Goal: Task Accomplishment & Management: Manage account settings

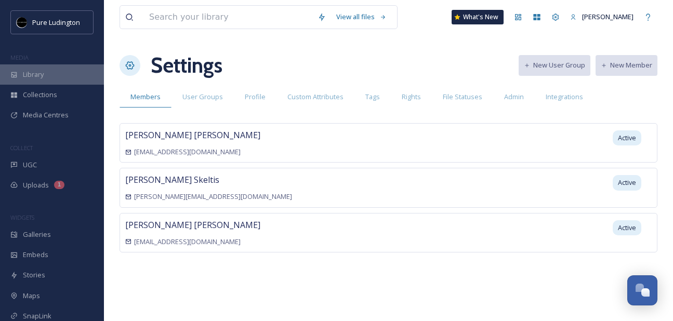
click at [44, 80] on div "Library" at bounding box center [52, 74] width 104 height 20
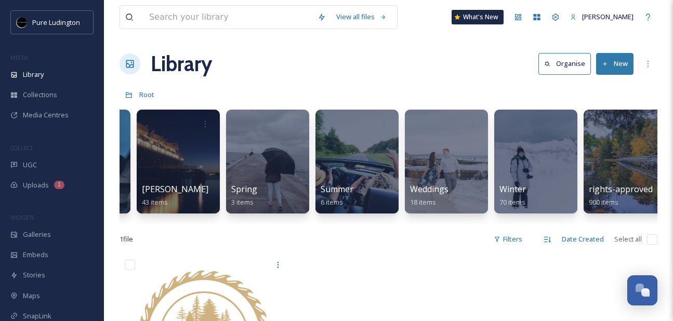
scroll to position [0, 1876]
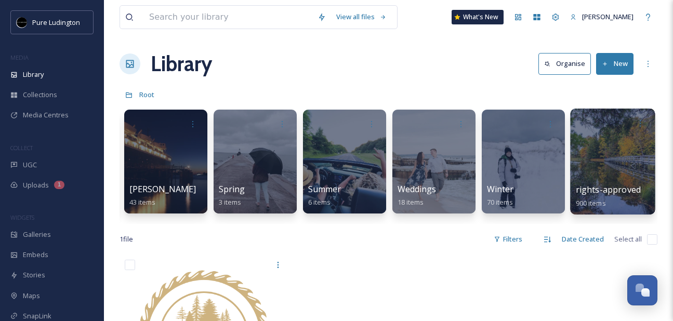
click at [598, 141] on div at bounding box center [612, 162] width 85 height 106
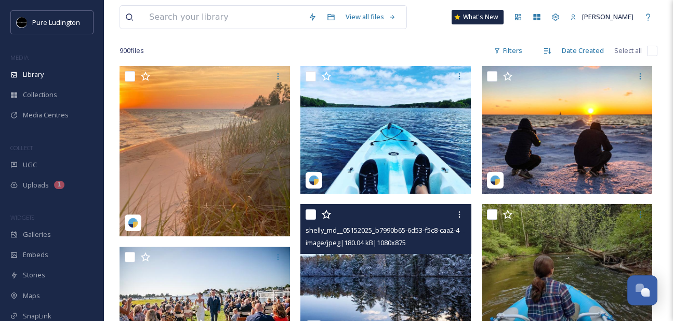
scroll to position [72, 0]
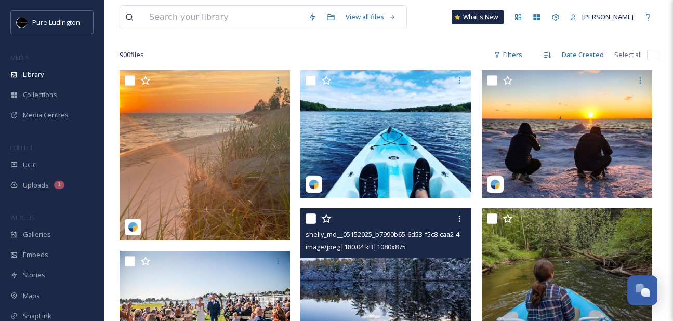
click at [314, 217] on input "checkbox" at bounding box center [311, 219] width 10 height 10
checkbox input "true"
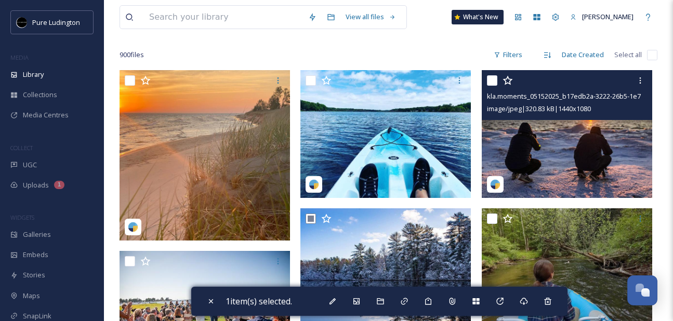
click at [493, 83] on input "checkbox" at bounding box center [492, 80] width 10 height 10
checkbox input "true"
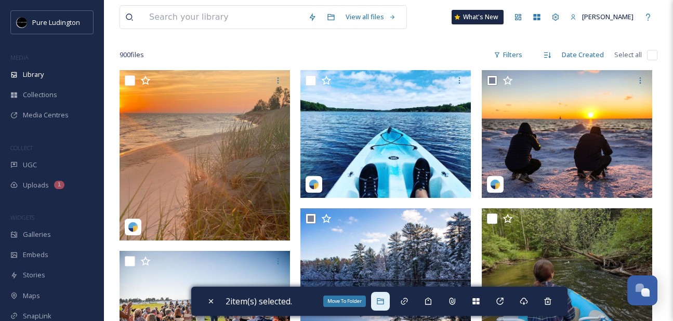
click at [383, 304] on icon at bounding box center [380, 301] width 7 height 6
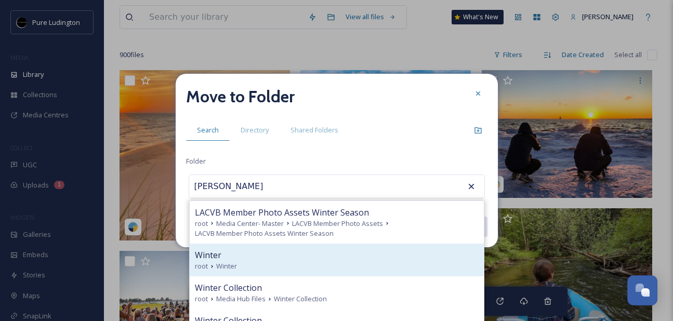
click at [345, 251] on div "Winter" at bounding box center [337, 255] width 284 height 12
type input "Winter"
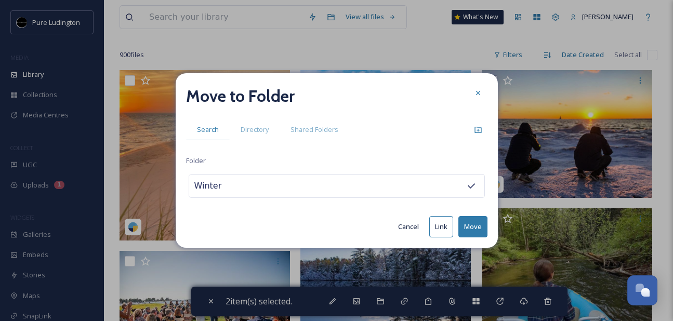
click at [470, 227] on button "Move" at bounding box center [472, 226] width 29 height 21
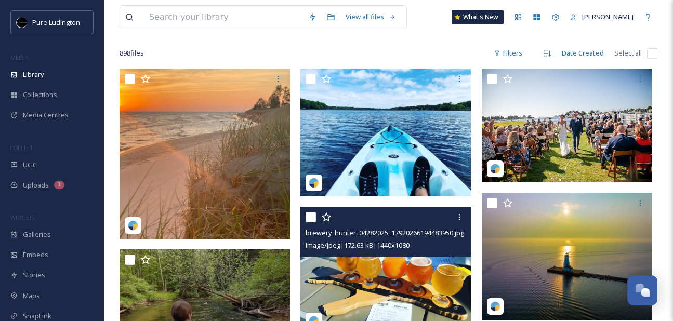
scroll to position [68, 0]
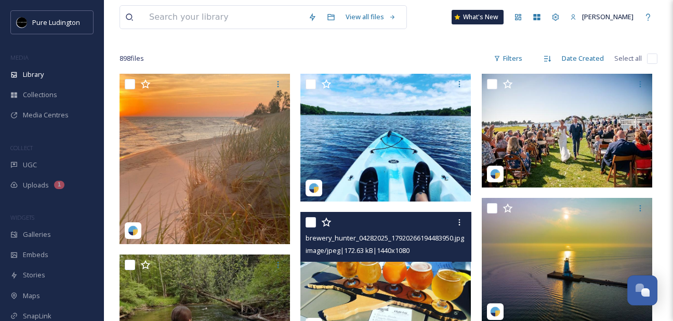
click at [316, 220] on div at bounding box center [387, 222] width 163 height 19
click at [312, 222] on input "checkbox" at bounding box center [311, 222] width 10 height 10
checkbox input "true"
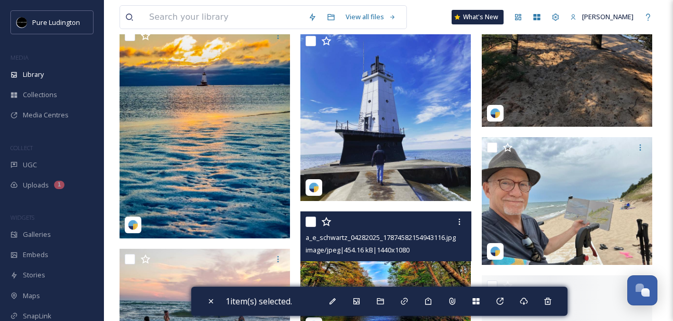
scroll to position [2789, 0]
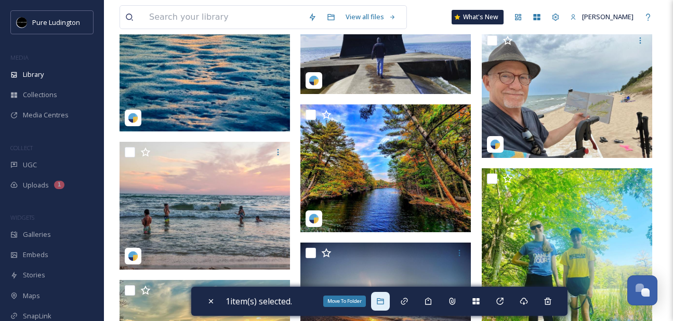
click at [380, 300] on icon at bounding box center [380, 301] width 8 height 8
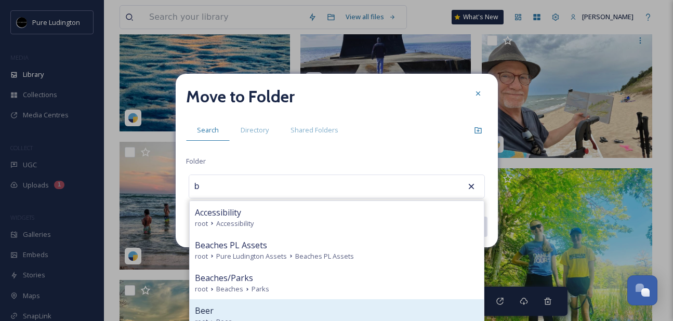
click at [375, 299] on div "Beer root Beer" at bounding box center [337, 315] width 294 height 33
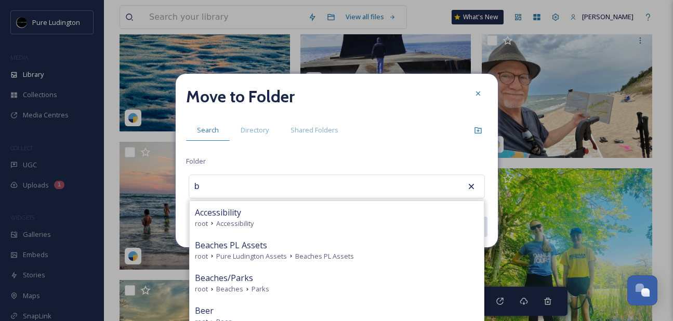
type input "Beer"
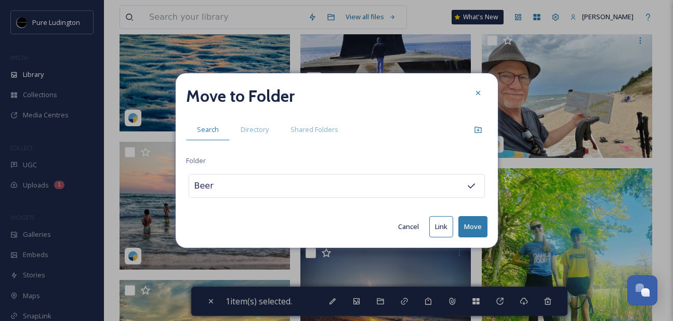
click at [474, 221] on button "Move" at bounding box center [472, 226] width 29 height 21
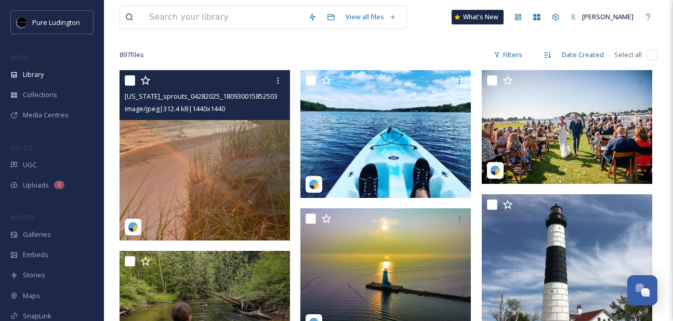
scroll to position [110, 0]
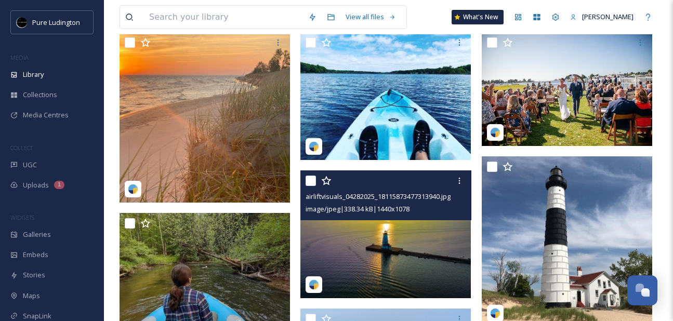
click at [311, 183] on input "checkbox" at bounding box center [311, 181] width 10 height 10
checkbox input "true"
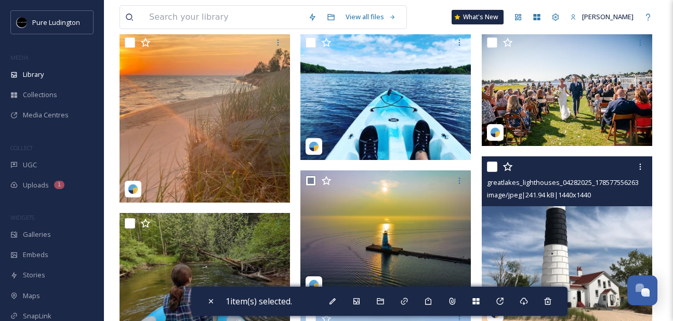
click at [485, 168] on div "greatlakes_lighthouses_04282025_17857755626392292.jpg image/jpeg | 241.94 kB | …" at bounding box center [567, 181] width 170 height 50
click at [491, 167] on input "checkbox" at bounding box center [492, 167] width 10 height 10
checkbox input "true"
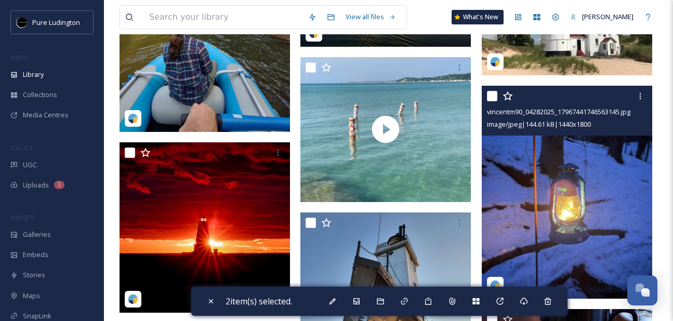
scroll to position [405, 0]
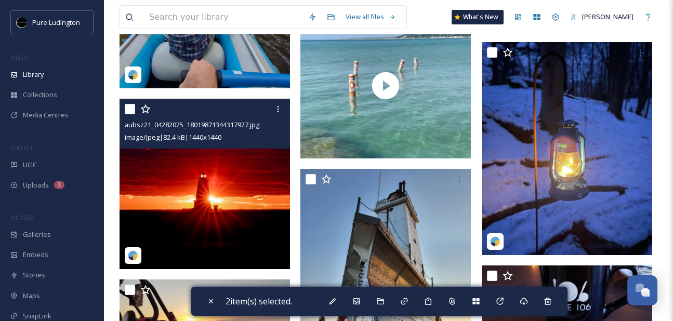
click at [128, 108] on input "checkbox" at bounding box center [130, 109] width 10 height 10
checkbox input "true"
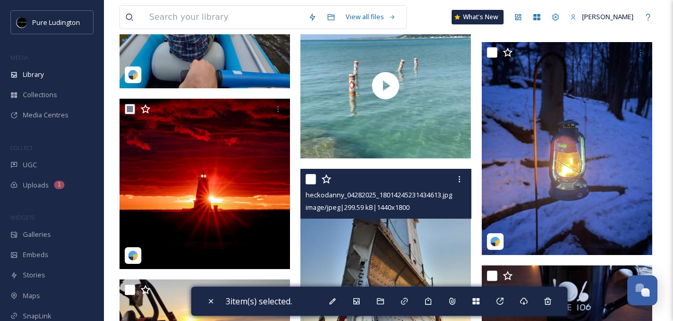
click at [308, 175] on input "checkbox" at bounding box center [311, 179] width 10 height 10
checkbox input "true"
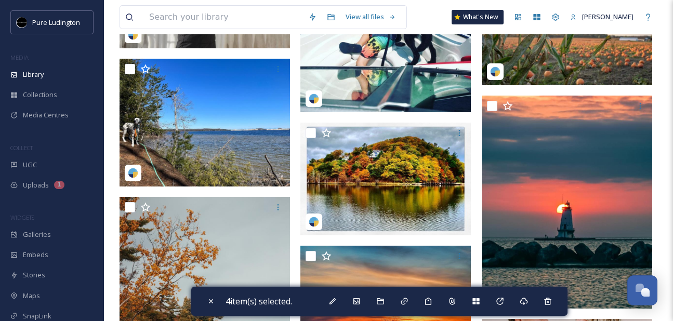
scroll to position [873, 0]
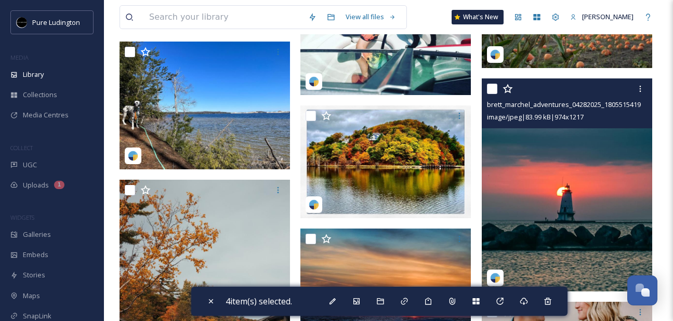
click at [490, 89] on input "checkbox" at bounding box center [492, 89] width 10 height 10
checkbox input "true"
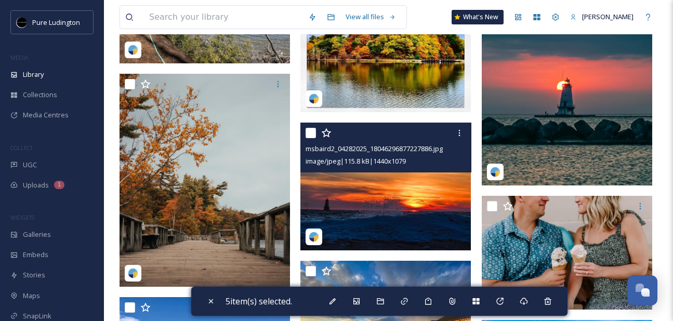
scroll to position [998, 0]
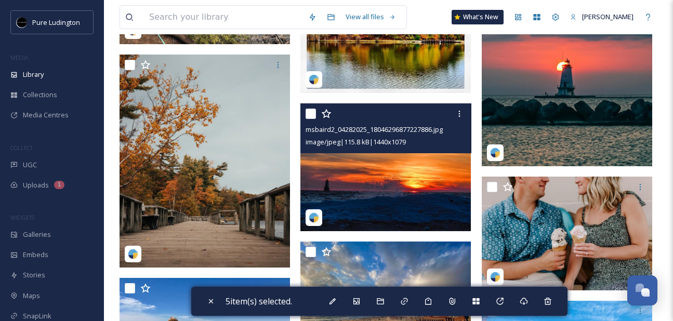
click at [310, 112] on input "checkbox" at bounding box center [311, 114] width 10 height 10
checkbox input "true"
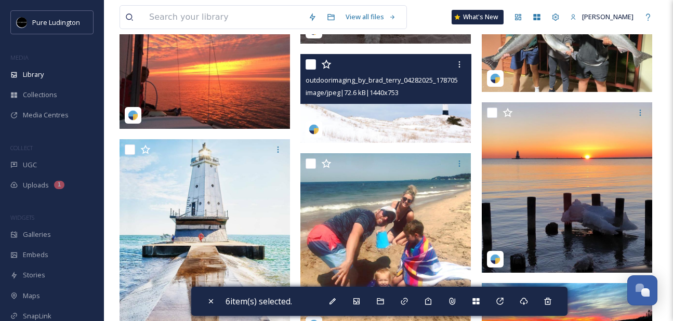
scroll to position [2081, 0]
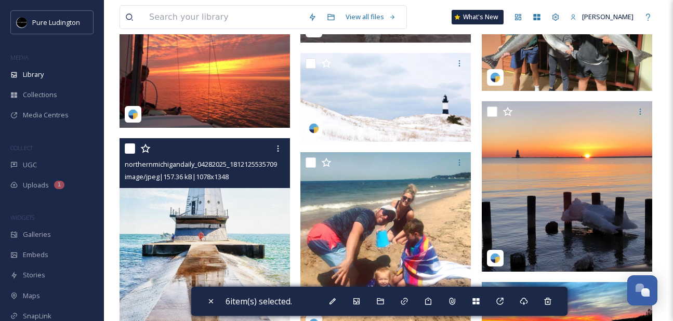
click at [129, 147] on input "checkbox" at bounding box center [130, 148] width 10 height 10
checkbox input "true"
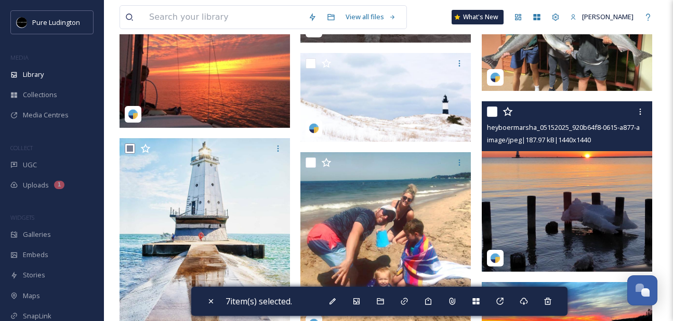
click at [490, 113] on input "checkbox" at bounding box center [492, 112] width 10 height 10
checkbox input "true"
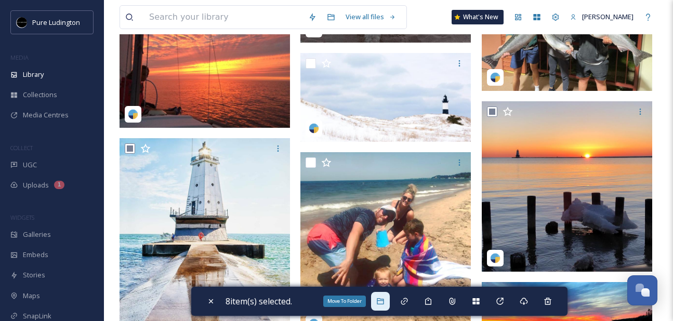
click at [385, 298] on icon at bounding box center [380, 301] width 8 height 8
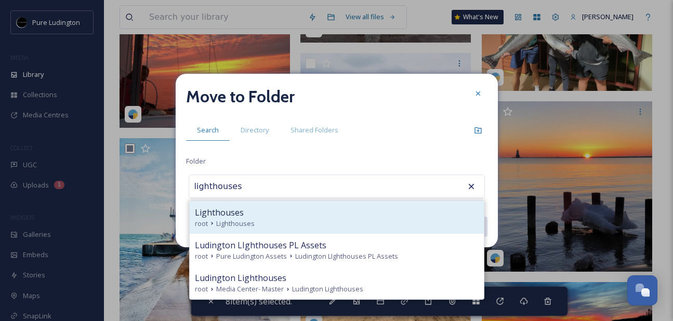
click at [369, 204] on div "Lighthouses root Lighthouses" at bounding box center [337, 217] width 294 height 33
type input "Lighthouses"
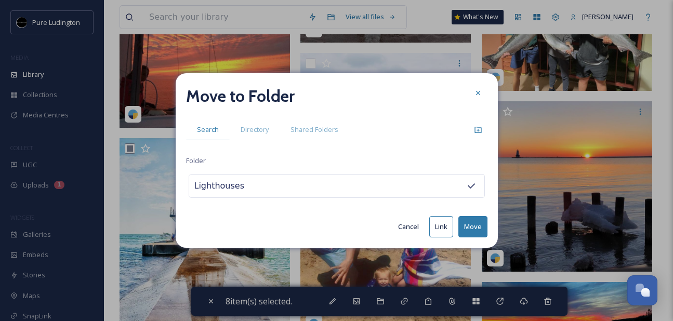
click at [469, 222] on button "Move" at bounding box center [472, 226] width 29 height 21
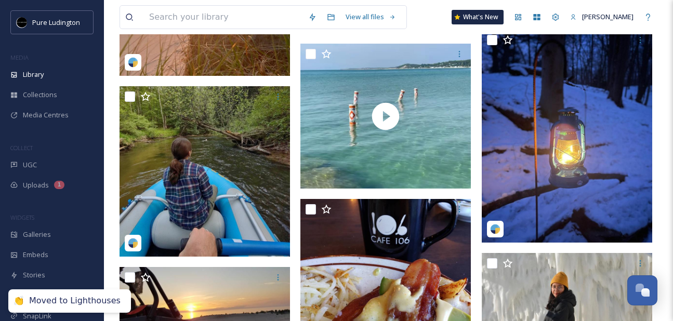
scroll to position [0, 0]
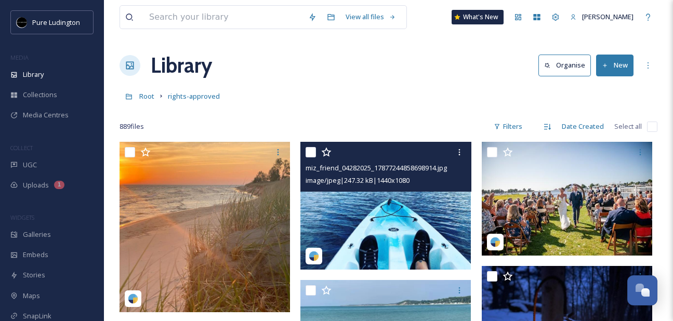
click at [312, 150] on input "checkbox" at bounding box center [311, 152] width 10 height 10
checkbox input "true"
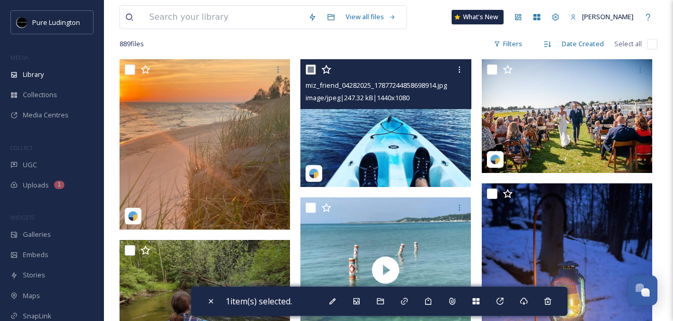
scroll to position [167, 0]
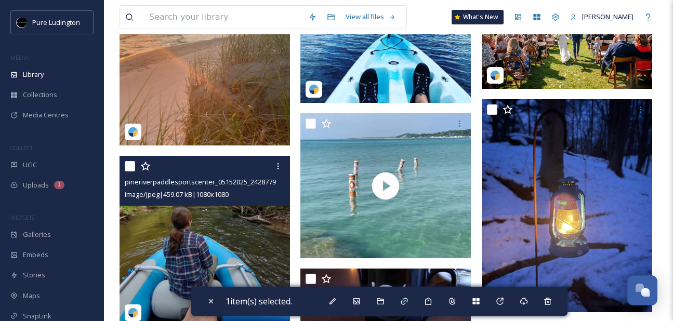
click at [131, 165] on input "checkbox" at bounding box center [130, 166] width 10 height 10
checkbox input "true"
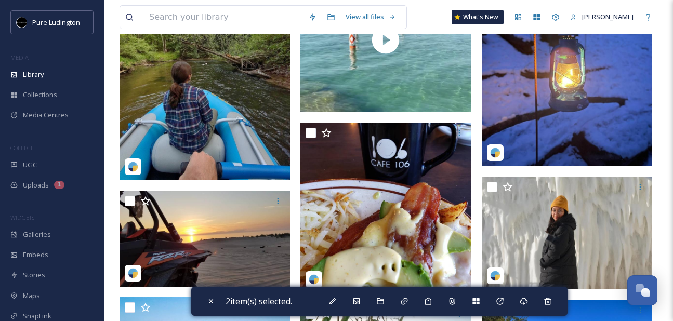
scroll to position [343, 0]
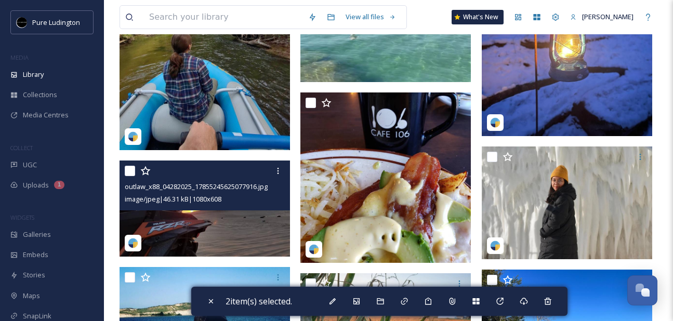
click at [129, 173] on input "checkbox" at bounding box center [130, 171] width 10 height 10
checkbox input "true"
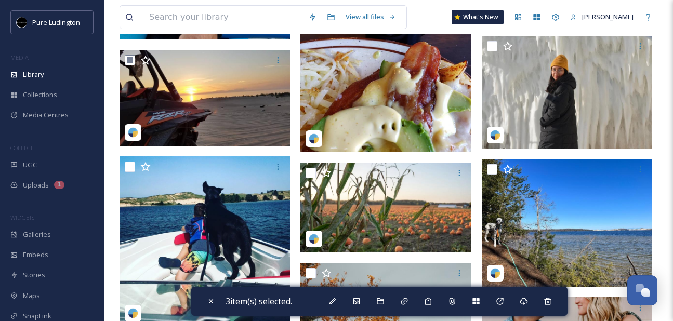
scroll to position [456, 0]
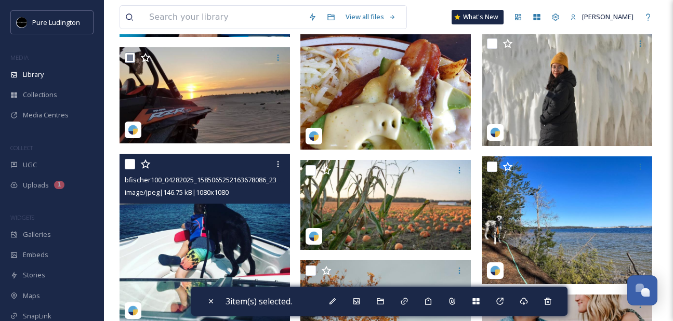
click at [133, 165] on input "checkbox" at bounding box center [130, 164] width 10 height 10
checkbox input "true"
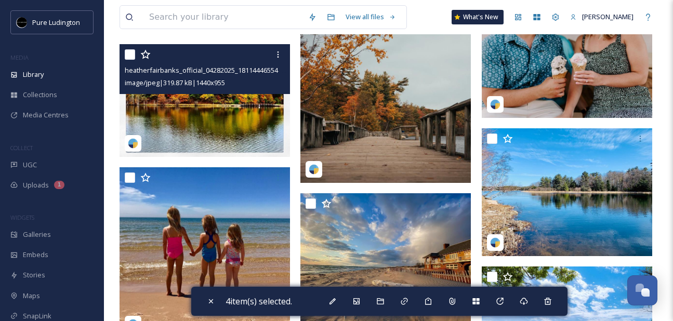
scroll to position [780, 0]
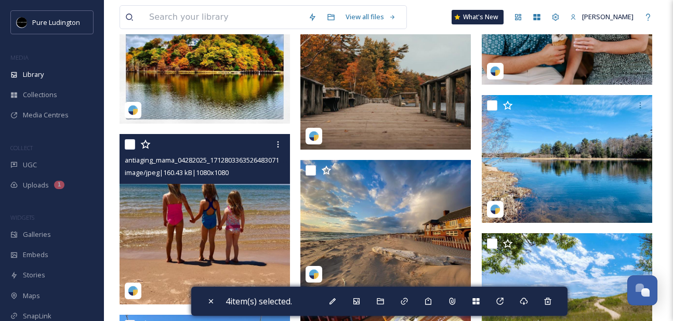
click at [133, 148] on input "checkbox" at bounding box center [130, 144] width 10 height 10
checkbox input "true"
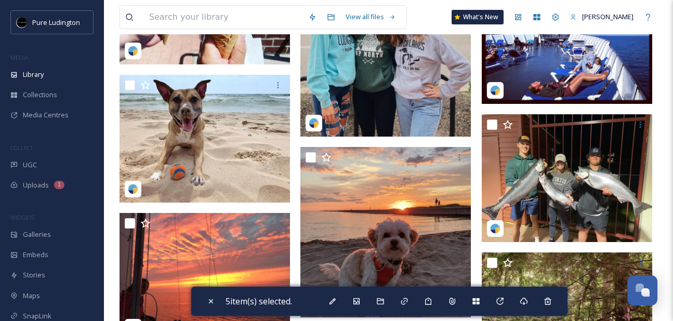
scroll to position [1576, 0]
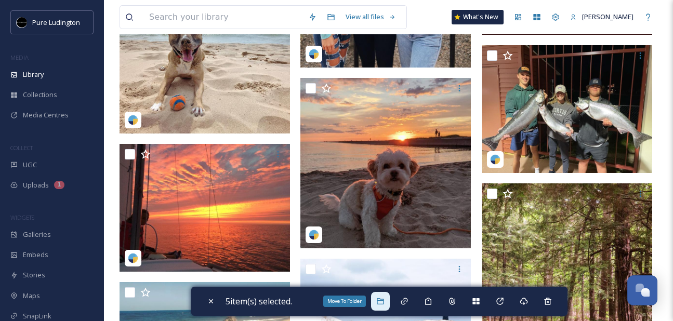
click at [384, 300] on icon at bounding box center [380, 301] width 7 height 6
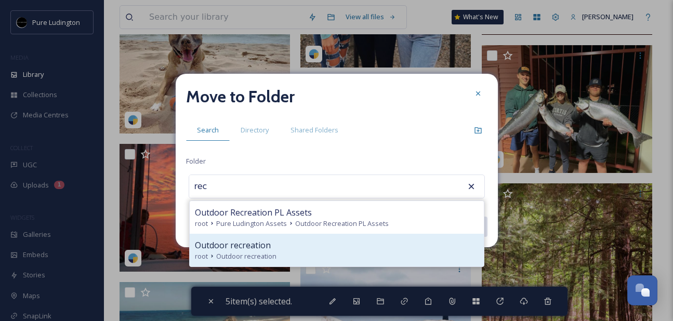
click at [325, 248] on div "Outdoor recreation" at bounding box center [337, 245] width 284 height 12
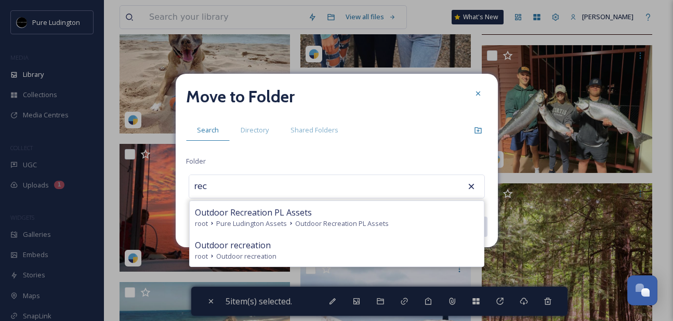
type input "Outdoor recreation"
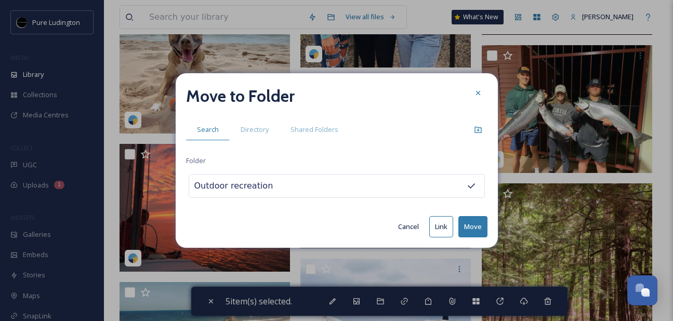
click at [470, 223] on button "Move" at bounding box center [472, 226] width 29 height 21
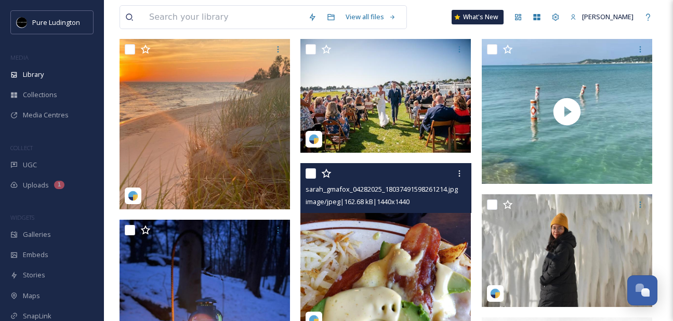
scroll to position [105, 0]
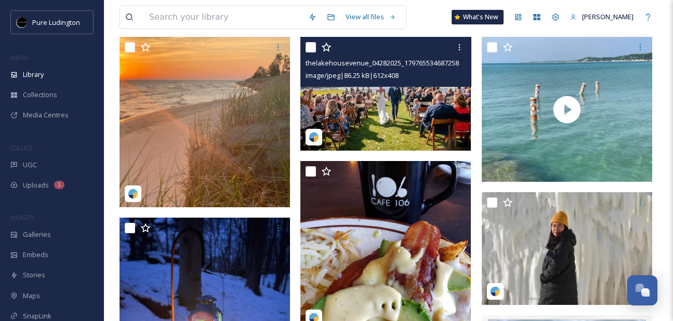
click at [312, 49] on input "checkbox" at bounding box center [311, 47] width 10 height 10
checkbox input "true"
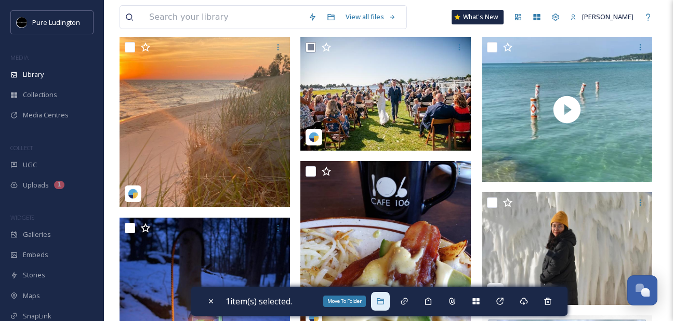
click at [378, 298] on div "Move To Folder" at bounding box center [380, 301] width 19 height 19
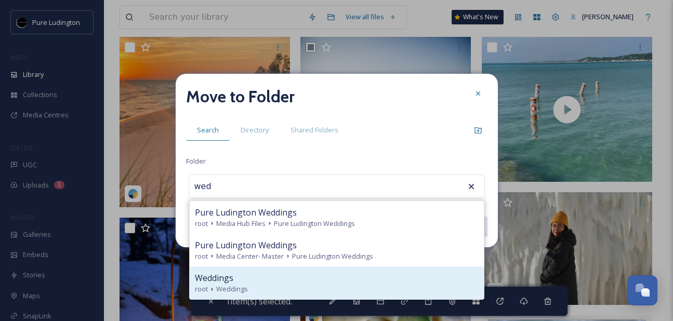
click at [326, 273] on div "Weddings" at bounding box center [337, 278] width 284 height 12
type input "Weddings"
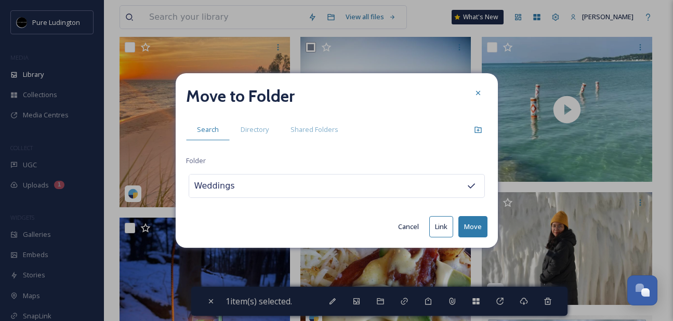
click at [474, 226] on button "Move" at bounding box center [472, 226] width 29 height 21
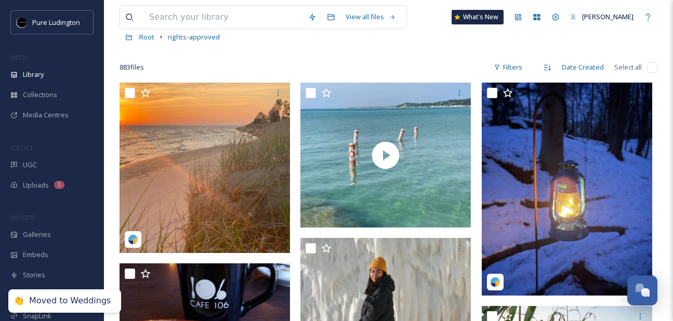
scroll to position [58, 0]
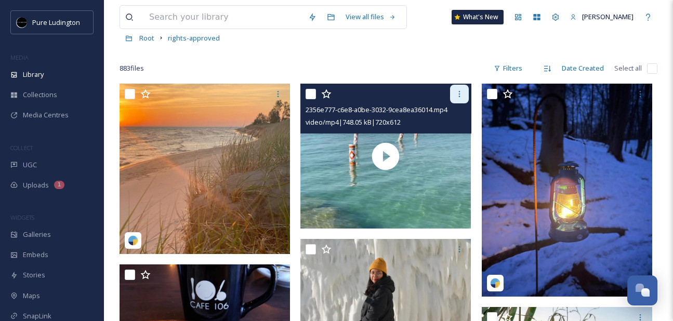
click at [459, 93] on icon at bounding box center [459, 94] width 8 height 8
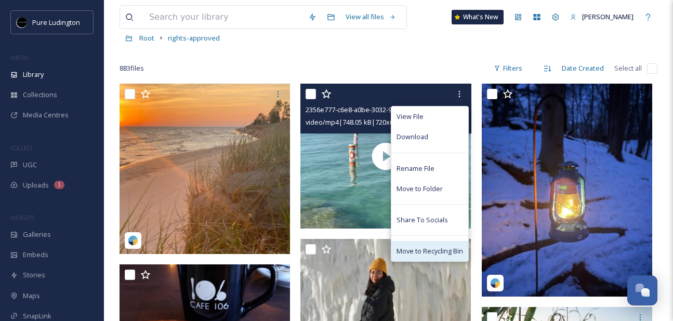
click at [423, 242] on div "Move to Recycling Bin" at bounding box center [429, 251] width 77 height 20
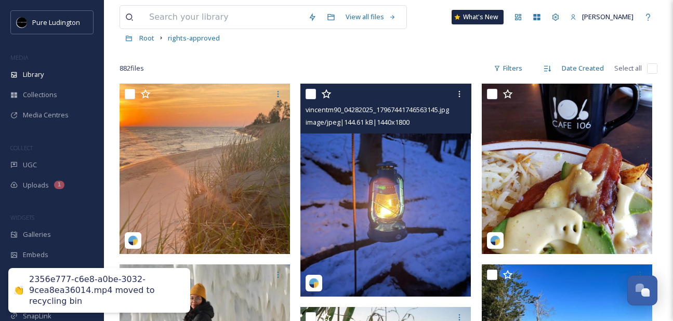
click at [314, 93] on input "checkbox" at bounding box center [311, 94] width 10 height 10
checkbox input "true"
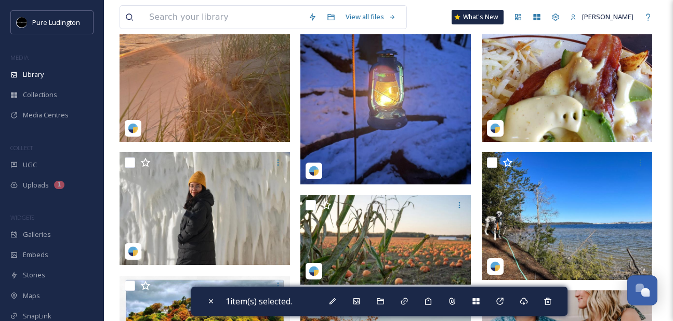
scroll to position [171, 0]
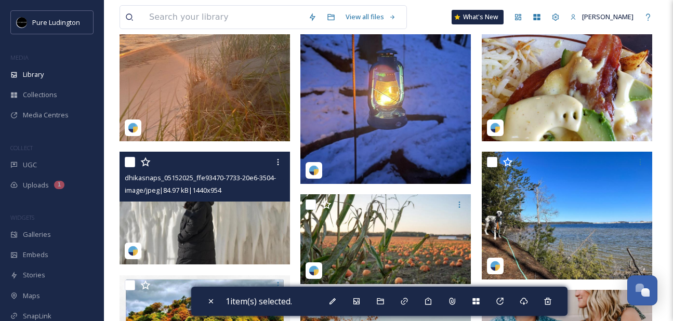
click at [131, 161] on input "checkbox" at bounding box center [130, 162] width 10 height 10
checkbox input "true"
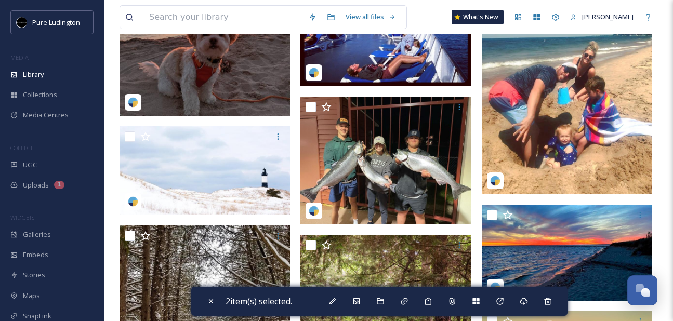
scroll to position [1390, 0]
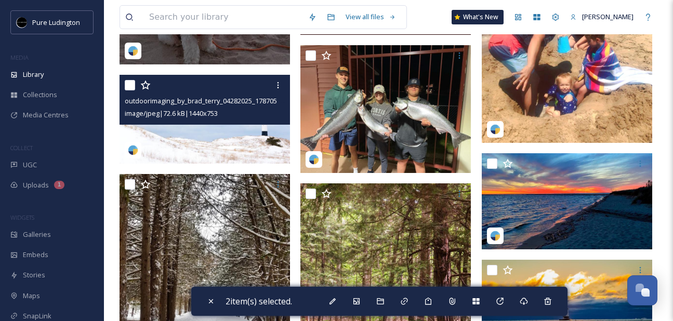
click at [132, 85] on input "checkbox" at bounding box center [130, 85] width 10 height 10
checkbox input "true"
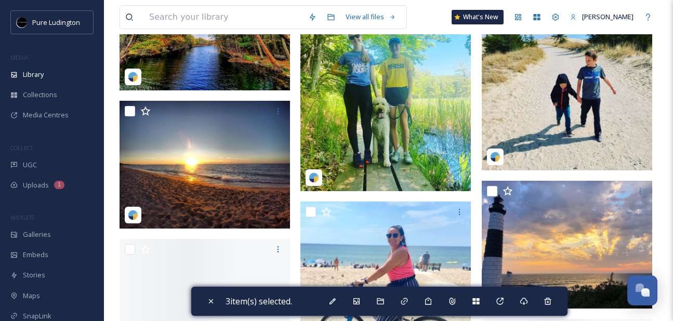
scroll to position [2208, 0]
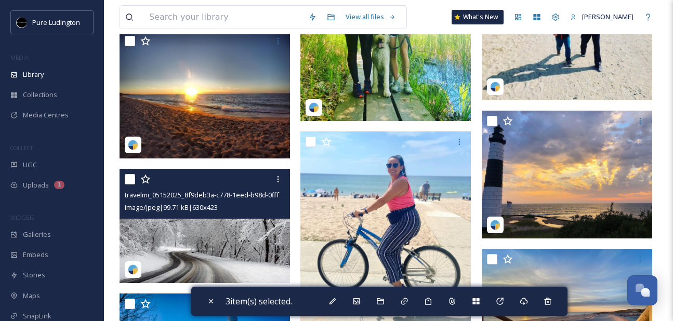
click at [127, 180] on input "checkbox" at bounding box center [130, 179] width 10 height 10
checkbox input "true"
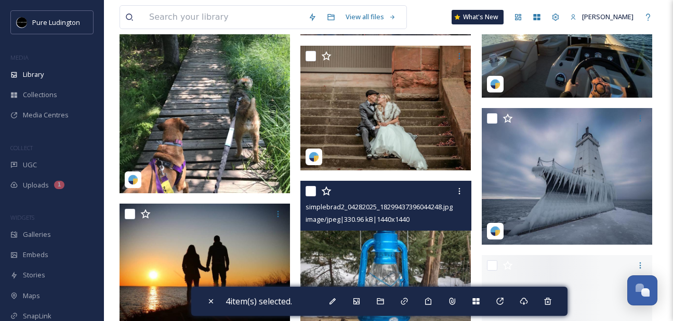
scroll to position [3392, 0]
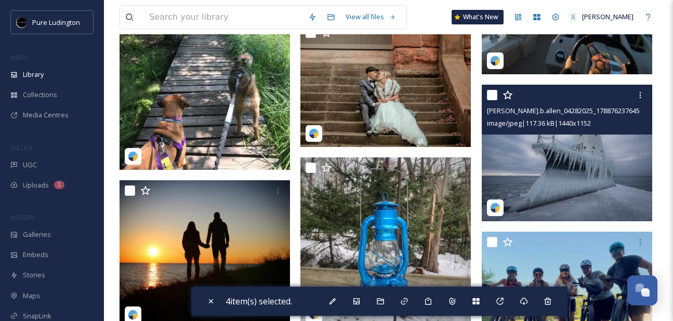
click at [491, 98] on input "checkbox" at bounding box center [492, 95] width 10 height 10
checkbox input "true"
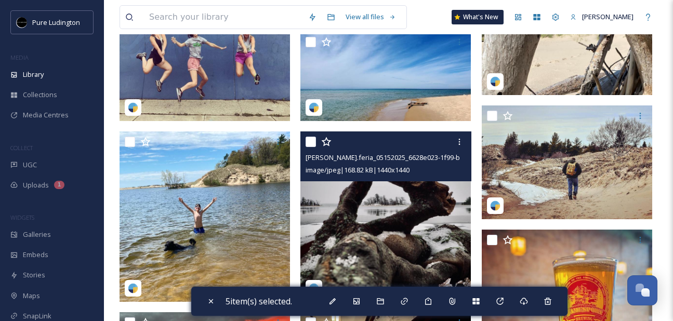
scroll to position [4009, 0]
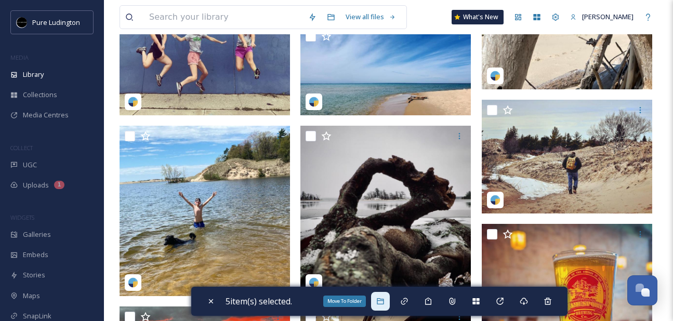
click at [380, 297] on icon at bounding box center [380, 301] width 8 height 8
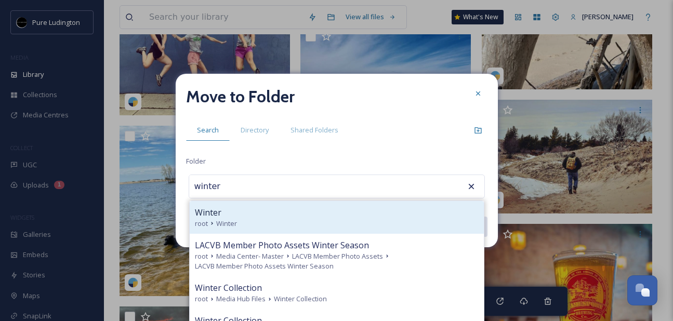
click at [322, 215] on div "Winter" at bounding box center [337, 212] width 284 height 12
type input "Winter"
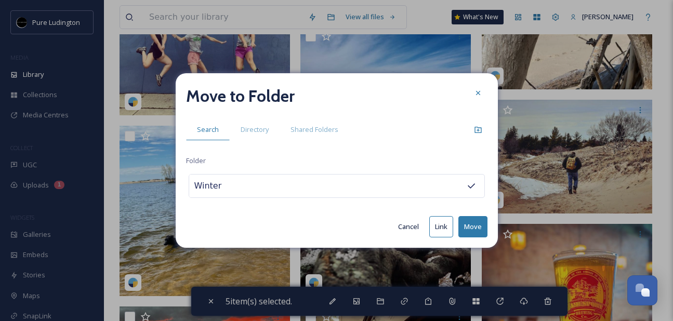
click at [467, 221] on button "Move" at bounding box center [472, 226] width 29 height 21
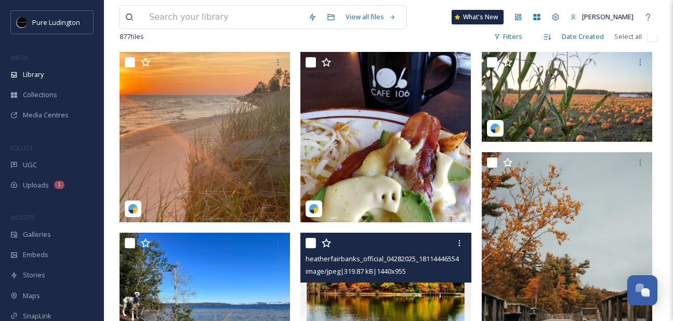
scroll to position [88, 0]
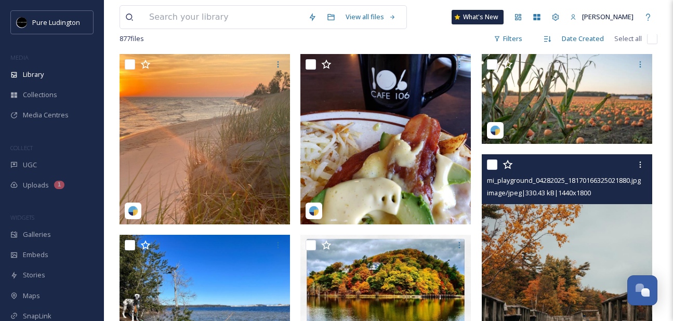
click at [495, 163] on input "checkbox" at bounding box center [492, 165] width 10 height 10
checkbox input "true"
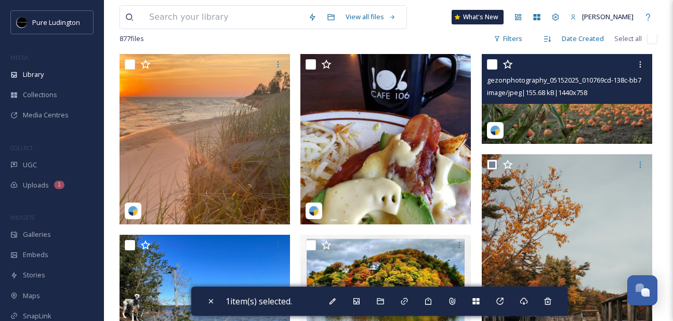
click at [490, 64] on input "checkbox" at bounding box center [492, 64] width 10 height 10
checkbox input "true"
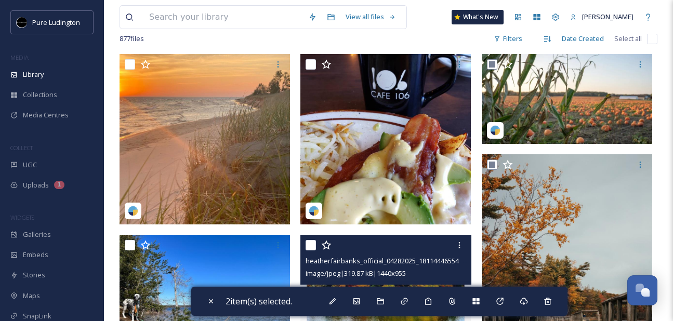
click at [311, 243] on input "checkbox" at bounding box center [311, 245] width 10 height 10
checkbox input "true"
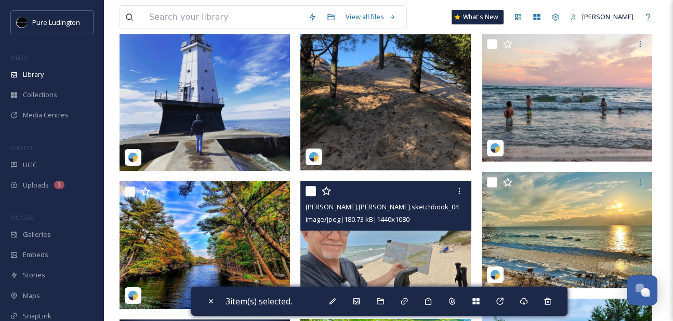
scroll to position [1802, 0]
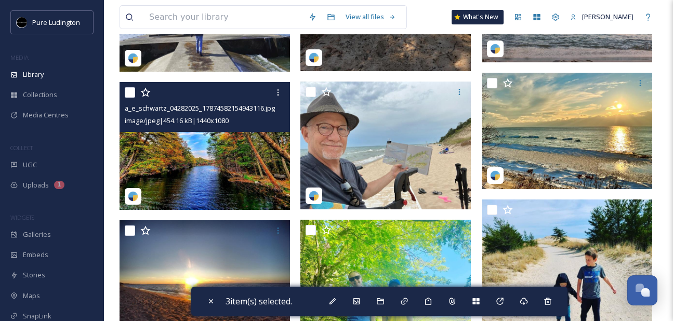
click at [129, 93] on input "checkbox" at bounding box center [130, 92] width 10 height 10
checkbox input "true"
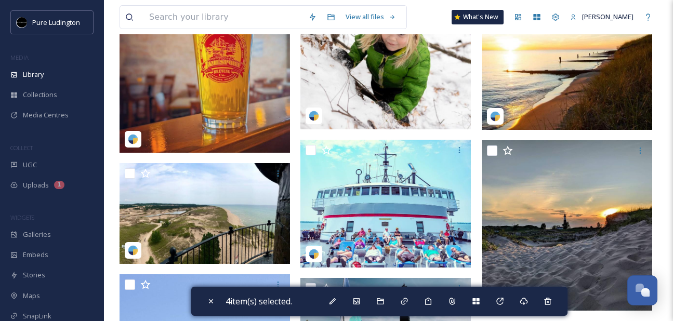
scroll to position [4475, 0]
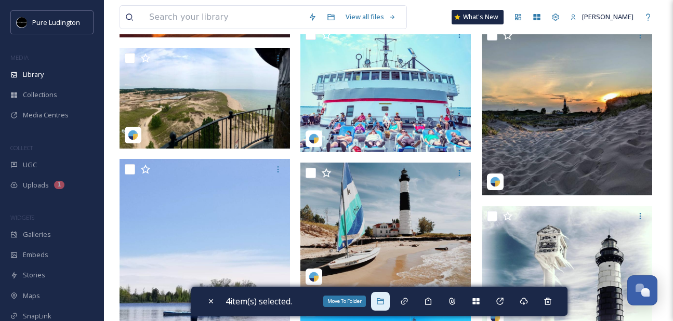
click at [379, 299] on icon at bounding box center [380, 301] width 8 height 8
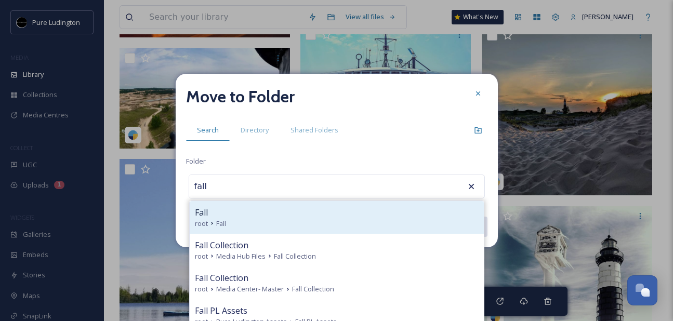
click at [381, 219] on div "root Fall" at bounding box center [337, 224] width 284 height 10
type input "Fall"
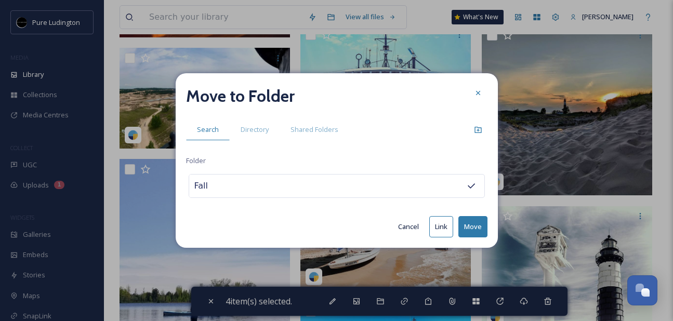
click at [482, 225] on button "Move" at bounding box center [472, 226] width 29 height 21
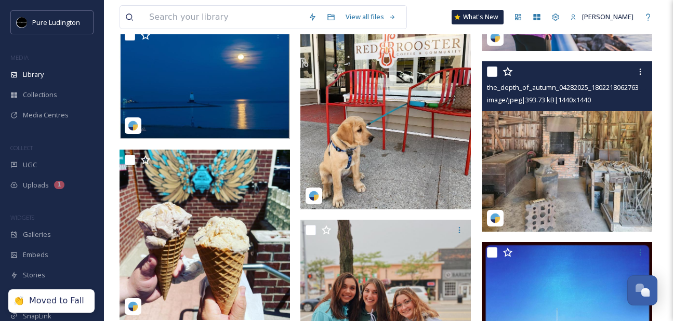
scroll to position [0, 0]
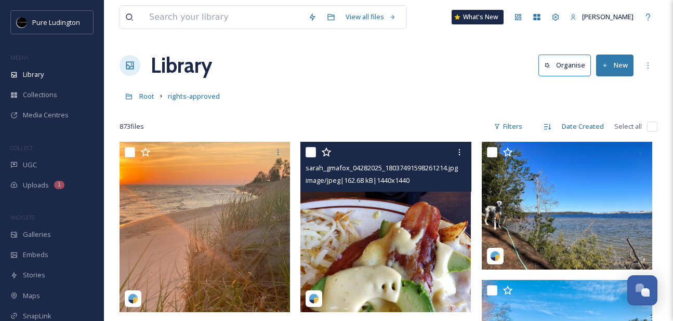
click at [310, 153] on input "checkbox" at bounding box center [311, 152] width 10 height 10
checkbox input "true"
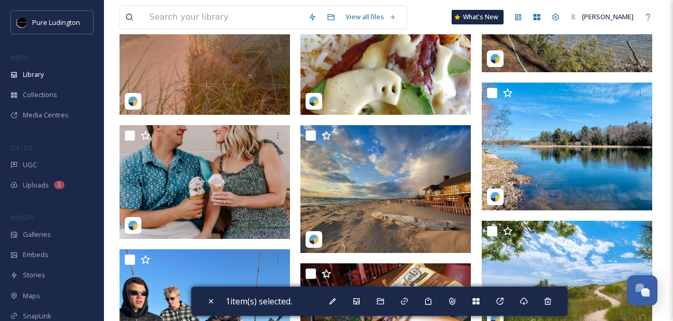
scroll to position [317, 0]
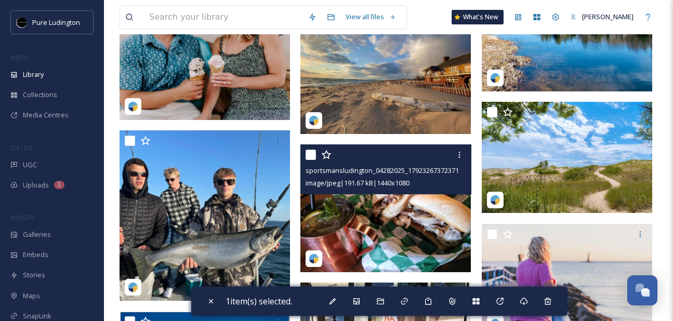
click at [311, 154] on input "checkbox" at bounding box center [311, 155] width 10 height 10
checkbox input "true"
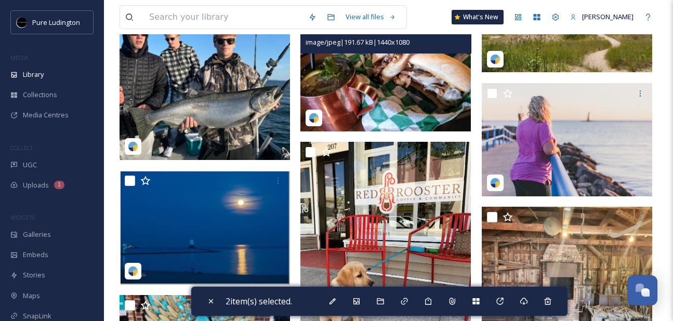
scroll to position [545, 0]
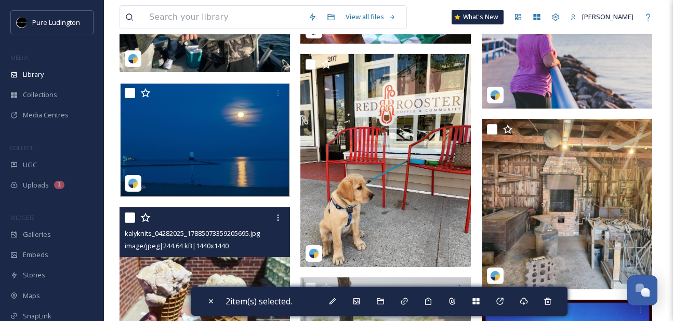
click at [133, 218] on input "checkbox" at bounding box center [130, 218] width 10 height 10
checkbox input "true"
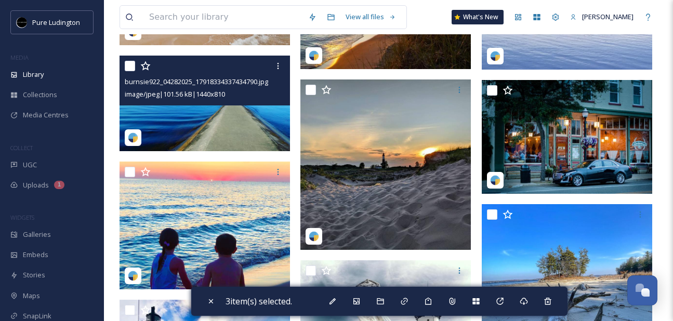
scroll to position [4478, 0]
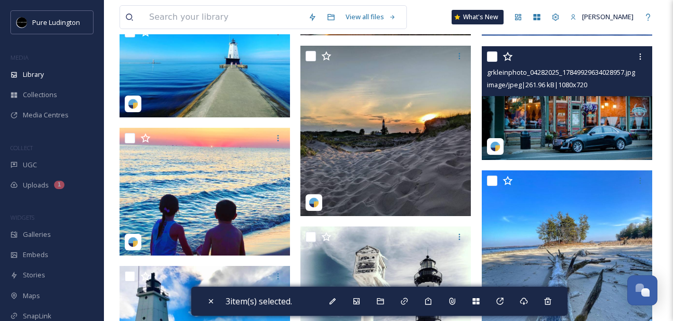
click at [493, 57] on input "checkbox" at bounding box center [492, 56] width 10 height 10
checkbox input "true"
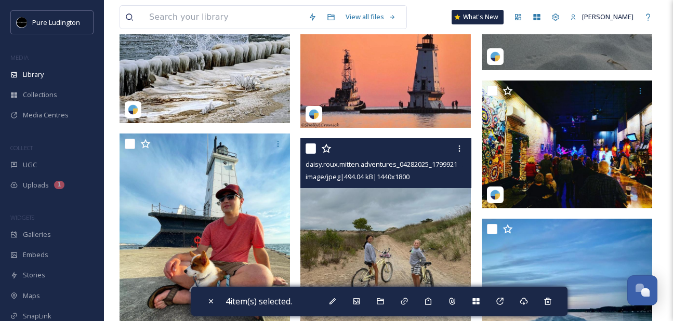
scroll to position [5016, 0]
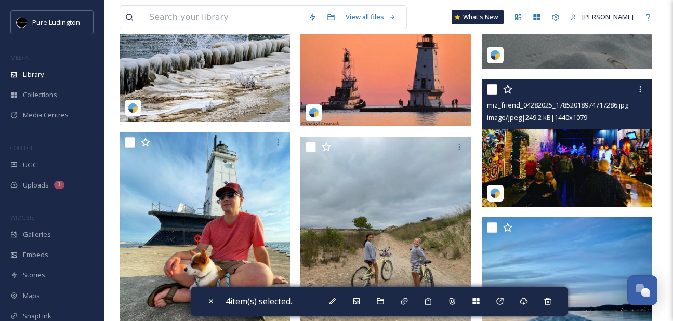
click at [493, 86] on input "checkbox" at bounding box center [492, 89] width 10 height 10
checkbox input "true"
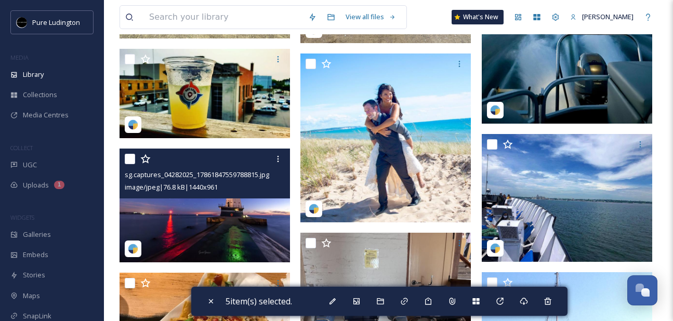
scroll to position [5322, 0]
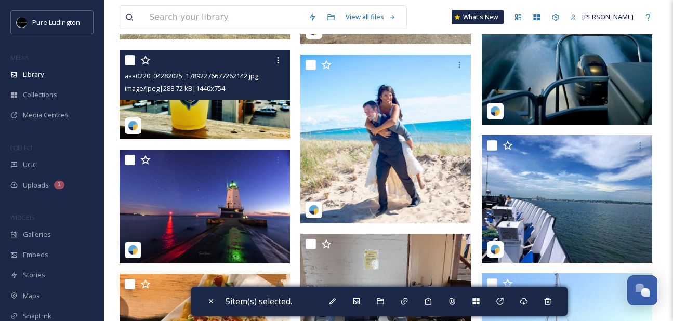
click at [131, 60] on input "checkbox" at bounding box center [130, 60] width 10 height 10
checkbox input "true"
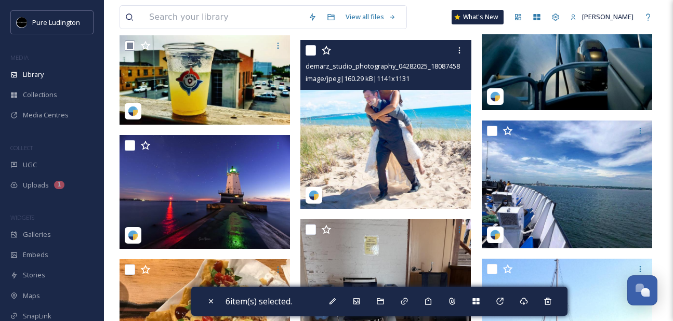
scroll to position [5340, 0]
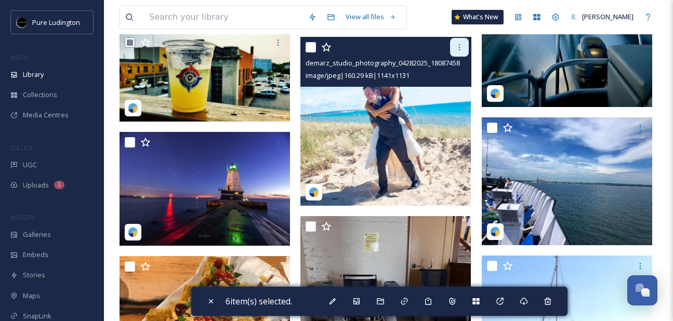
click at [461, 47] on icon at bounding box center [459, 47] width 8 height 8
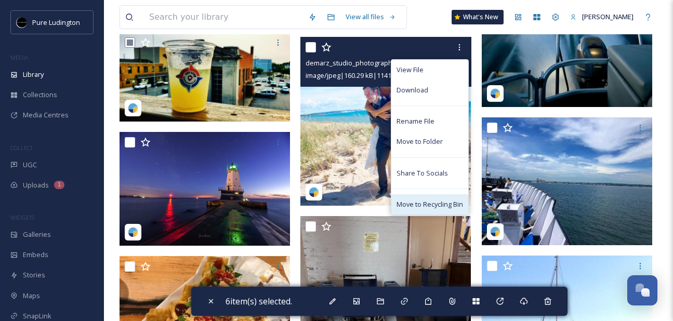
click at [420, 196] on div "Move to Recycling Bin" at bounding box center [429, 204] width 77 height 20
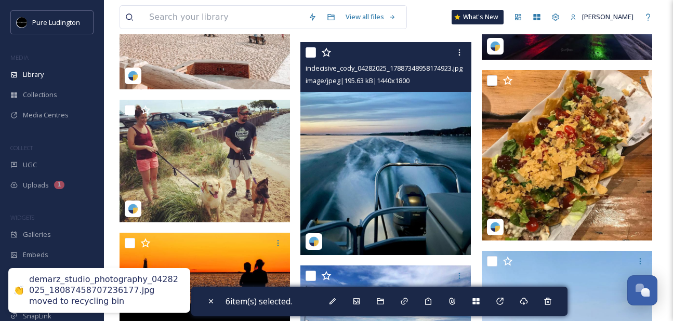
scroll to position [5451, 0]
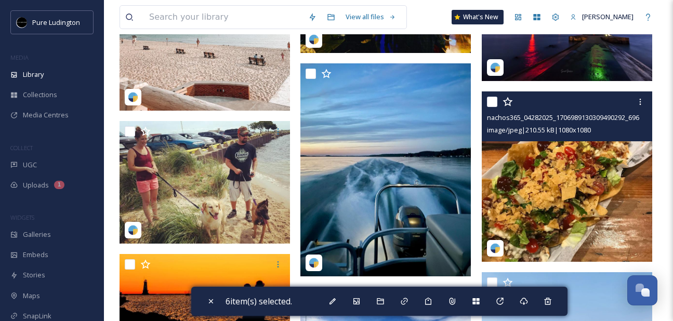
click at [491, 100] on input "checkbox" at bounding box center [492, 102] width 10 height 10
checkbox input "true"
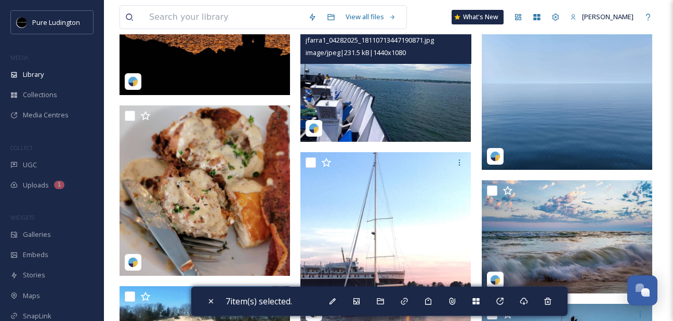
scroll to position [5773, 0]
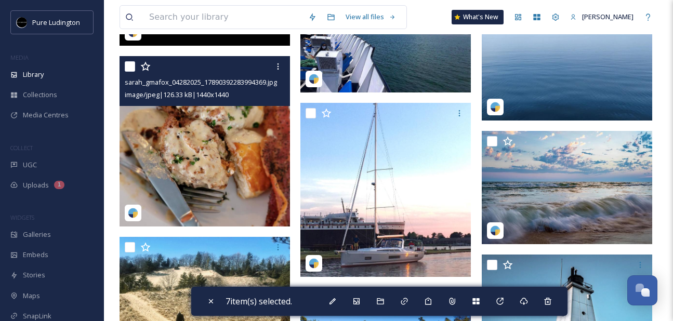
click at [129, 64] on input "checkbox" at bounding box center [130, 66] width 10 height 10
checkbox input "true"
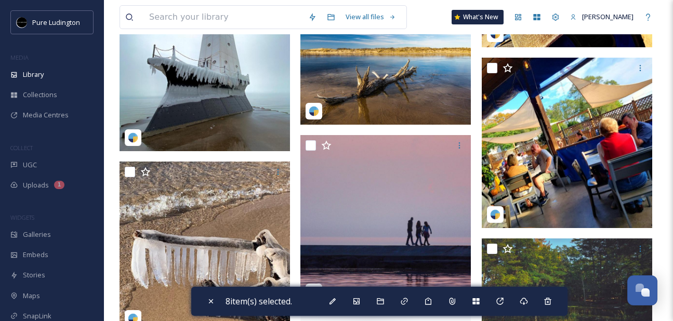
scroll to position [6550, 0]
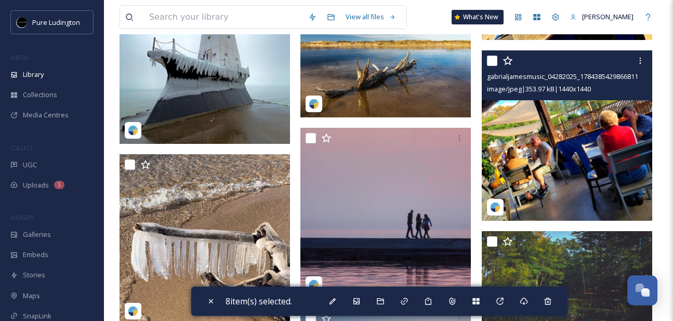
click at [492, 59] on input "checkbox" at bounding box center [492, 61] width 10 height 10
checkbox input "true"
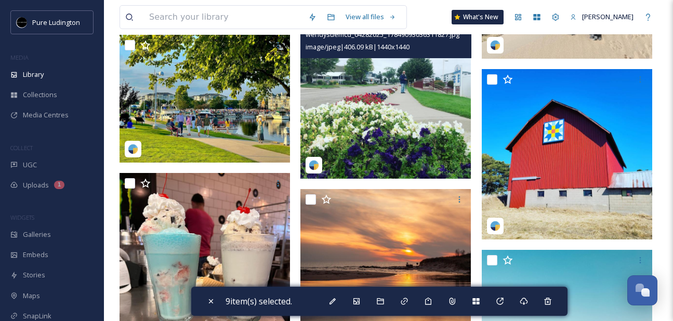
scroll to position [7110, 0]
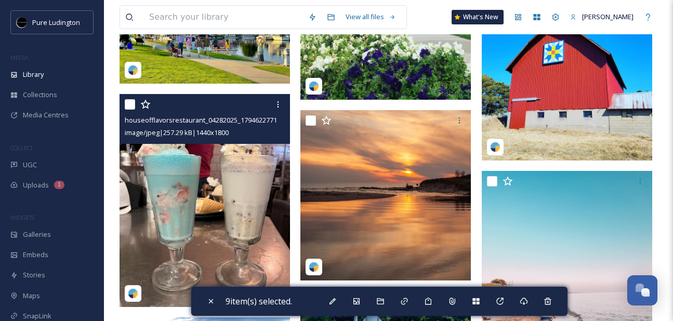
click at [133, 106] on input "checkbox" at bounding box center [130, 104] width 10 height 10
checkbox input "true"
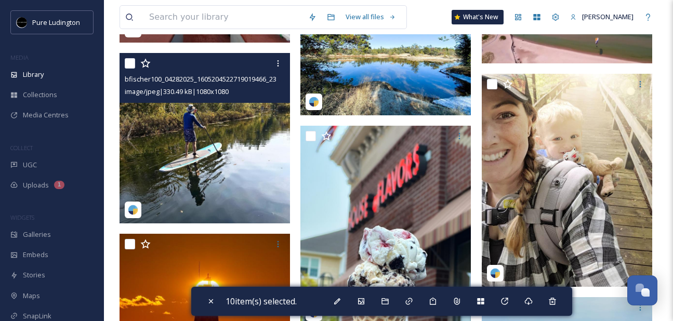
scroll to position [7954, 0]
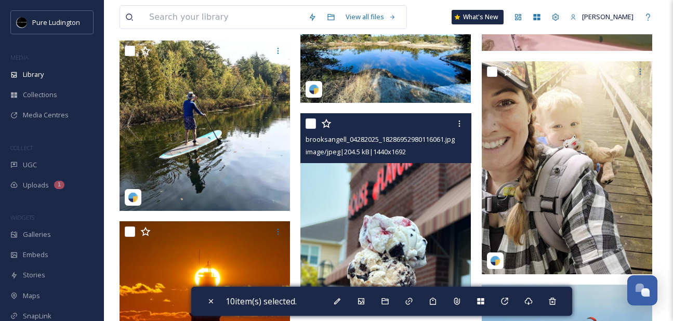
click at [313, 126] on input "checkbox" at bounding box center [311, 123] width 10 height 10
checkbox input "true"
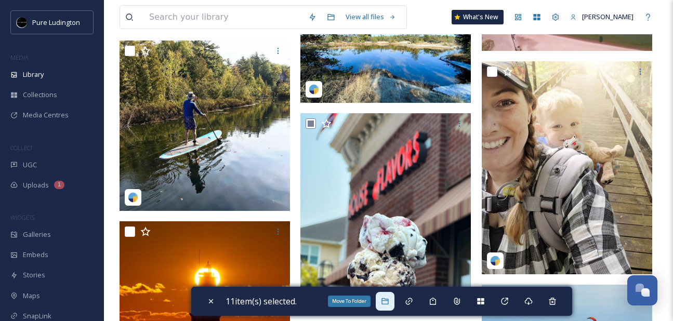
click at [389, 302] on icon at bounding box center [385, 301] width 8 height 8
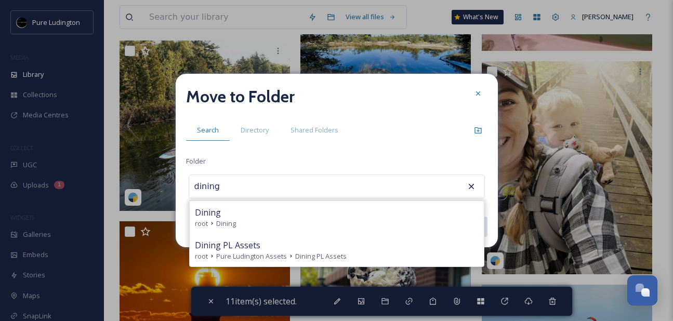
click at [295, 226] on div "root Dining" at bounding box center [337, 224] width 284 height 10
type input "Dining"
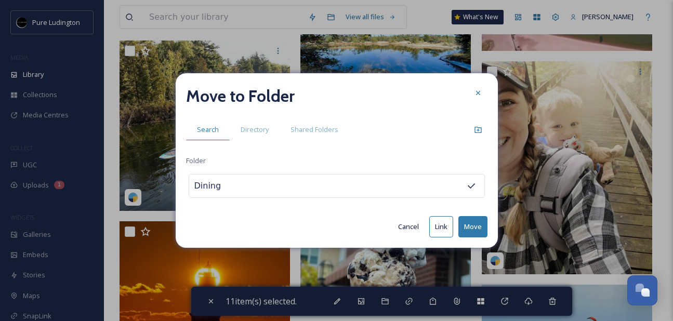
click at [473, 219] on button "Move" at bounding box center [472, 226] width 29 height 21
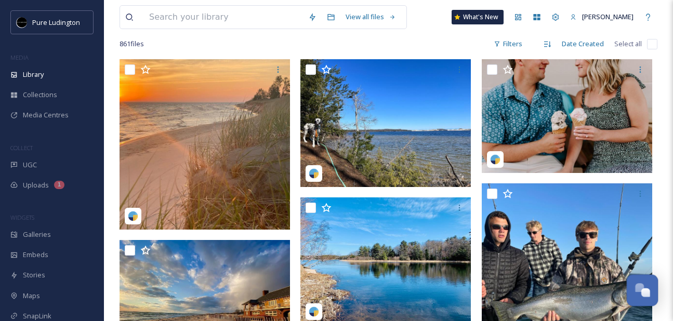
scroll to position [101, 0]
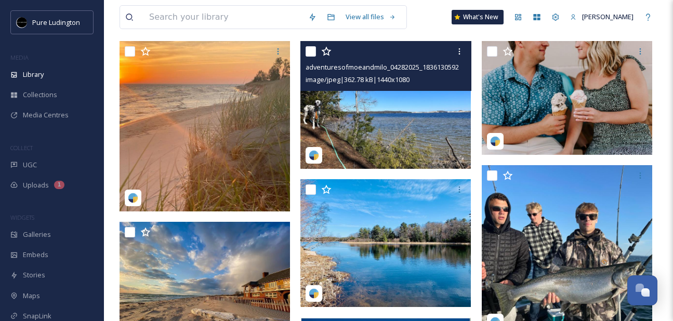
click at [311, 51] on input "checkbox" at bounding box center [311, 51] width 10 height 10
checkbox input "true"
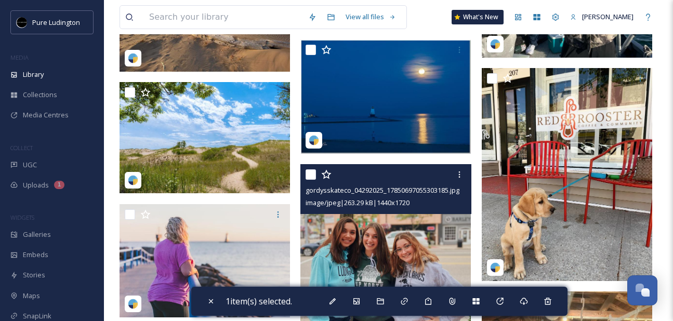
scroll to position [386, 0]
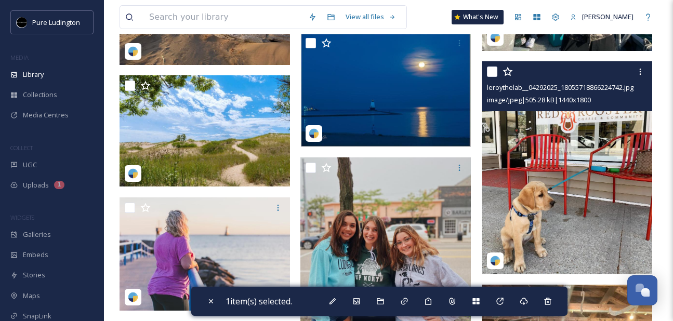
click at [492, 69] on input "checkbox" at bounding box center [492, 72] width 10 height 10
checkbox input "true"
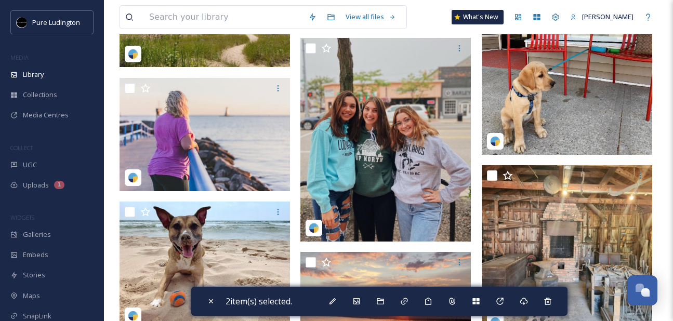
scroll to position [554, 0]
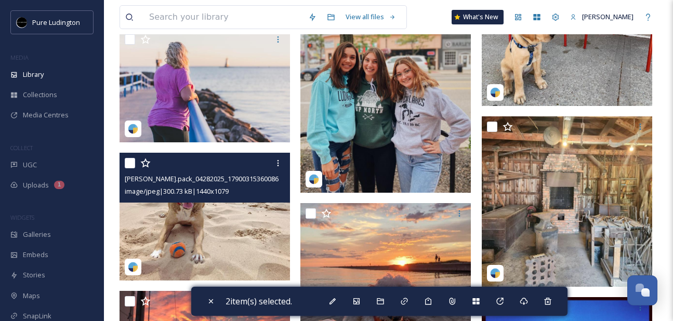
click at [130, 161] on input "checkbox" at bounding box center [130, 163] width 10 height 10
checkbox input "true"
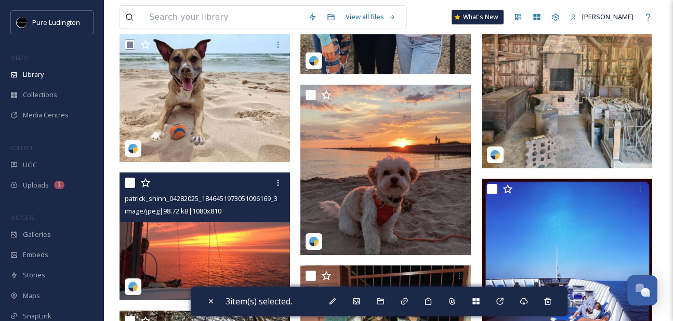
scroll to position [667, 0]
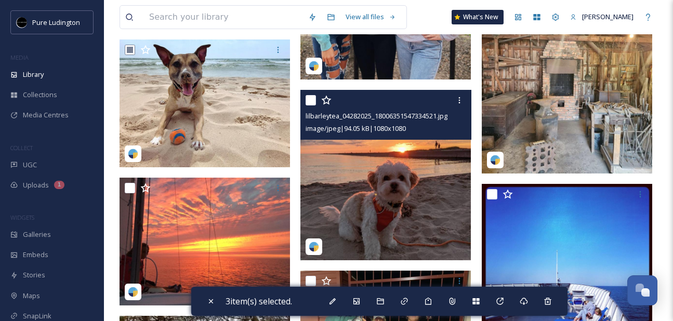
click at [311, 96] on input "checkbox" at bounding box center [311, 100] width 10 height 10
checkbox input "true"
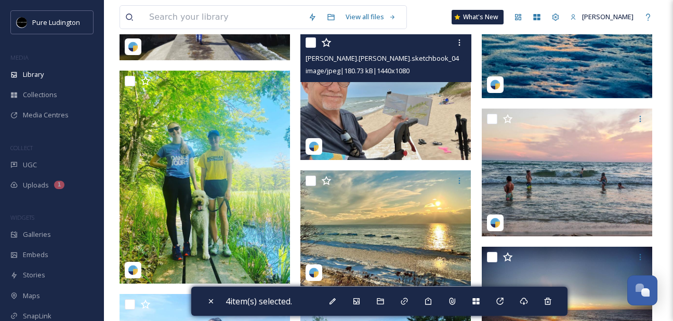
scroll to position [1449, 0]
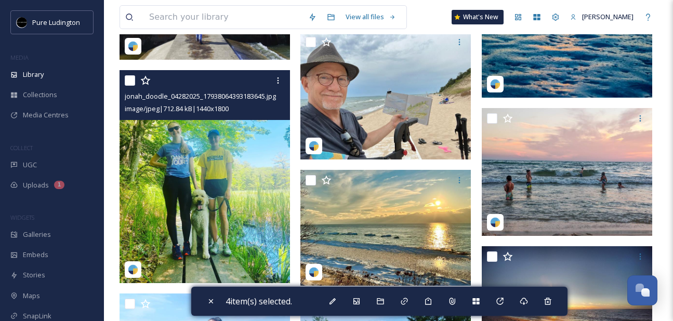
click at [130, 81] on input "checkbox" at bounding box center [130, 80] width 10 height 10
checkbox input "true"
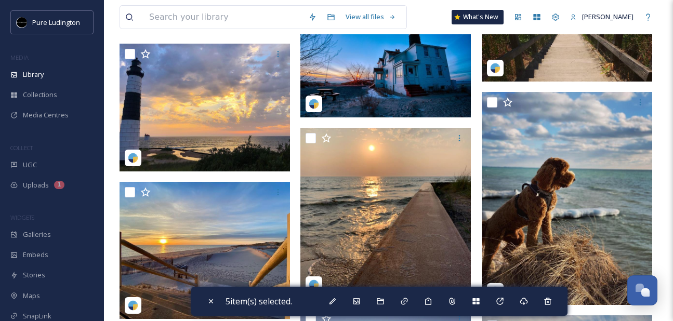
scroll to position [1925, 0]
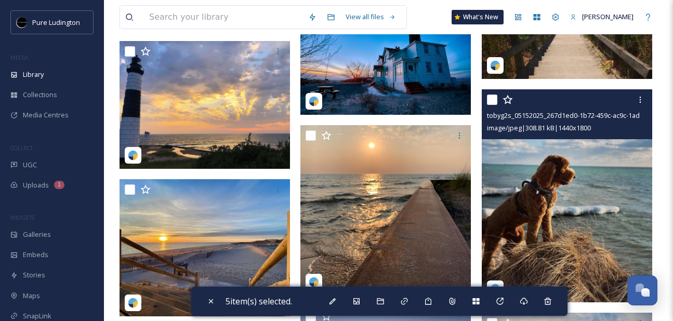
click at [492, 95] on input "checkbox" at bounding box center [492, 100] width 10 height 10
checkbox input "true"
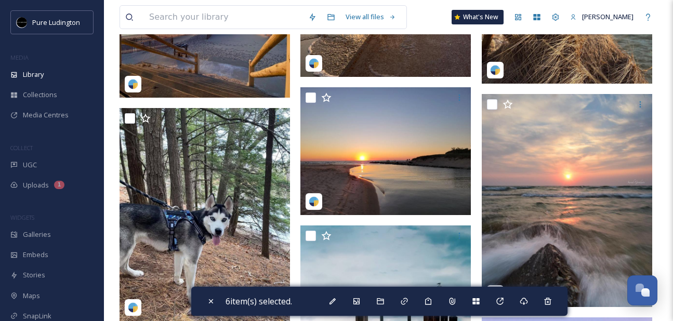
scroll to position [2203, 0]
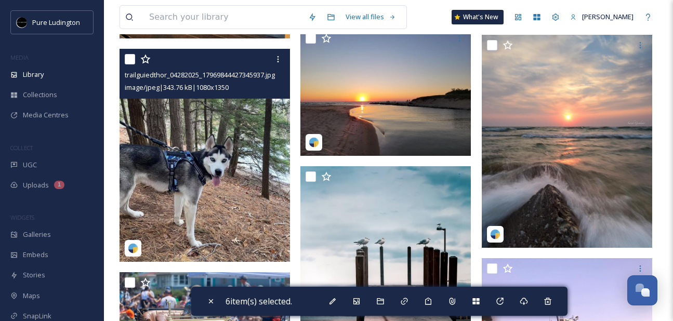
click at [130, 60] on input "checkbox" at bounding box center [130, 59] width 10 height 10
checkbox input "true"
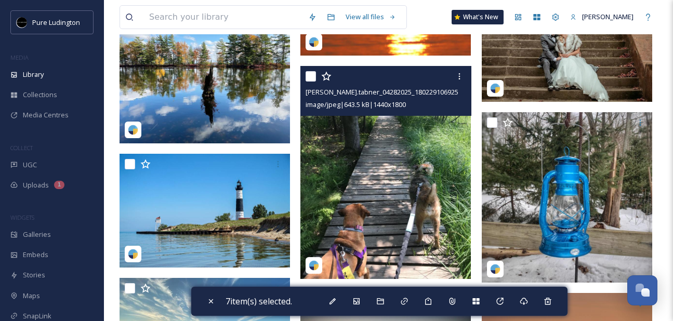
scroll to position [2708, 0]
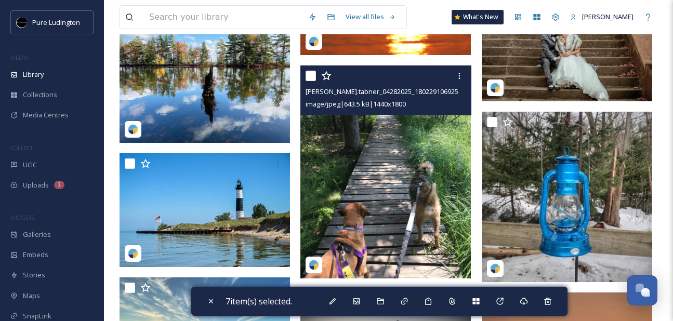
click at [310, 75] on input "checkbox" at bounding box center [311, 76] width 10 height 10
checkbox input "true"
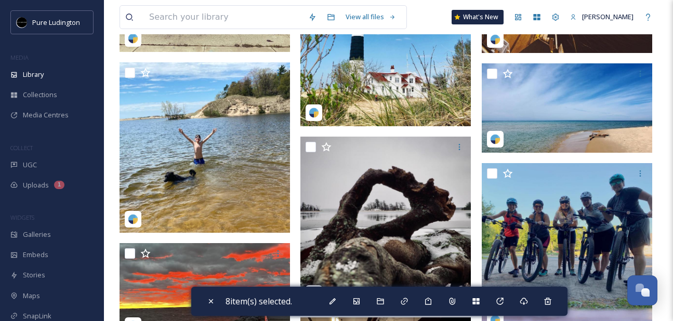
scroll to position [3242, 0]
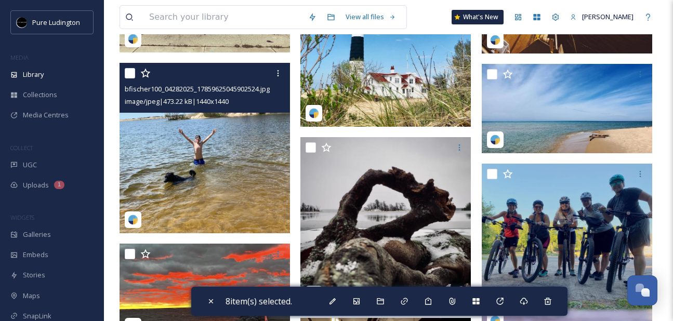
click at [130, 74] on input "checkbox" at bounding box center [130, 73] width 10 height 10
checkbox input "true"
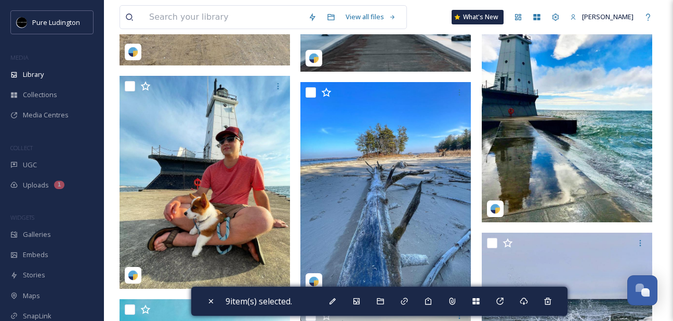
scroll to position [4708, 0]
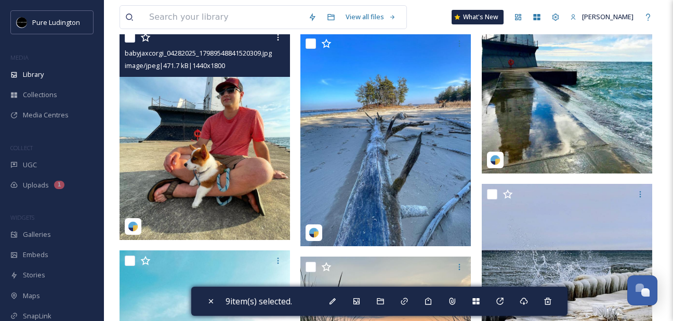
click at [131, 41] on input "checkbox" at bounding box center [130, 37] width 10 height 10
checkbox input "true"
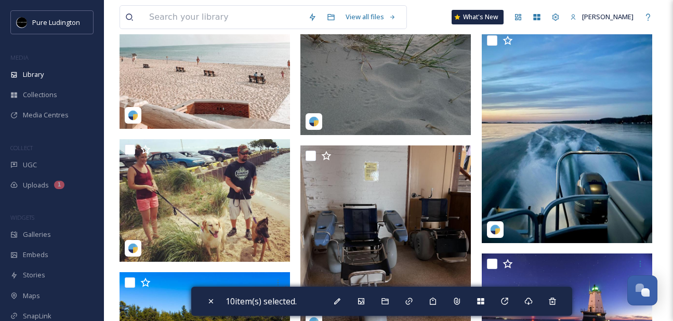
scroll to position [5044, 0]
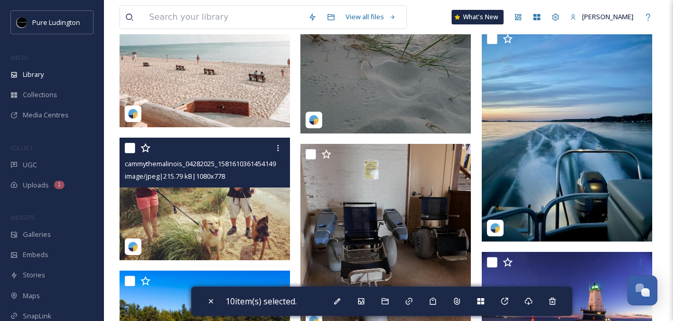
click at [129, 149] on input "checkbox" at bounding box center [130, 148] width 10 height 10
checkbox input "true"
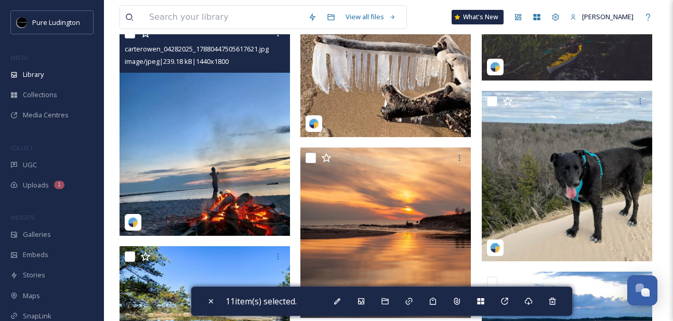
scroll to position [6624, 0]
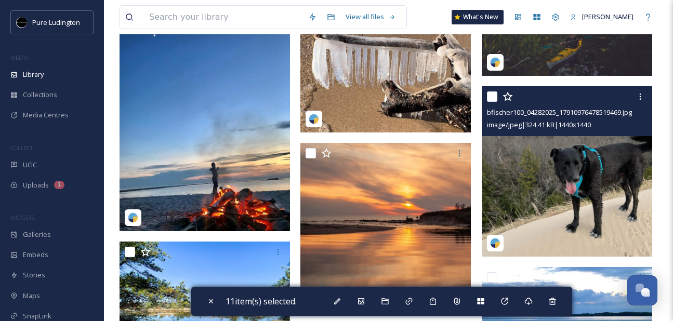
click at [492, 99] on input "checkbox" at bounding box center [492, 96] width 10 height 10
checkbox input "true"
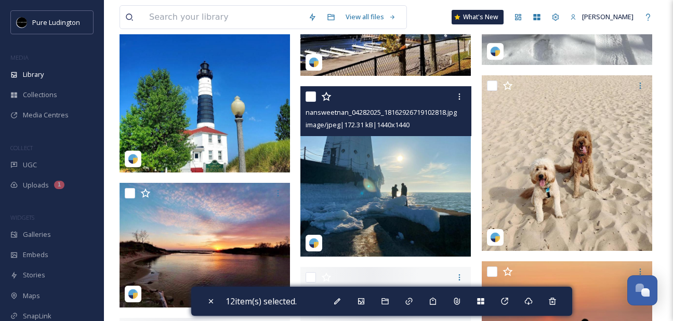
scroll to position [9416, 0]
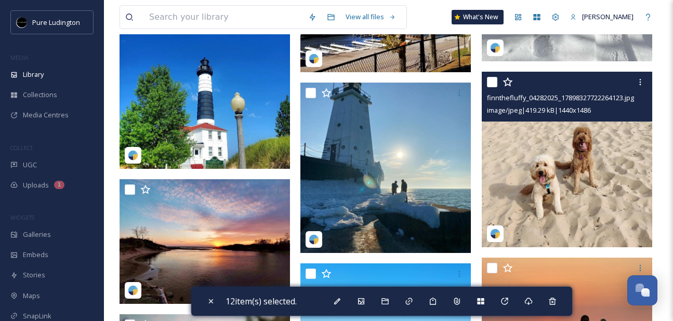
click at [490, 82] on input "checkbox" at bounding box center [492, 82] width 10 height 10
checkbox input "true"
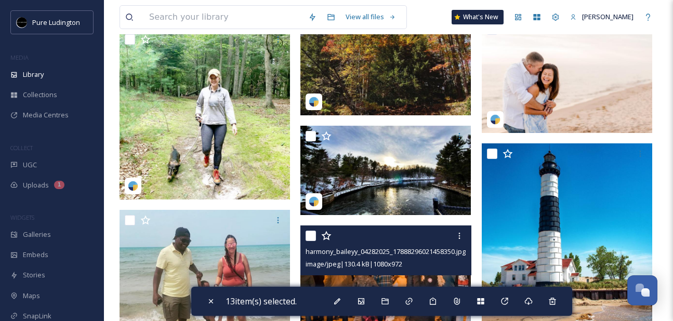
scroll to position [10488, 0]
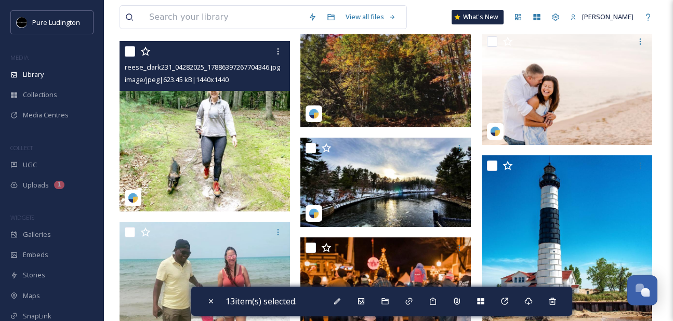
click at [128, 56] on input "checkbox" at bounding box center [130, 51] width 10 height 10
checkbox input "true"
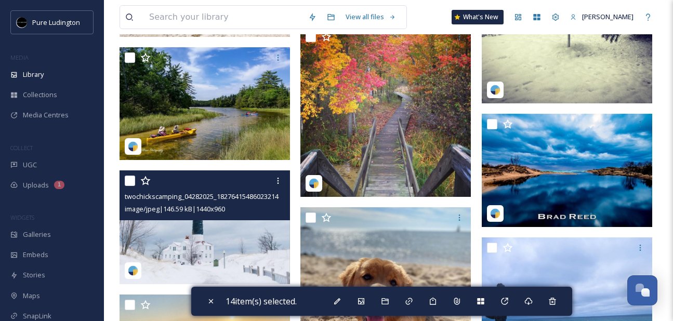
scroll to position [11567, 0]
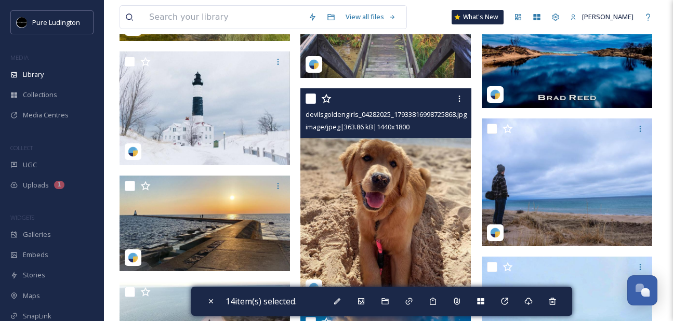
click at [311, 102] on input "checkbox" at bounding box center [311, 99] width 10 height 10
checkbox input "true"
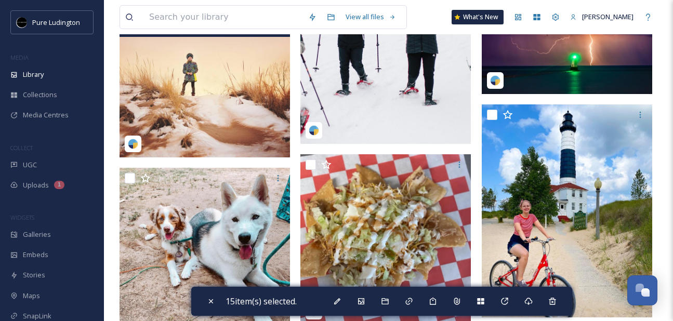
scroll to position [12539, 0]
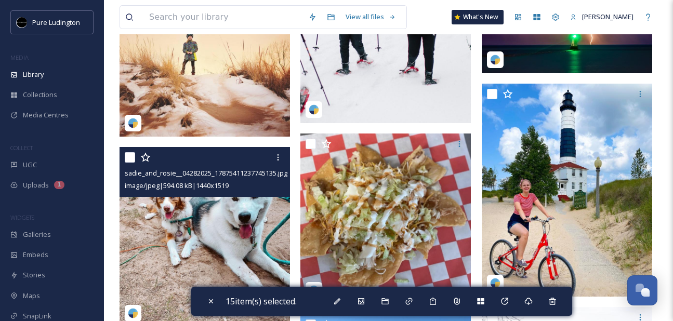
click at [130, 160] on input "checkbox" at bounding box center [130, 157] width 10 height 10
checkbox input "true"
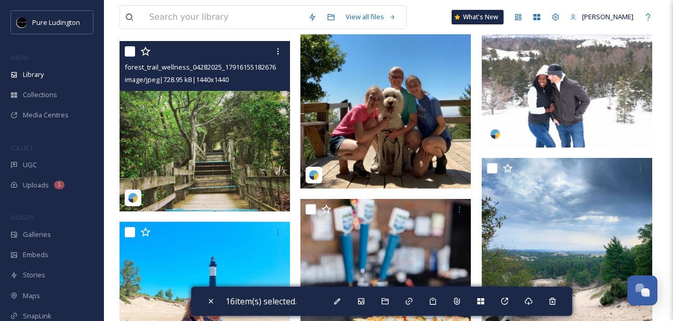
scroll to position [12798, 0]
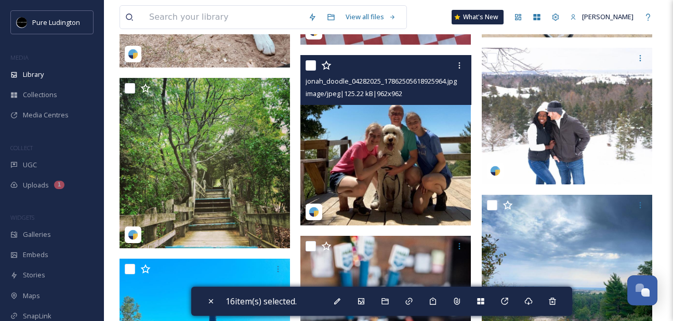
click at [309, 63] on input "checkbox" at bounding box center [311, 65] width 10 height 10
checkbox input "true"
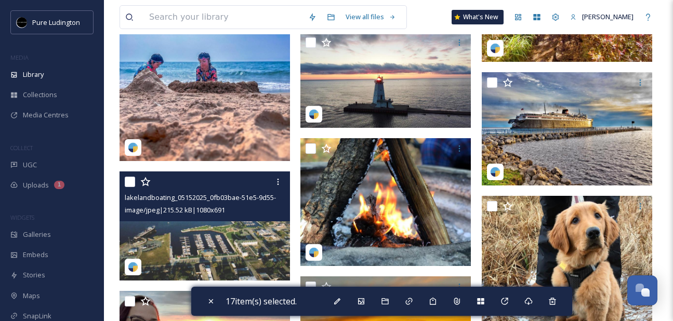
scroll to position [14186, 0]
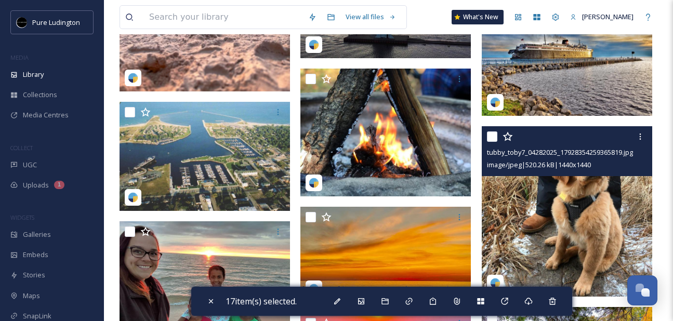
click at [492, 137] on input "checkbox" at bounding box center [492, 136] width 10 height 10
checkbox input "true"
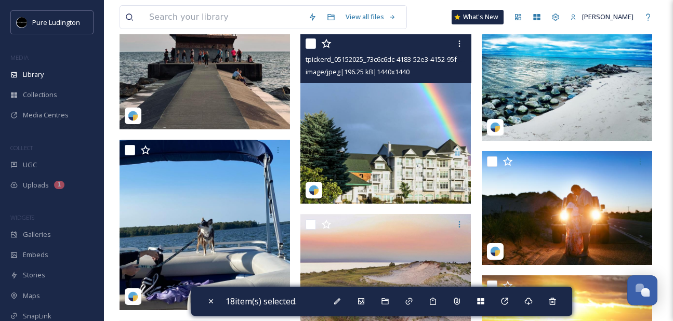
scroll to position [15021, 0]
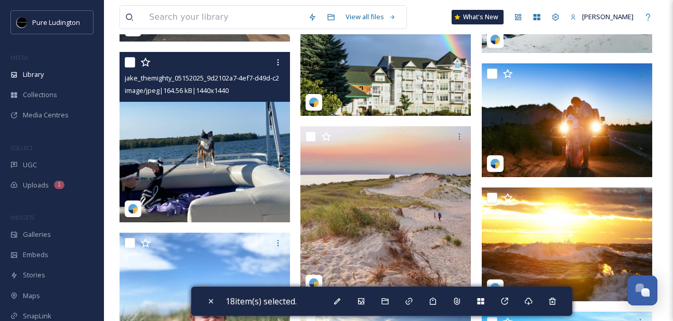
click at [131, 65] on input "checkbox" at bounding box center [130, 62] width 10 height 10
checkbox input "true"
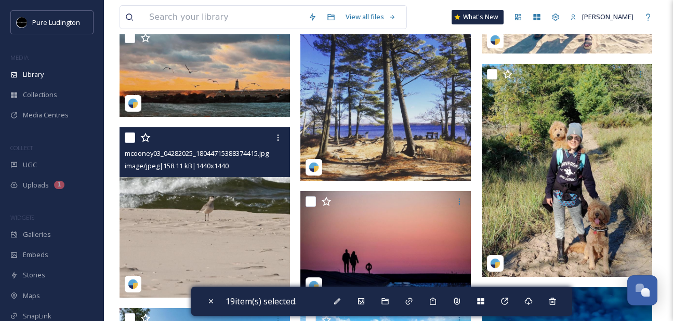
scroll to position [15446, 0]
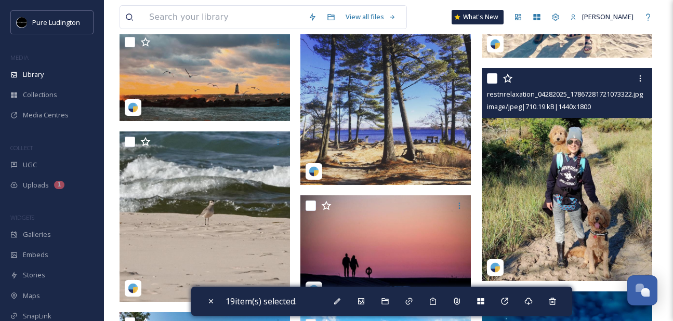
click at [492, 74] on input "checkbox" at bounding box center [492, 78] width 10 height 10
checkbox input "true"
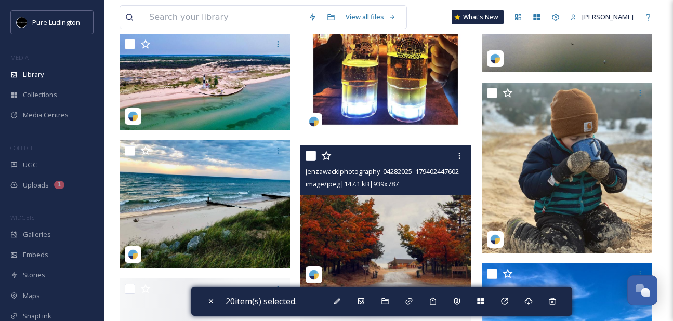
scroll to position [17231, 0]
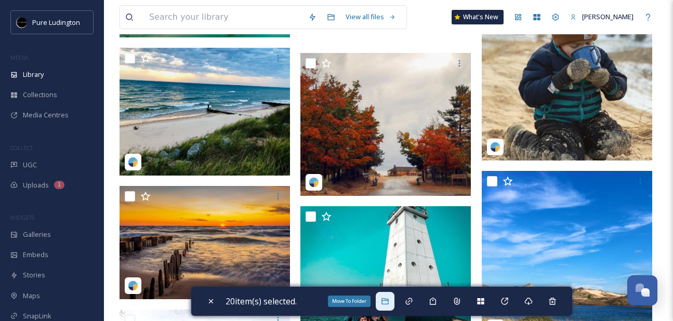
click at [388, 294] on div "Move To Folder" at bounding box center [385, 301] width 19 height 19
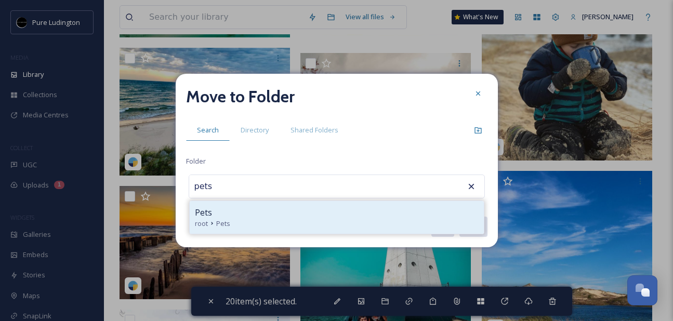
click at [272, 202] on div "Pets root Pets" at bounding box center [337, 217] width 294 height 33
type input "Pets"
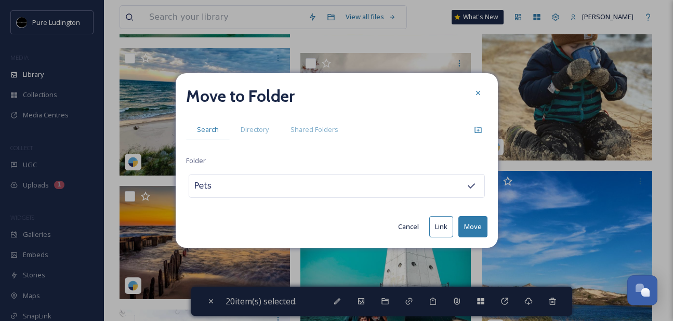
click at [470, 219] on button "Move" at bounding box center [472, 226] width 29 height 21
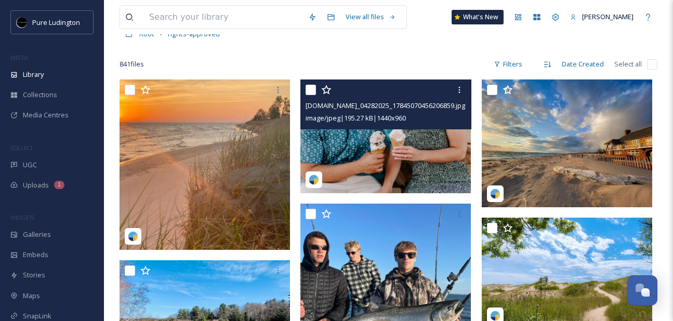
scroll to position [96, 0]
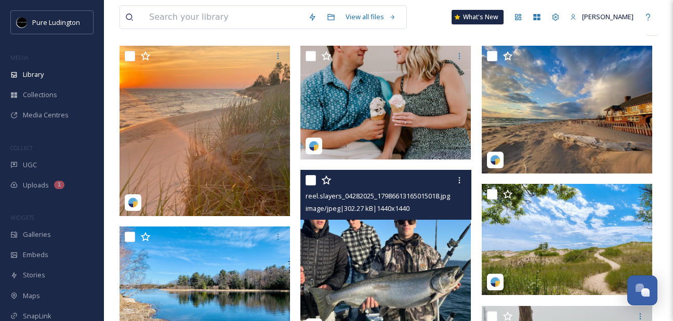
click at [311, 176] on input "checkbox" at bounding box center [311, 180] width 10 height 10
checkbox input "true"
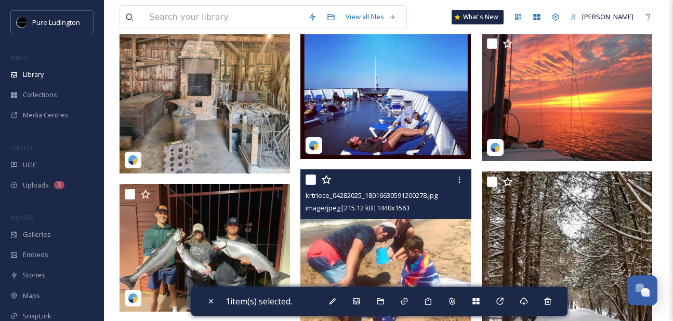
scroll to position [636, 0]
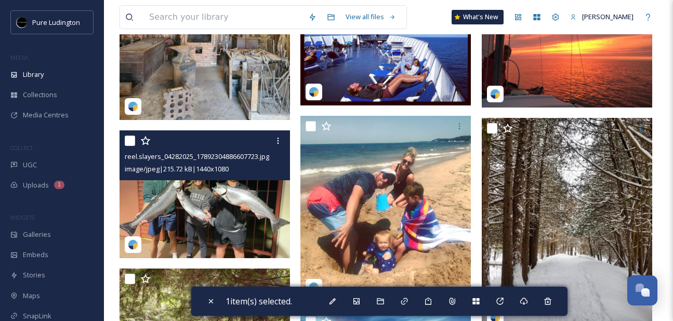
click at [129, 141] on input "checkbox" at bounding box center [130, 141] width 10 height 10
checkbox input "true"
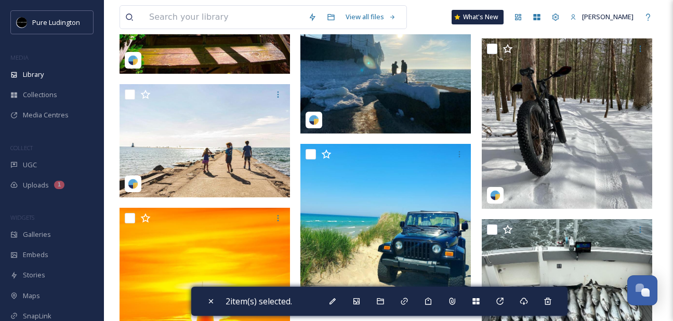
scroll to position [8584, 0]
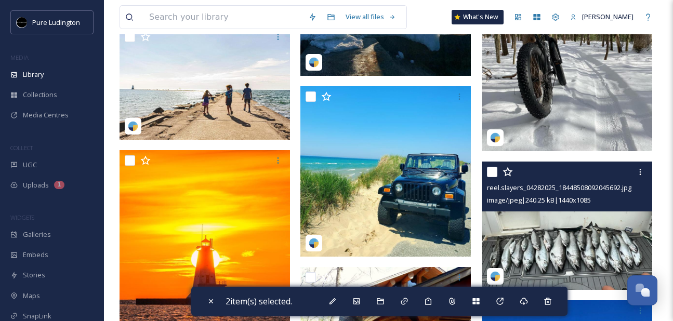
click at [492, 173] on input "checkbox" at bounding box center [492, 172] width 10 height 10
checkbox input "true"
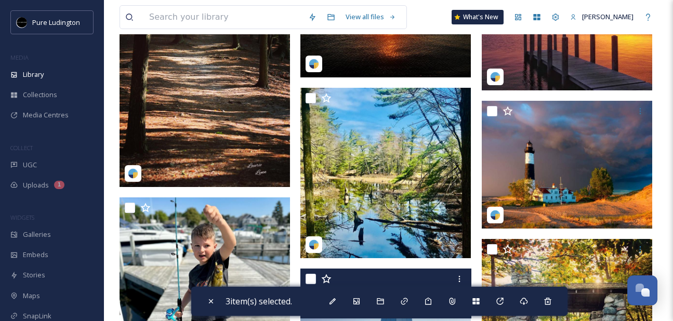
scroll to position [9658, 0]
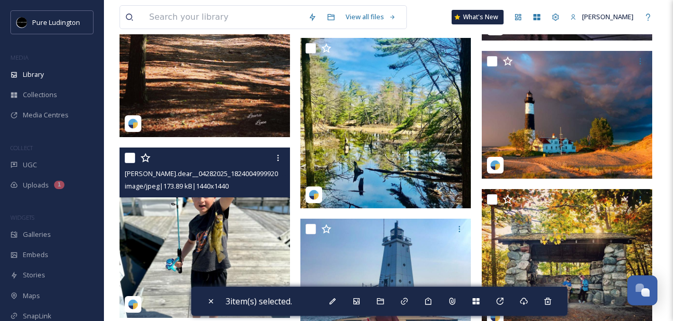
click at [127, 162] on input "checkbox" at bounding box center [130, 158] width 10 height 10
checkbox input "true"
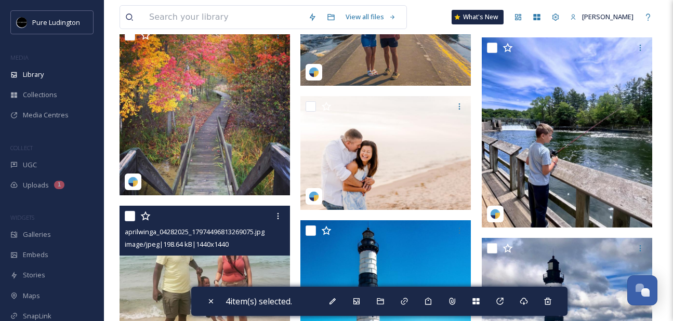
scroll to position [9961, 0]
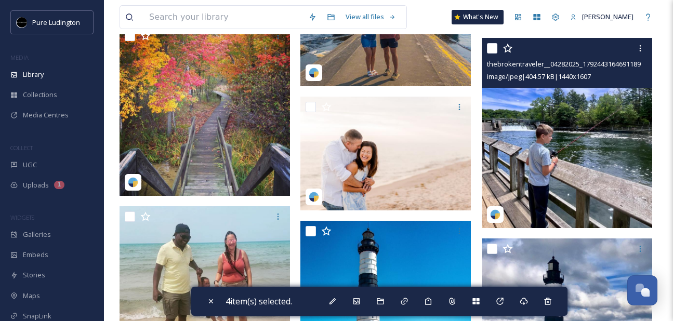
click at [492, 46] on input "checkbox" at bounding box center [492, 48] width 10 height 10
checkbox input "true"
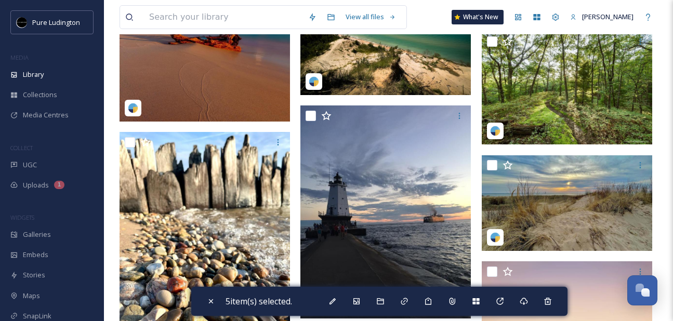
scroll to position [11703, 0]
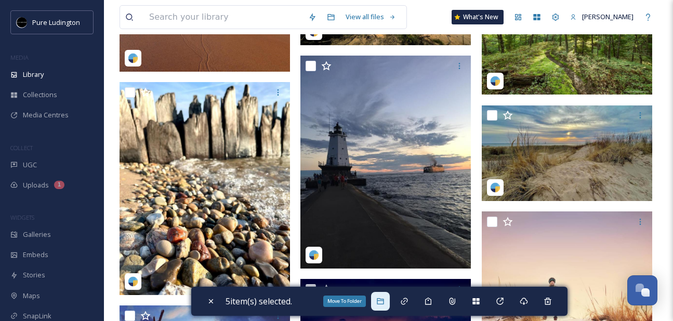
click at [388, 296] on div "Move To Folder" at bounding box center [380, 301] width 19 height 19
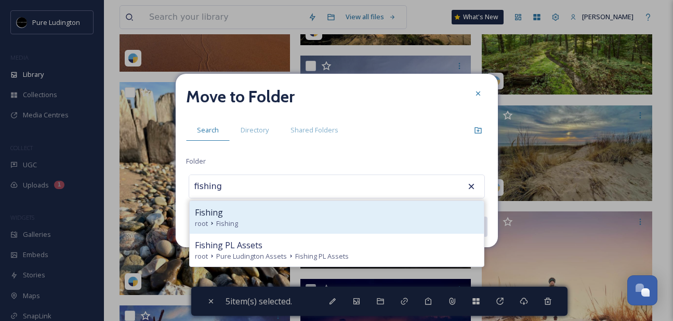
click at [297, 207] on div "Fishing" at bounding box center [337, 212] width 284 height 12
type input "Fishing"
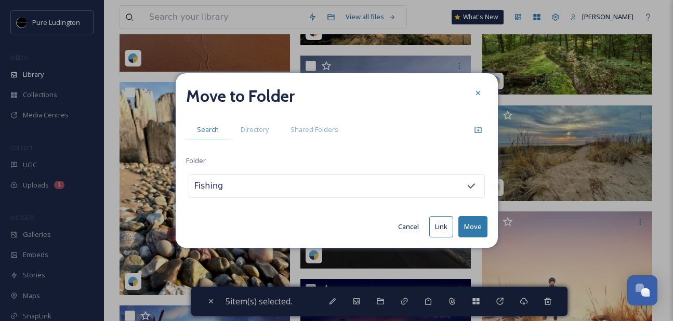
click at [472, 220] on button "Move" at bounding box center [472, 226] width 29 height 21
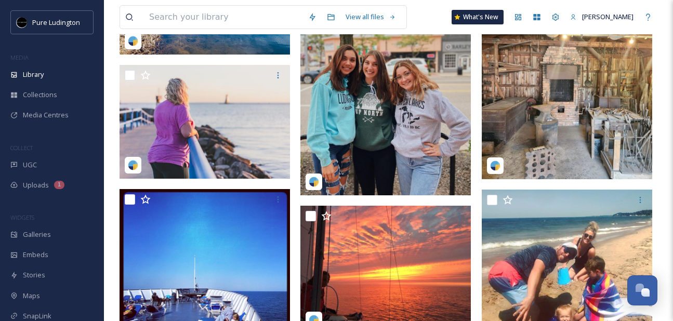
scroll to position [0, 0]
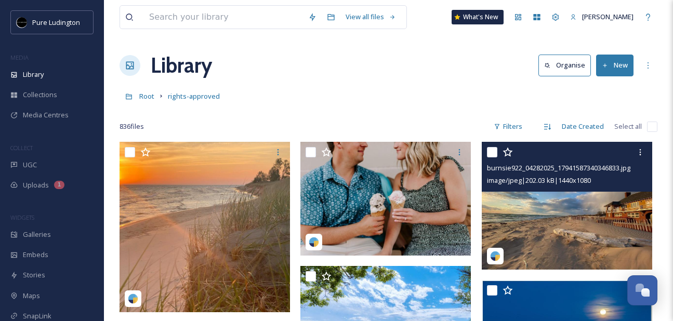
click at [493, 149] on input "checkbox" at bounding box center [492, 152] width 10 height 10
checkbox input "true"
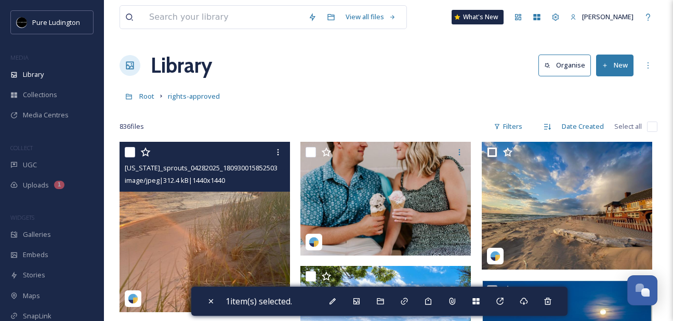
click at [131, 151] on input "checkbox" at bounding box center [130, 152] width 10 height 10
checkbox input "true"
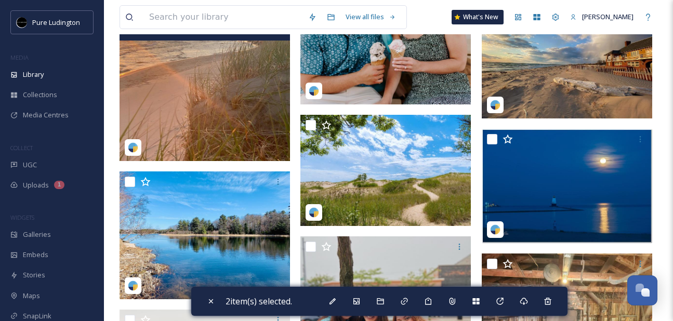
scroll to position [185, 0]
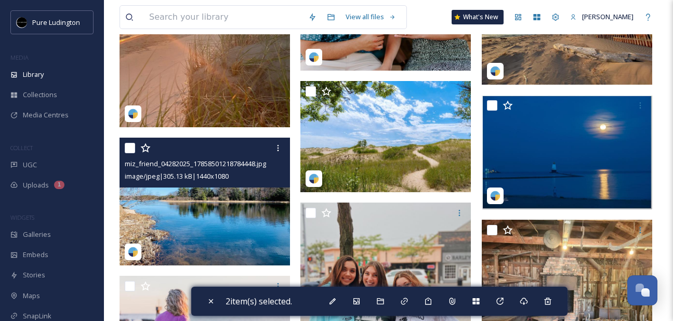
click at [131, 147] on input "checkbox" at bounding box center [130, 148] width 10 height 10
checkbox input "true"
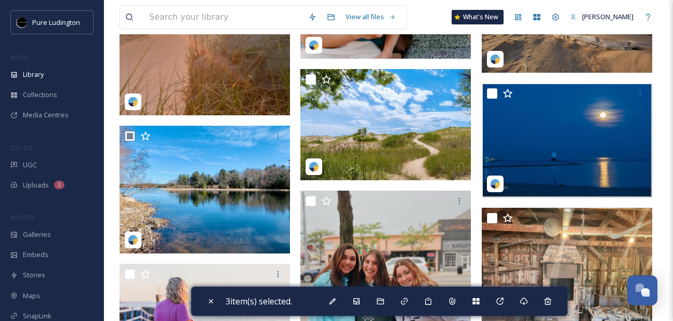
scroll to position [197, 0]
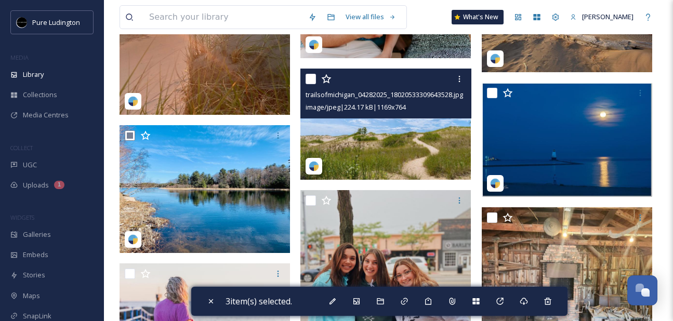
click at [313, 76] on input "checkbox" at bounding box center [311, 79] width 10 height 10
checkbox input "true"
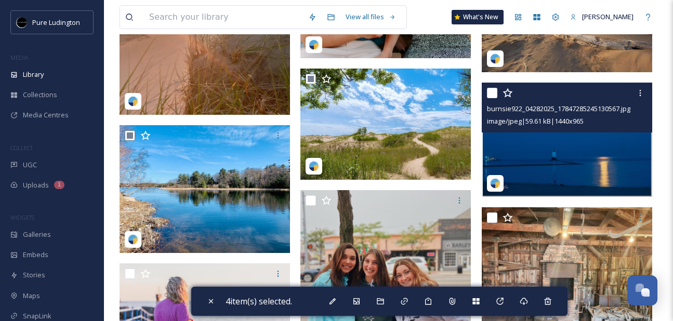
click at [489, 91] on input "checkbox" at bounding box center [492, 93] width 10 height 10
checkbox input "true"
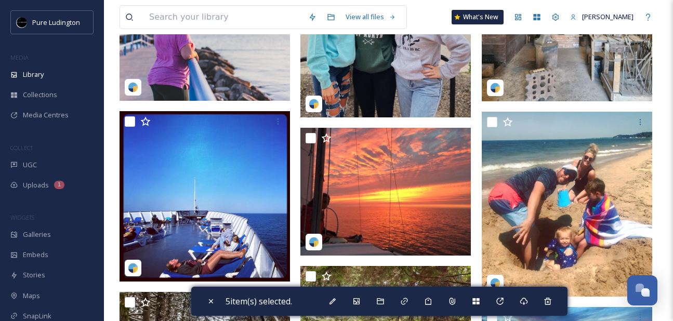
scroll to position [512, 0]
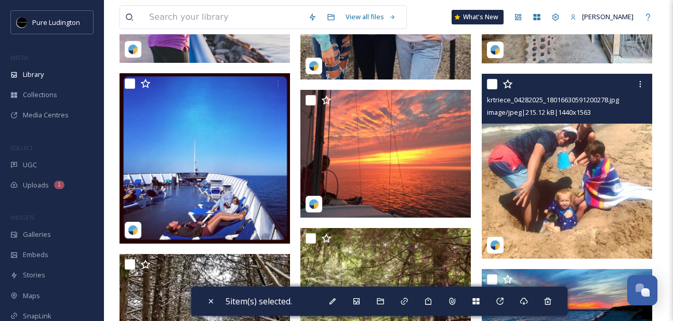
click at [491, 86] on input "checkbox" at bounding box center [492, 84] width 10 height 10
checkbox input "true"
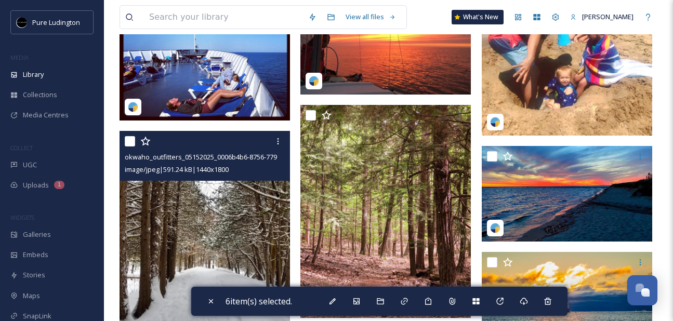
scroll to position [637, 0]
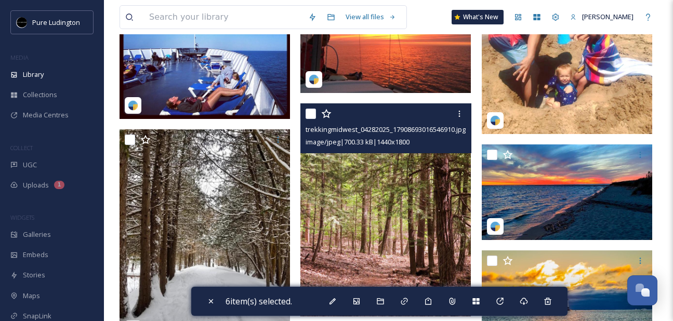
click at [316, 112] on div at bounding box center [387, 113] width 163 height 19
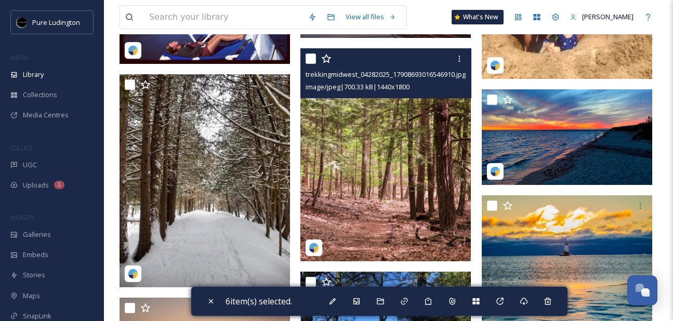
scroll to position [683, 0]
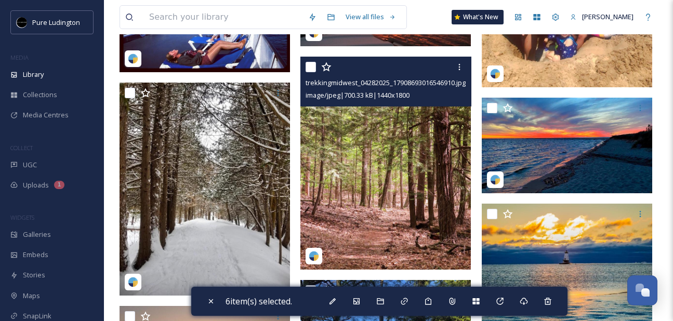
click at [310, 65] on input "checkbox" at bounding box center [311, 67] width 10 height 10
checkbox input "true"
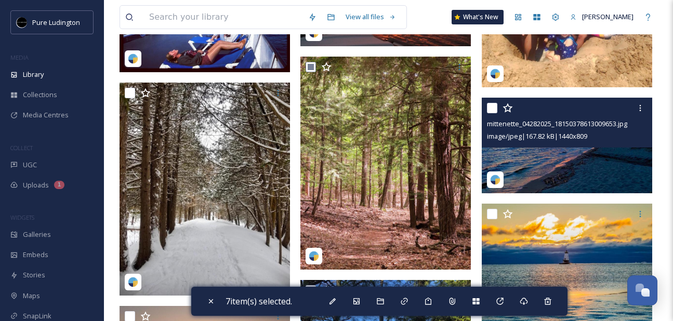
click at [490, 110] on input "checkbox" at bounding box center [492, 108] width 10 height 10
checkbox input "true"
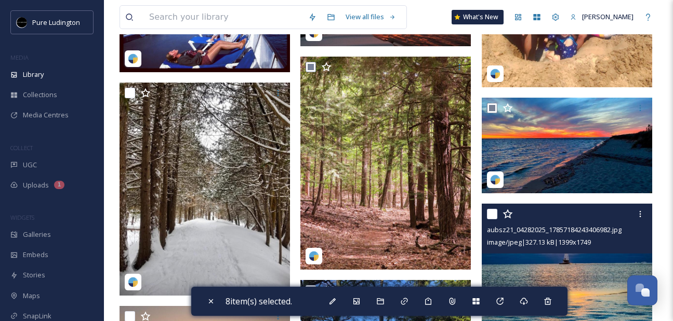
click at [491, 214] on input "checkbox" at bounding box center [492, 214] width 10 height 10
checkbox input "true"
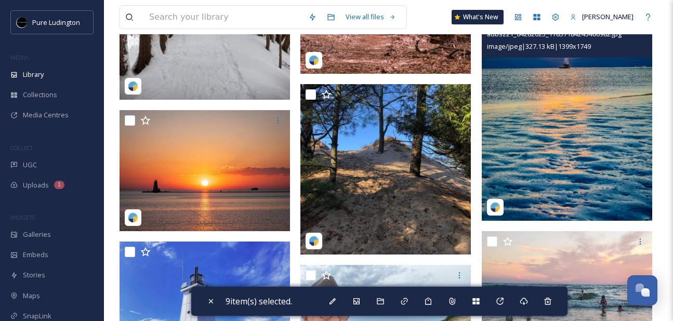
scroll to position [881, 0]
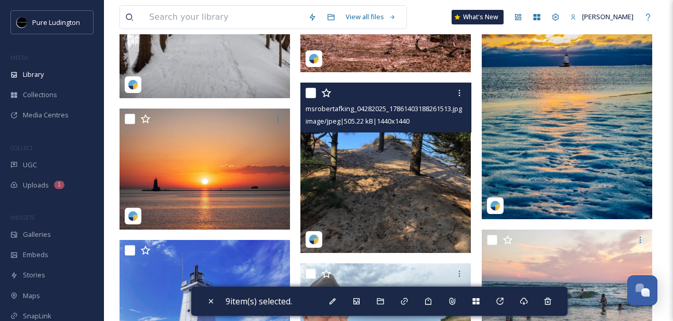
click at [311, 91] on input "checkbox" at bounding box center [311, 93] width 10 height 10
checkbox input "true"
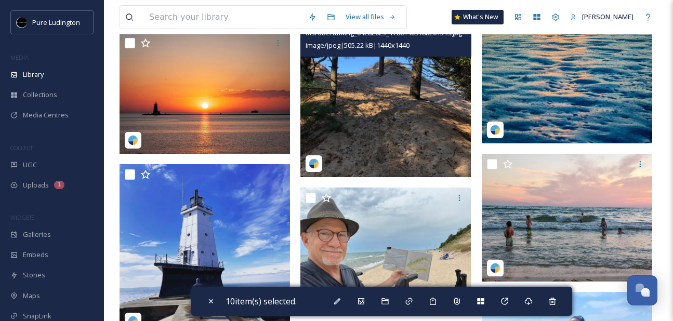
scroll to position [1001, 0]
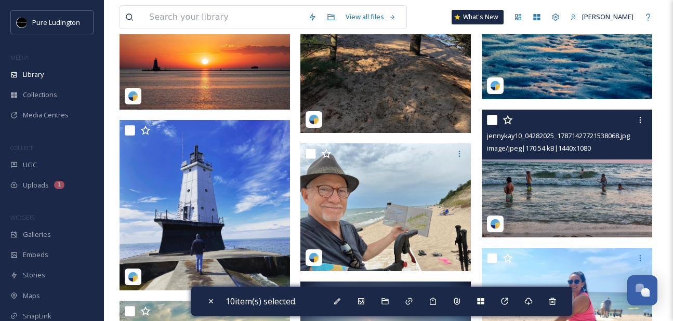
click at [492, 118] on input "checkbox" at bounding box center [492, 120] width 10 height 10
checkbox input "true"
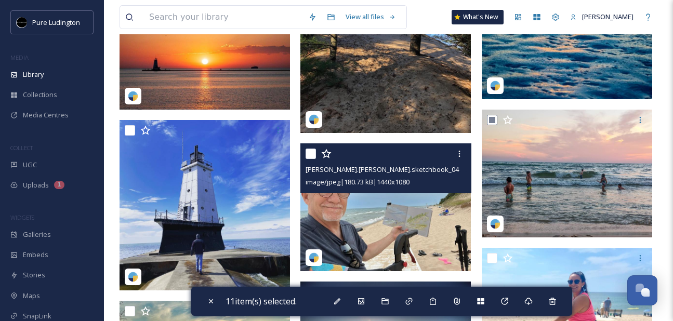
click at [310, 154] on input "checkbox" at bounding box center [311, 154] width 10 height 10
checkbox input "true"
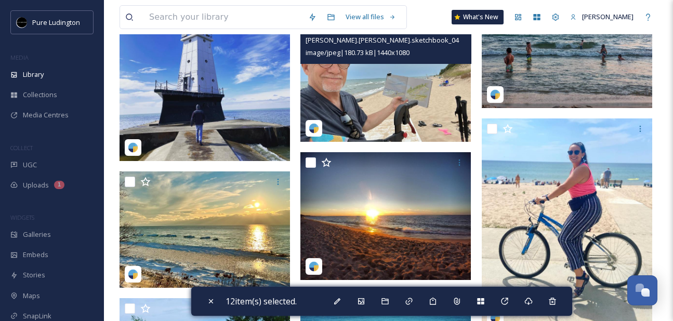
scroll to position [1193, 0]
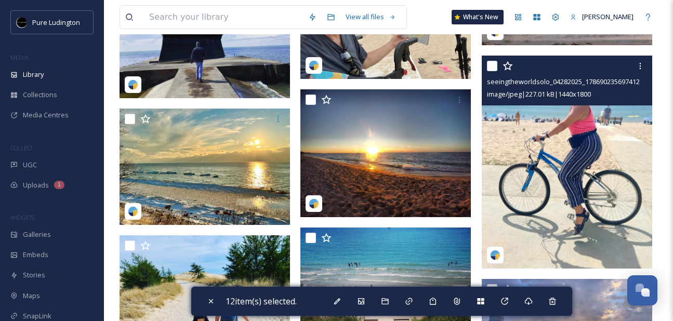
click at [493, 64] on input "checkbox" at bounding box center [492, 66] width 10 height 10
checkbox input "true"
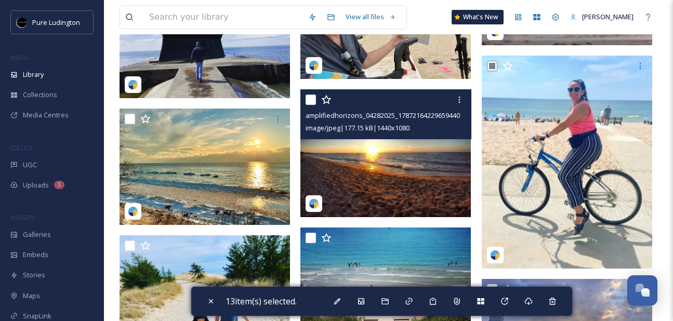
click at [309, 101] on input "checkbox" at bounding box center [311, 100] width 10 height 10
checkbox input "true"
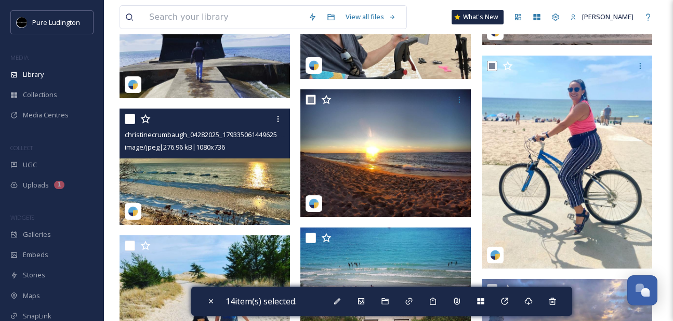
click at [129, 120] on input "checkbox" at bounding box center [130, 119] width 10 height 10
checkbox input "true"
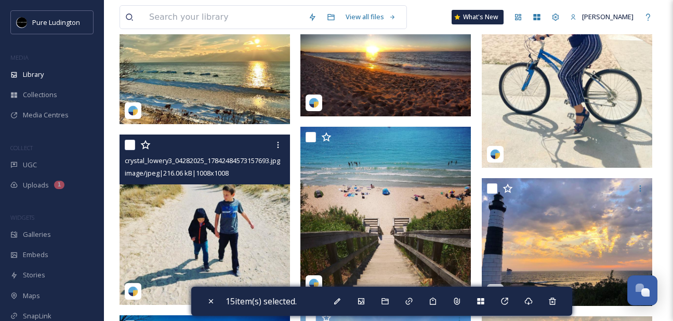
scroll to position [1346, 0]
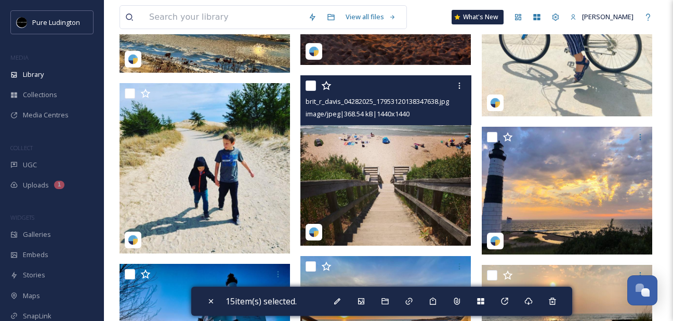
click at [313, 88] on input "checkbox" at bounding box center [311, 86] width 10 height 10
checkbox input "true"
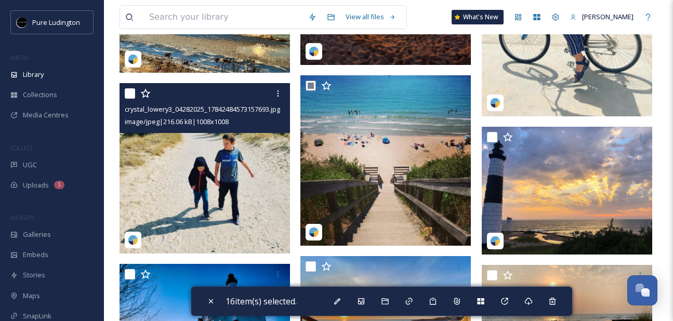
click at [131, 94] on input "checkbox" at bounding box center [130, 93] width 10 height 10
checkbox input "true"
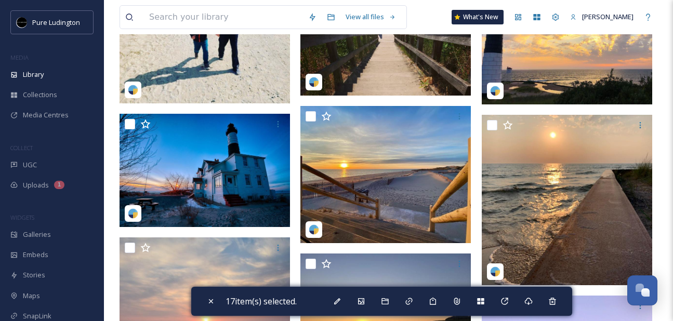
scroll to position [1534, 0]
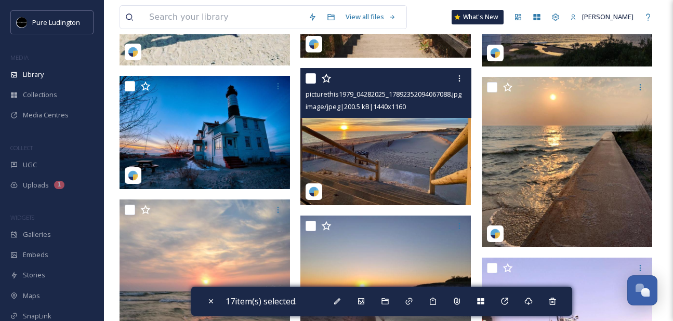
click at [310, 81] on input "checkbox" at bounding box center [311, 78] width 10 height 10
checkbox input "true"
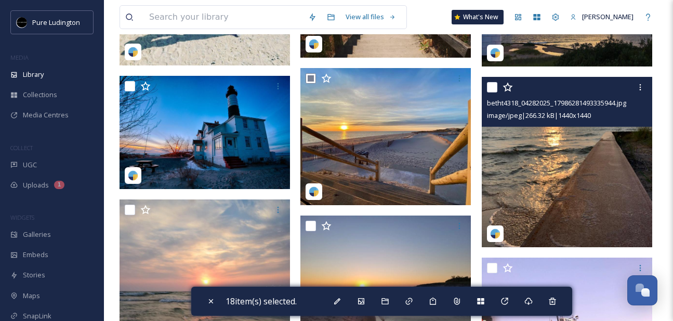
click at [489, 85] on input "checkbox" at bounding box center [492, 87] width 10 height 10
checkbox input "true"
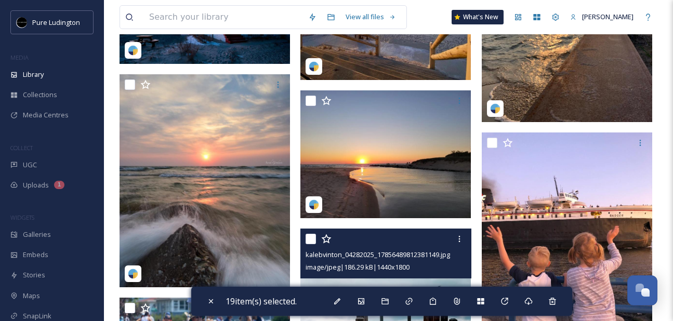
scroll to position [1658, 0]
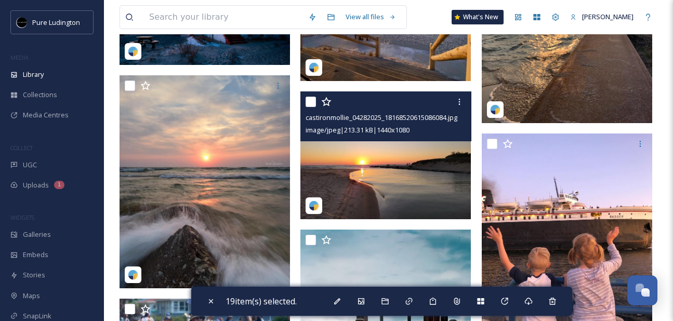
click at [308, 102] on input "checkbox" at bounding box center [311, 102] width 10 height 10
checkbox input "true"
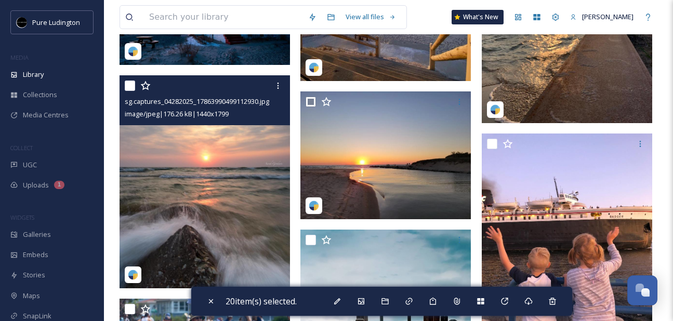
click at [128, 84] on input "checkbox" at bounding box center [130, 86] width 10 height 10
checkbox input "true"
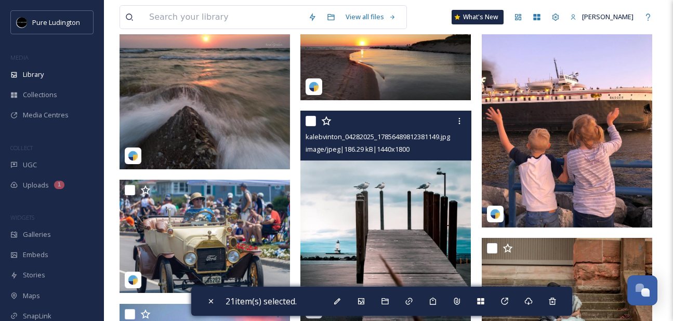
scroll to position [1810, 0]
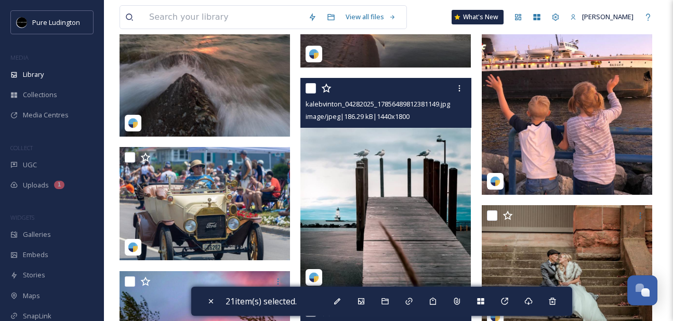
click at [312, 91] on input "checkbox" at bounding box center [311, 88] width 10 height 10
checkbox input "true"
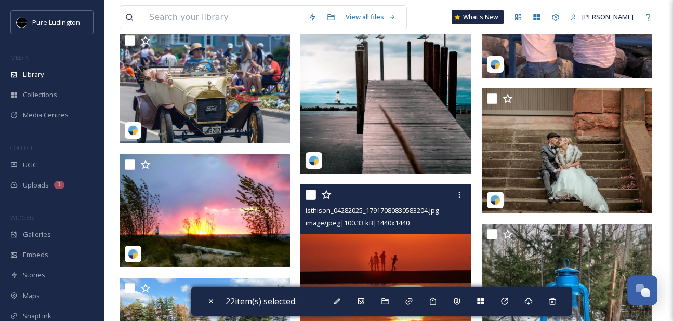
scroll to position [2021, 0]
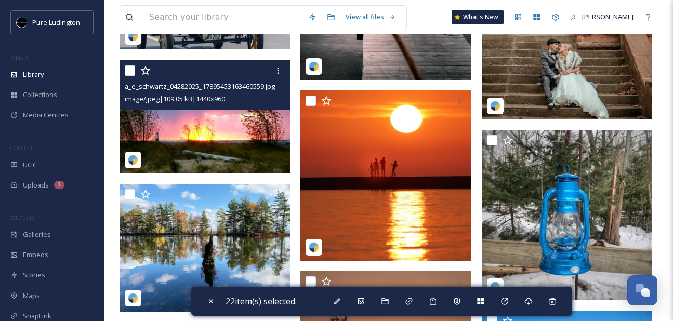
click at [130, 73] on input "checkbox" at bounding box center [130, 70] width 10 height 10
checkbox input "true"
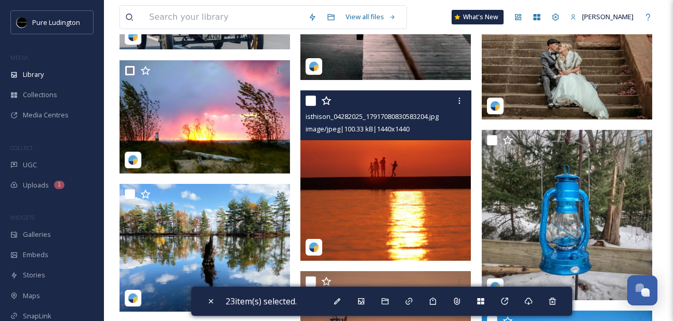
click at [313, 100] on input "checkbox" at bounding box center [311, 101] width 10 height 10
checkbox input "true"
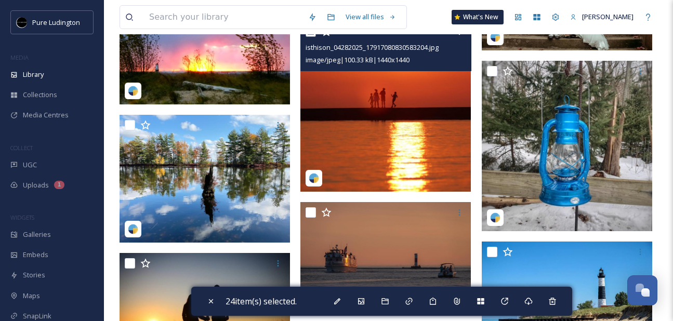
scroll to position [2093, 0]
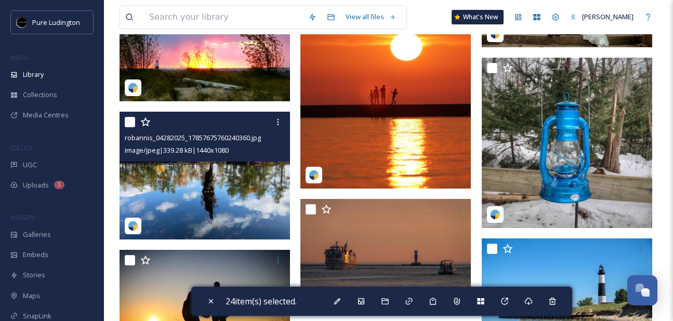
click at [130, 126] on input "checkbox" at bounding box center [130, 122] width 10 height 10
checkbox input "true"
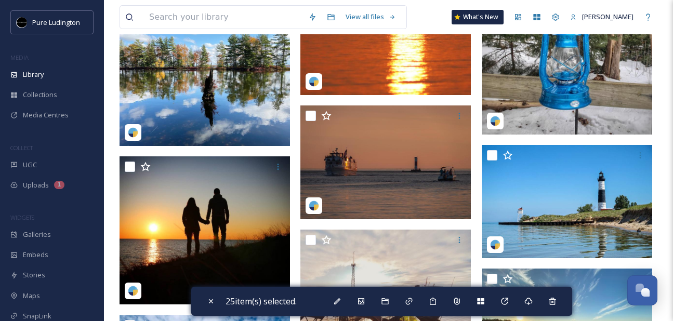
scroll to position [2265, 0]
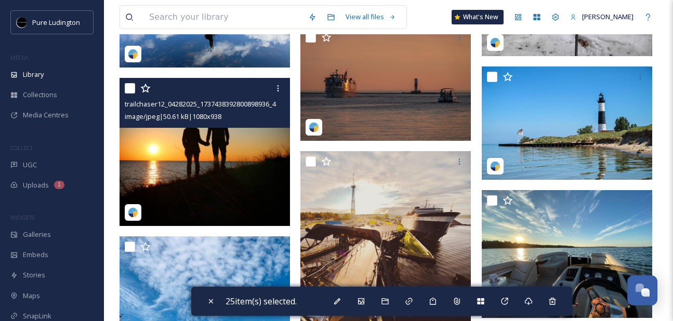
click at [131, 88] on input "checkbox" at bounding box center [130, 88] width 10 height 10
checkbox input "true"
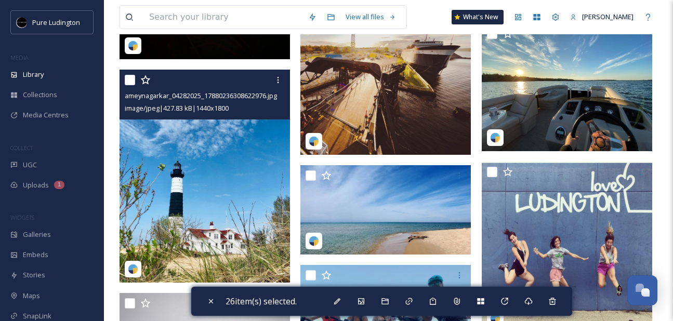
scroll to position [2447, 0]
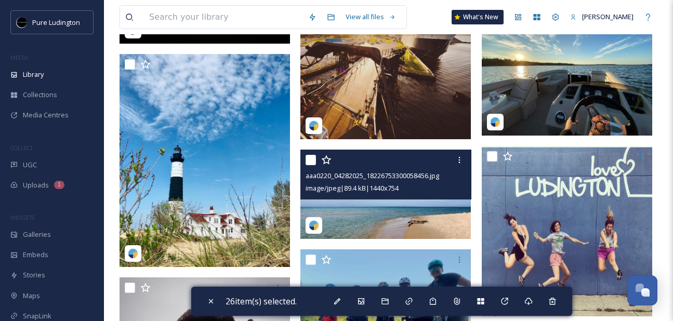
click at [306, 161] on input "checkbox" at bounding box center [311, 160] width 10 height 10
checkbox input "true"
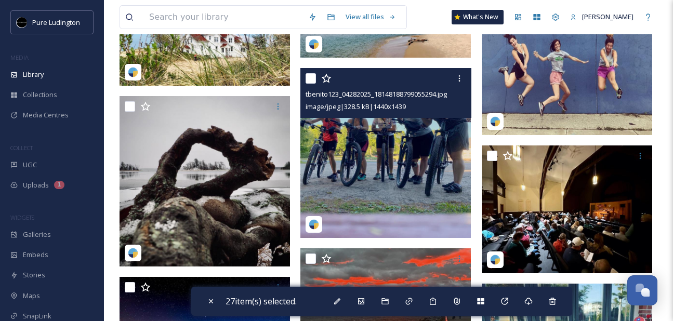
scroll to position [2644, 0]
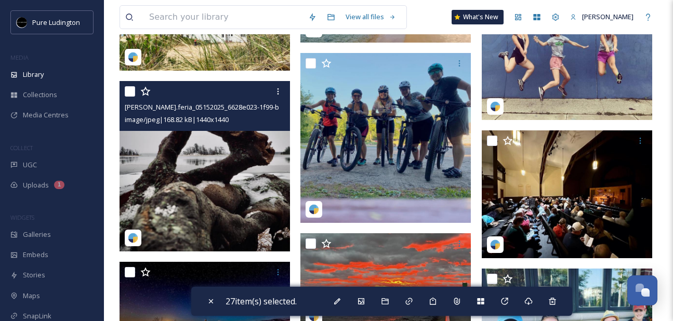
click at [130, 90] on input "checkbox" at bounding box center [130, 91] width 10 height 10
checkbox input "true"
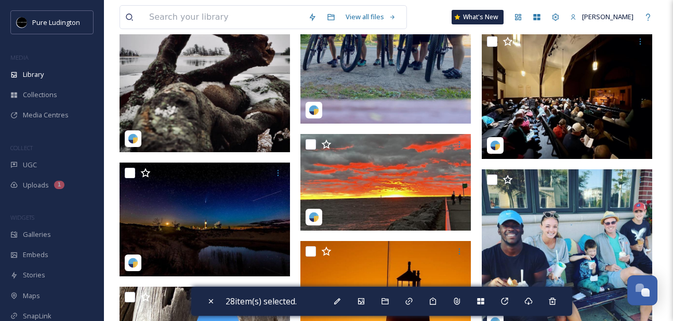
scroll to position [2834, 0]
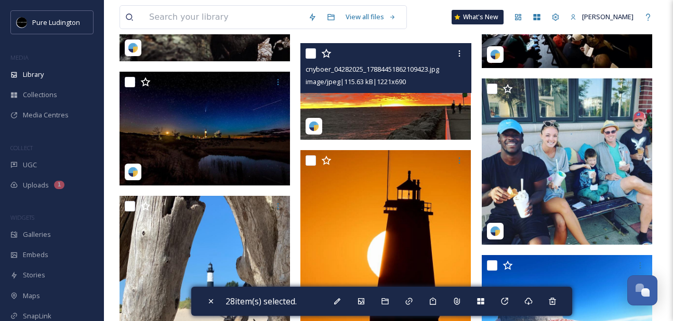
click at [313, 58] on input "checkbox" at bounding box center [311, 53] width 10 height 10
checkbox input "true"
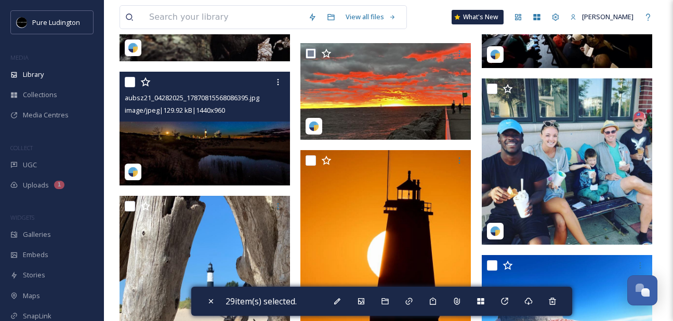
click at [133, 78] on input "checkbox" at bounding box center [130, 82] width 10 height 10
checkbox input "true"
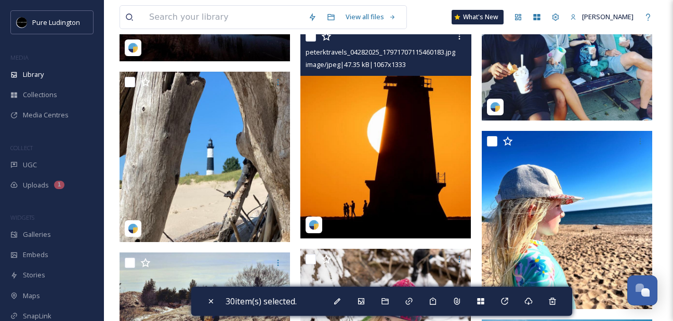
scroll to position [2963, 0]
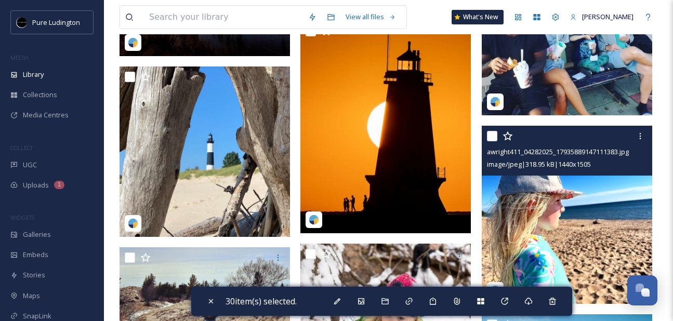
click at [489, 136] on input "checkbox" at bounding box center [492, 136] width 10 height 10
checkbox input "true"
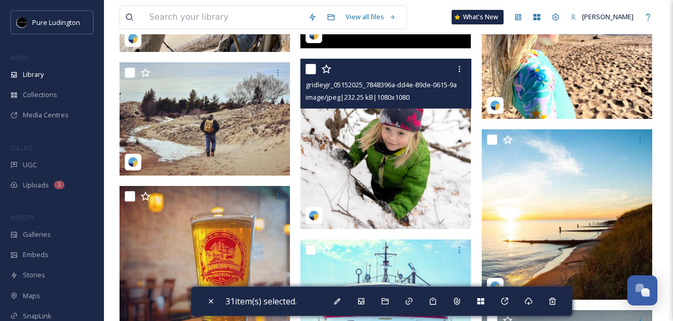
scroll to position [3153, 0]
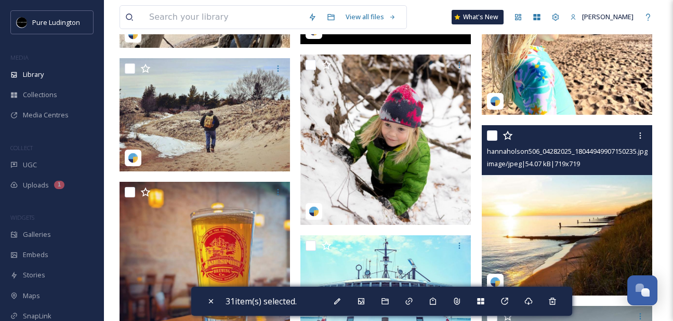
click at [494, 134] on input "checkbox" at bounding box center [492, 135] width 10 height 10
checkbox input "true"
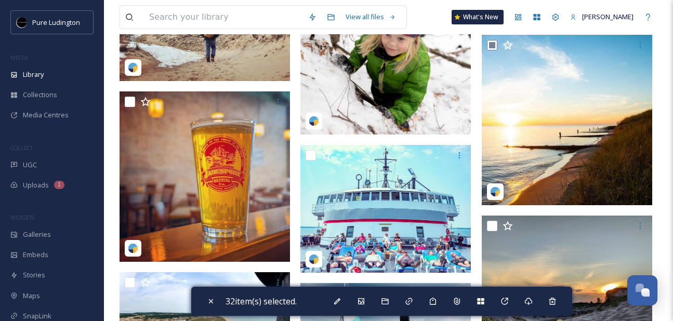
scroll to position [3287, 0]
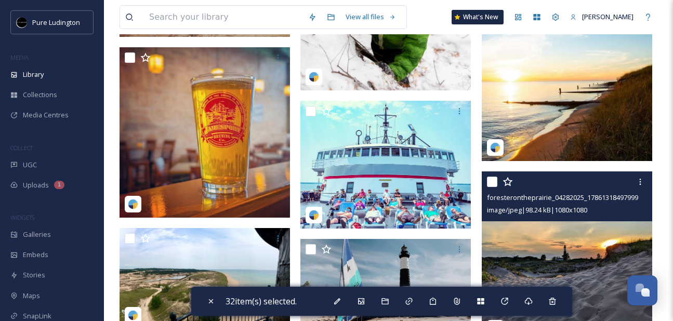
click at [491, 180] on input "checkbox" at bounding box center [492, 182] width 10 height 10
checkbox input "true"
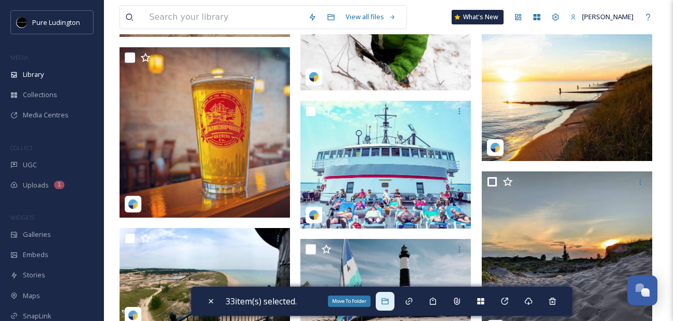
click at [387, 298] on icon at bounding box center [384, 301] width 7 height 6
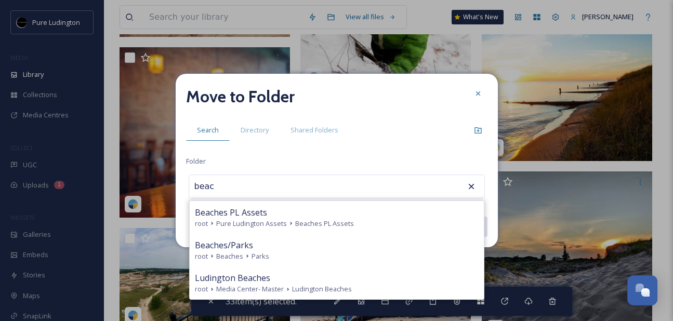
click at [312, 246] on div "Beaches/Parks" at bounding box center [337, 245] width 284 height 12
type input "Beaches/Parks"
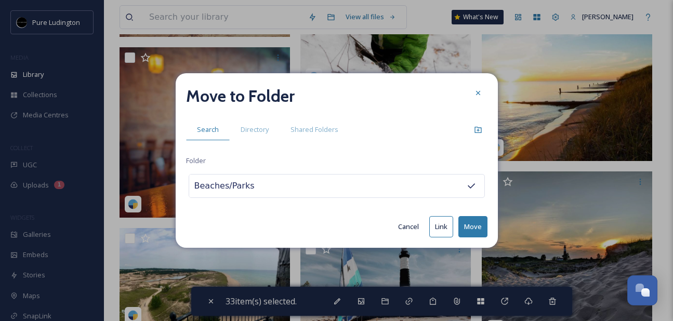
click at [471, 219] on button "Move" at bounding box center [472, 226] width 29 height 21
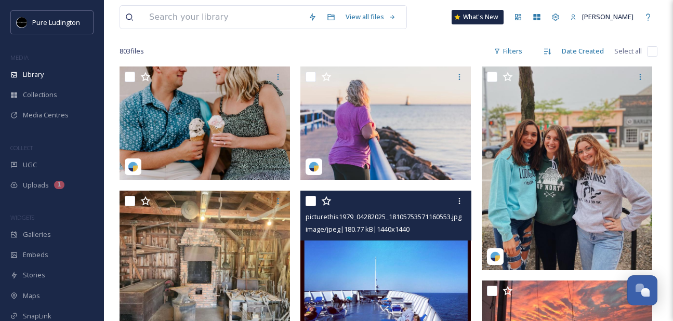
scroll to position [89, 0]
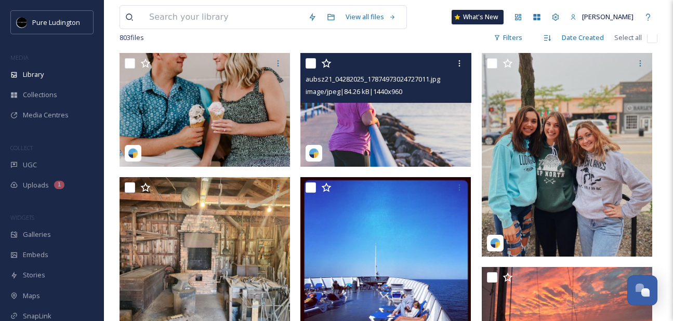
click at [314, 65] on input "checkbox" at bounding box center [311, 63] width 10 height 10
checkbox input "true"
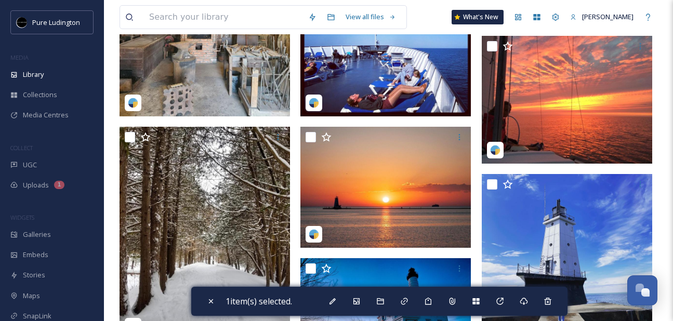
scroll to position [339, 0]
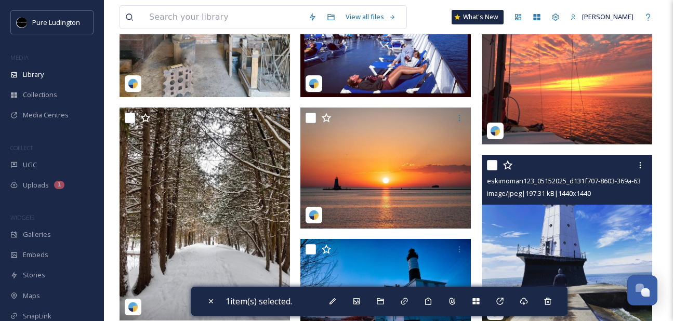
click at [496, 164] on input "checkbox" at bounding box center [492, 165] width 10 height 10
checkbox input "true"
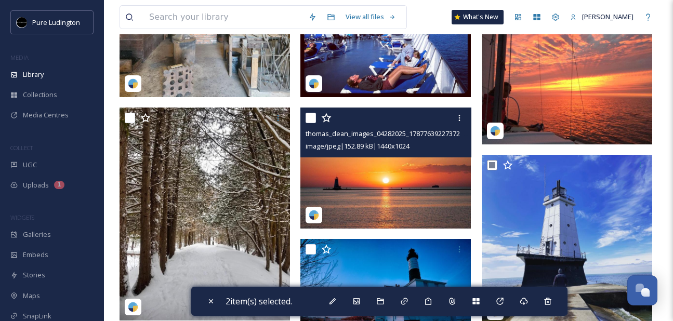
click at [313, 118] on input "checkbox" at bounding box center [311, 118] width 10 height 10
checkbox input "true"
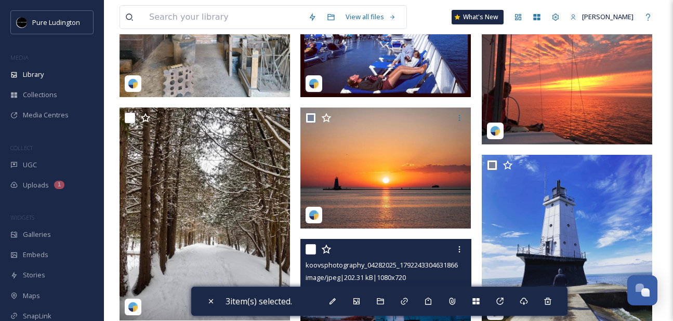
click at [315, 248] on input "checkbox" at bounding box center [311, 249] width 10 height 10
checkbox input "true"
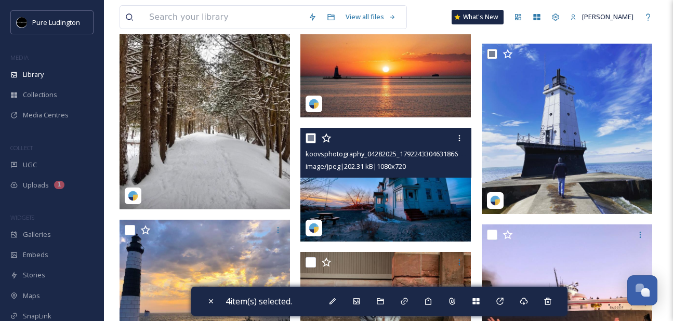
scroll to position [537, 0]
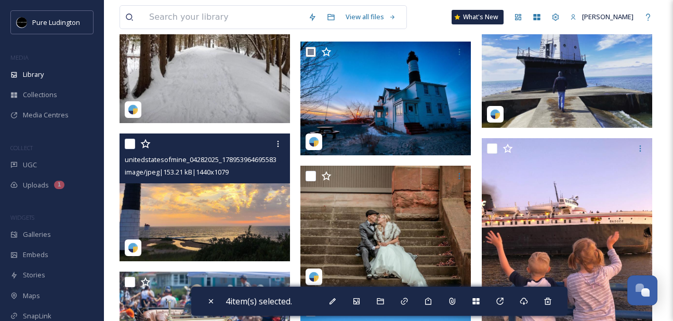
click at [131, 146] on input "checkbox" at bounding box center [130, 144] width 10 height 10
checkbox input "true"
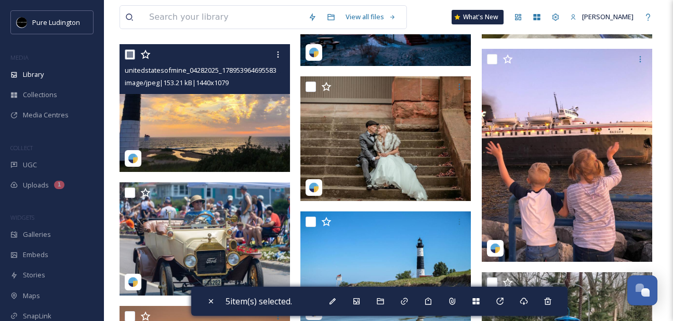
scroll to position [715, 0]
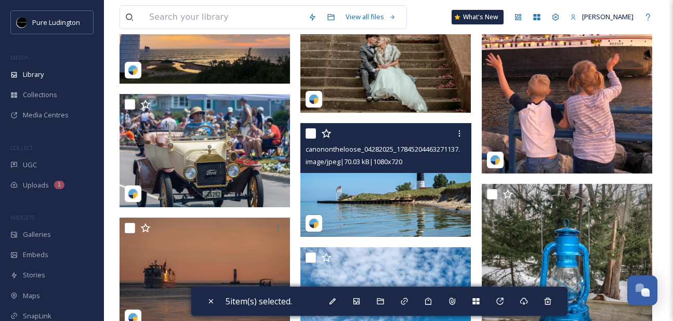
click at [311, 132] on input "checkbox" at bounding box center [311, 133] width 10 height 10
checkbox input "true"
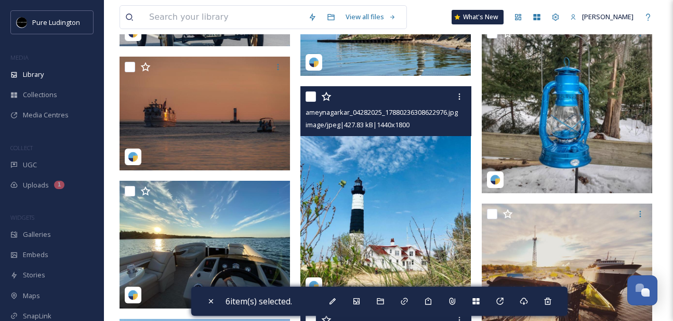
scroll to position [876, 0]
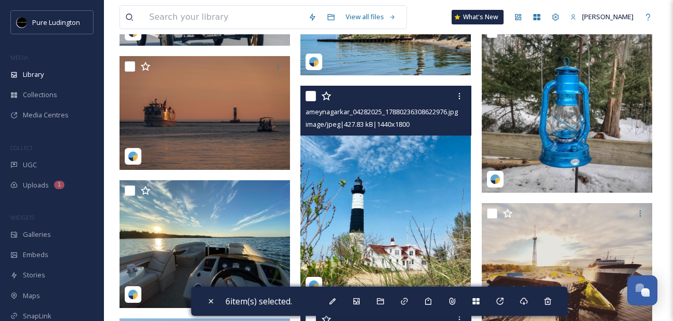
click at [312, 90] on div at bounding box center [387, 96] width 163 height 19
click at [309, 93] on input "checkbox" at bounding box center [311, 96] width 10 height 10
checkbox input "true"
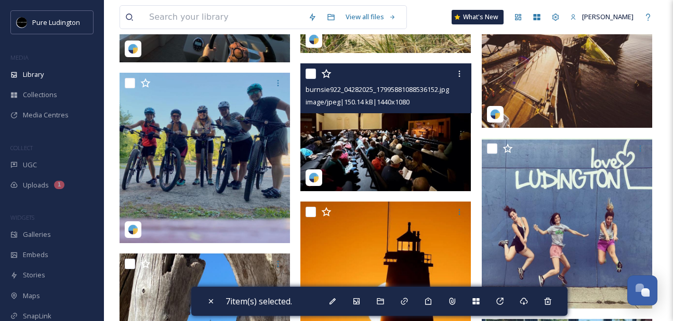
scroll to position [1225, 0]
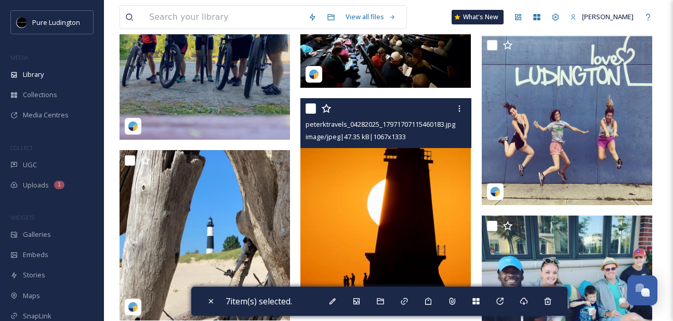
click at [311, 108] on input "checkbox" at bounding box center [311, 108] width 10 height 10
checkbox input "true"
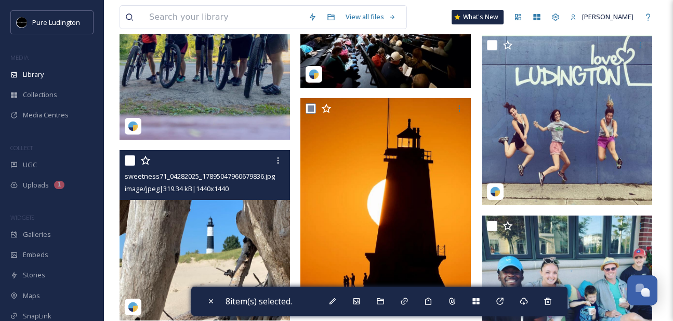
click at [130, 159] on input "checkbox" at bounding box center [130, 160] width 10 height 10
checkbox input "true"
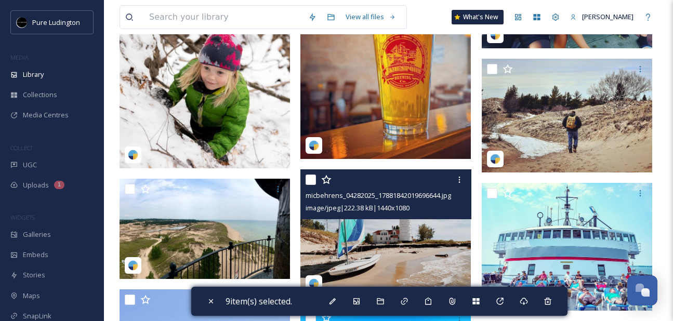
scroll to position [1578, 0]
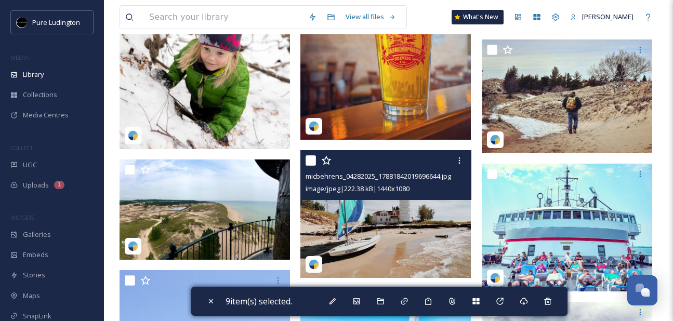
click at [311, 158] on input "checkbox" at bounding box center [311, 160] width 10 height 10
checkbox input "true"
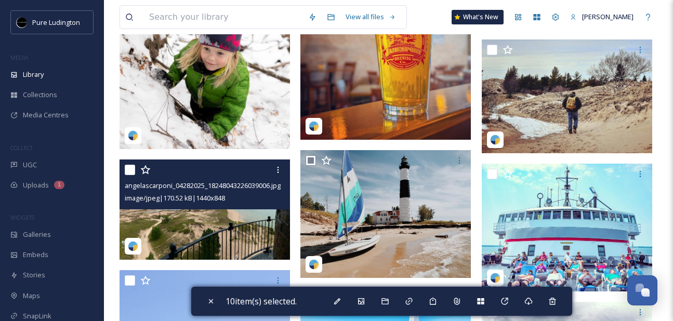
click at [131, 169] on input "checkbox" at bounding box center [130, 170] width 10 height 10
checkbox input "true"
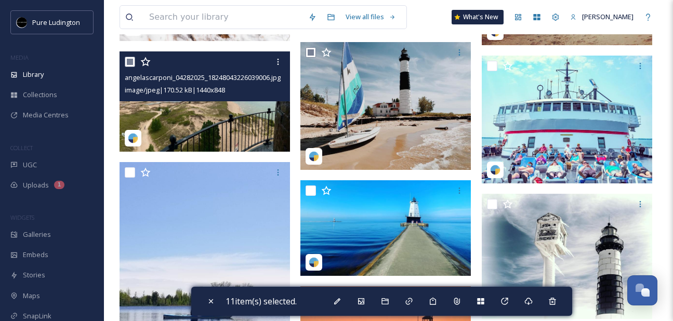
scroll to position [1785, 0]
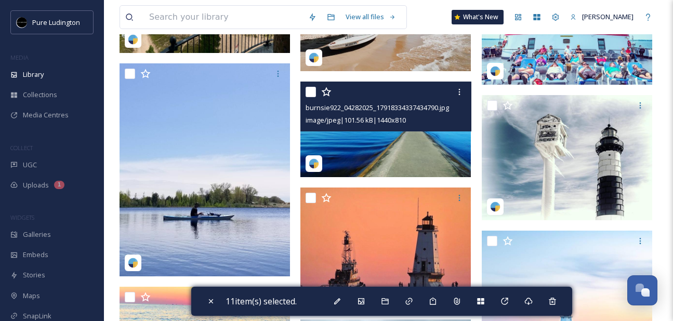
click at [310, 92] on input "checkbox" at bounding box center [311, 92] width 10 height 10
checkbox input "true"
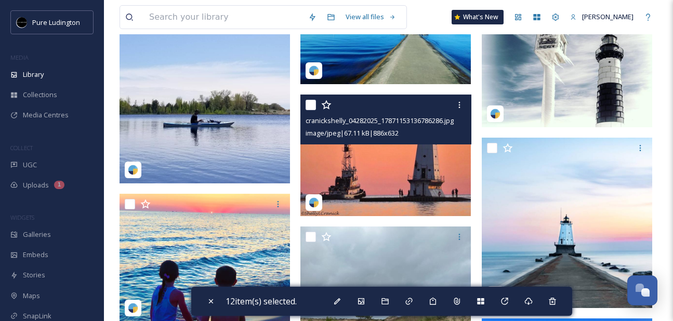
scroll to position [1880, 0]
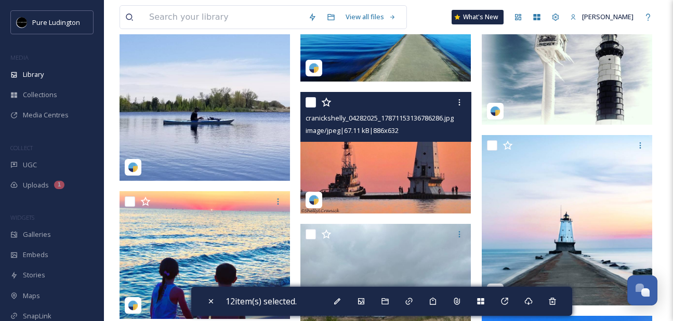
click at [312, 100] on input "checkbox" at bounding box center [311, 102] width 10 height 10
checkbox input "true"
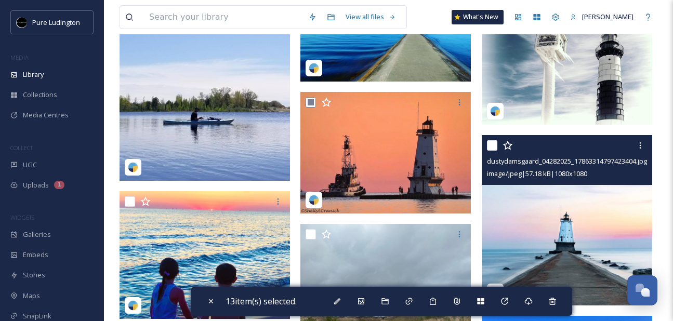
click at [492, 140] on input "checkbox" at bounding box center [492, 145] width 10 height 10
checkbox input "true"
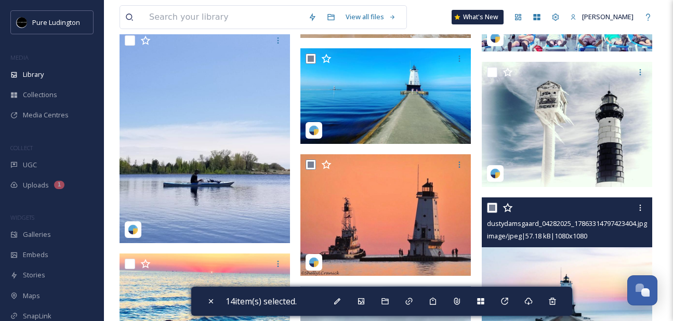
scroll to position [1787, 0]
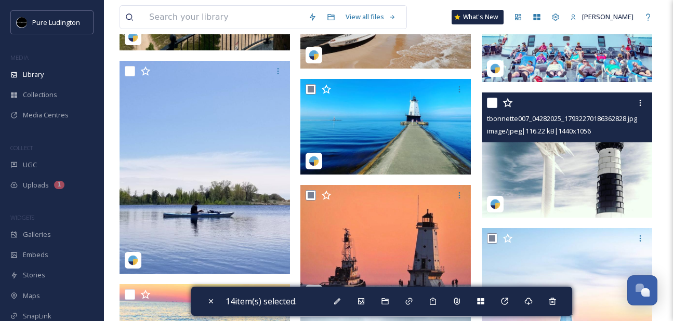
click at [491, 103] on input "checkbox" at bounding box center [492, 103] width 10 height 10
checkbox input "true"
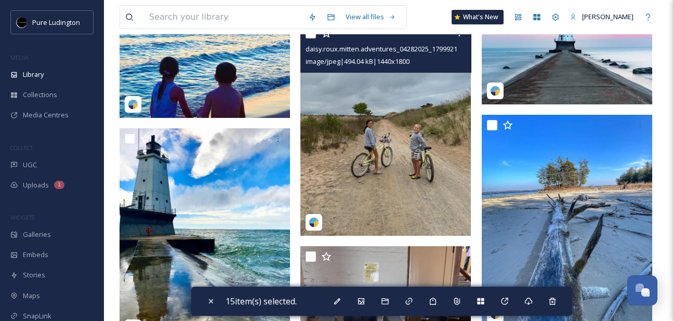
scroll to position [2097, 0]
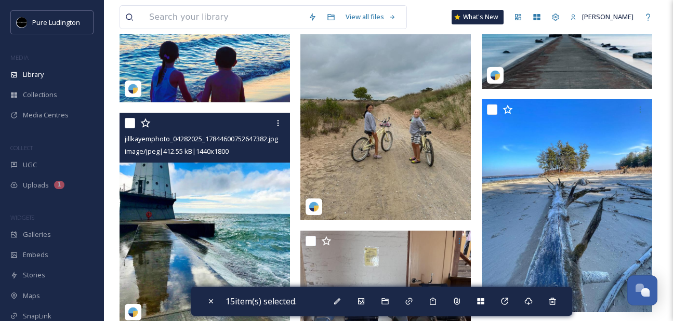
click at [132, 124] on input "checkbox" at bounding box center [130, 123] width 10 height 10
checkbox input "true"
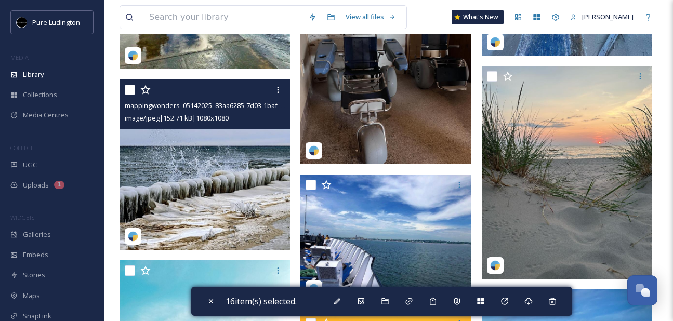
scroll to position [2502, 0]
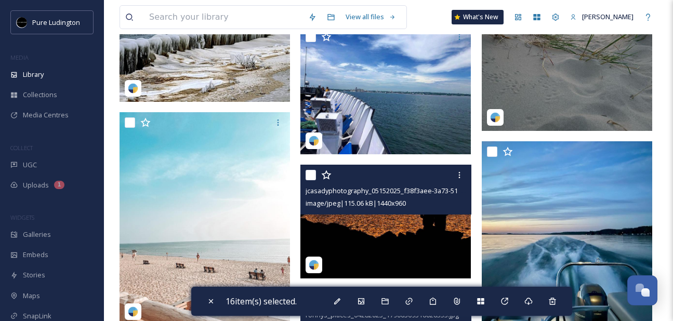
click at [313, 175] on input "checkbox" at bounding box center [311, 175] width 10 height 10
checkbox input "true"
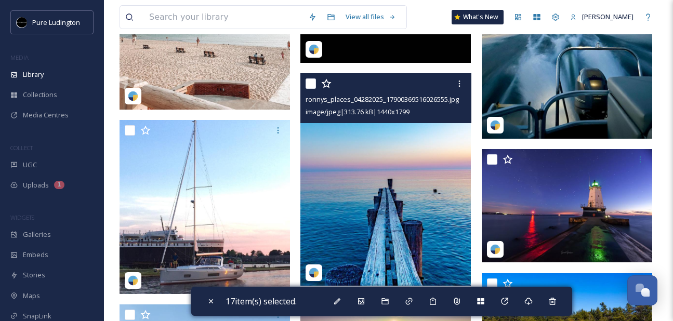
scroll to position [2723, 0]
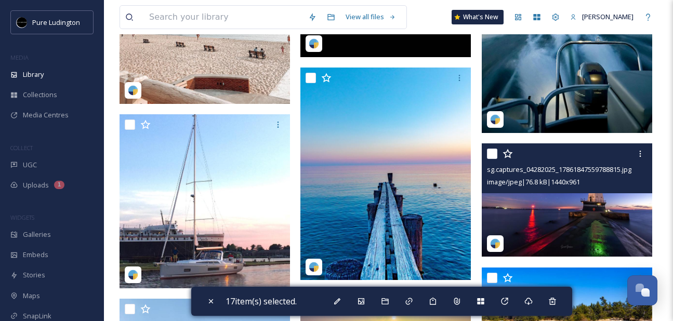
click at [496, 150] on input "checkbox" at bounding box center [492, 154] width 10 height 10
checkbox input "true"
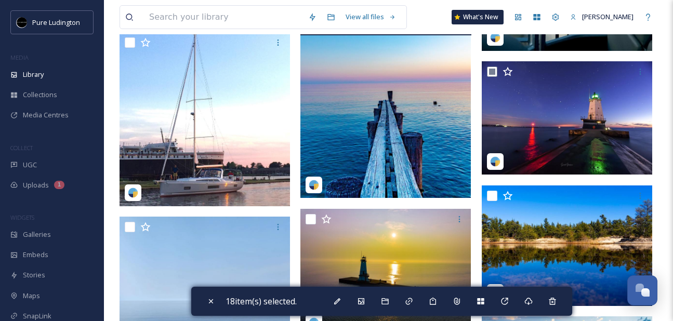
scroll to position [2943, 0]
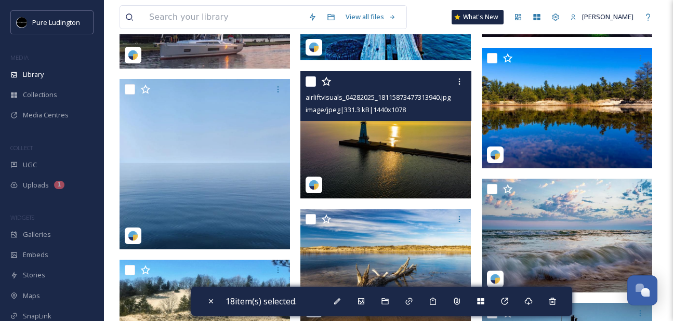
click at [314, 82] on input "checkbox" at bounding box center [311, 81] width 10 height 10
checkbox input "true"
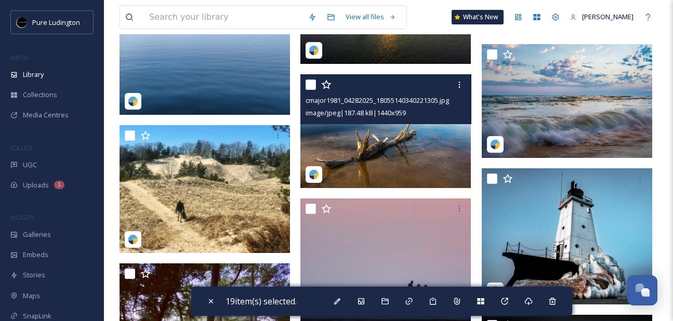
scroll to position [3080, 0]
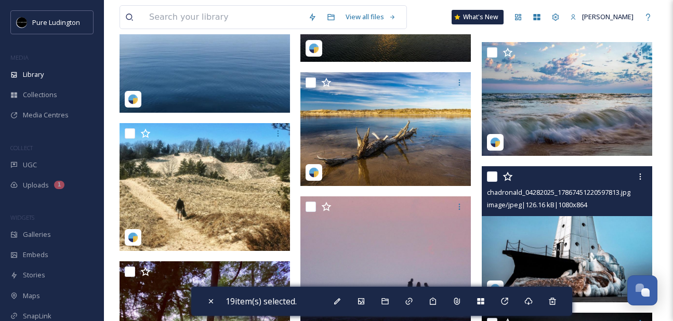
click at [493, 172] on input "checkbox" at bounding box center [492, 177] width 10 height 10
checkbox input "true"
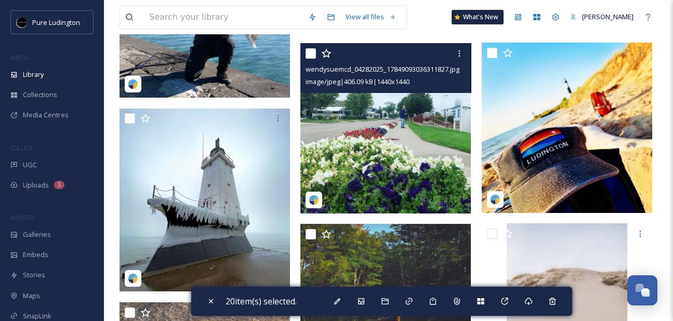
scroll to position [3634, 0]
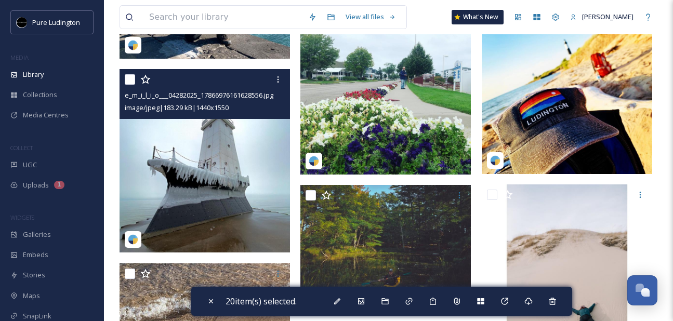
click at [130, 78] on input "checkbox" at bounding box center [130, 79] width 10 height 10
checkbox input "true"
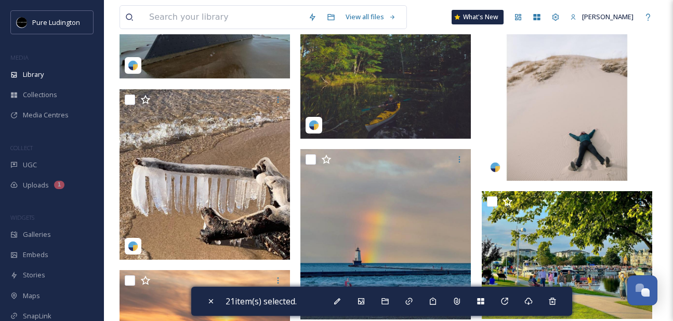
scroll to position [3867, 0]
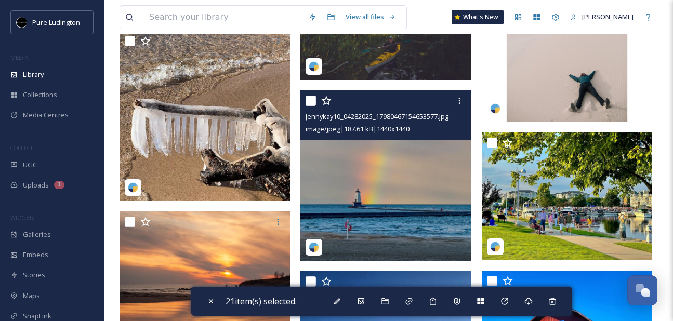
click at [310, 102] on input "checkbox" at bounding box center [311, 101] width 10 height 10
checkbox input "true"
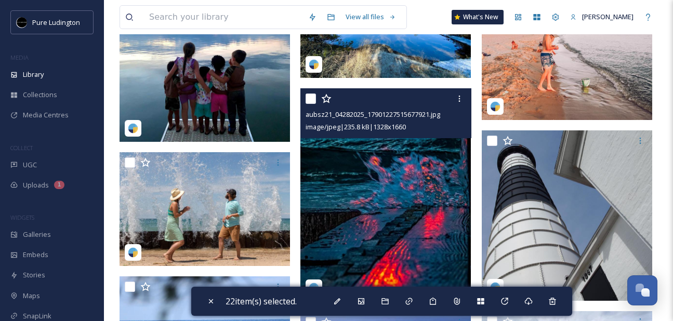
scroll to position [4412, 0]
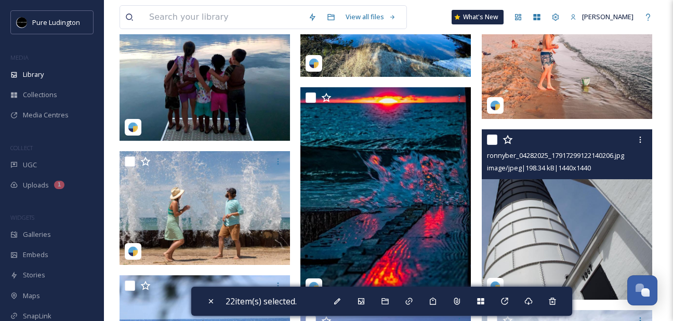
click at [492, 140] on input "checkbox" at bounding box center [492, 140] width 10 height 10
checkbox input "true"
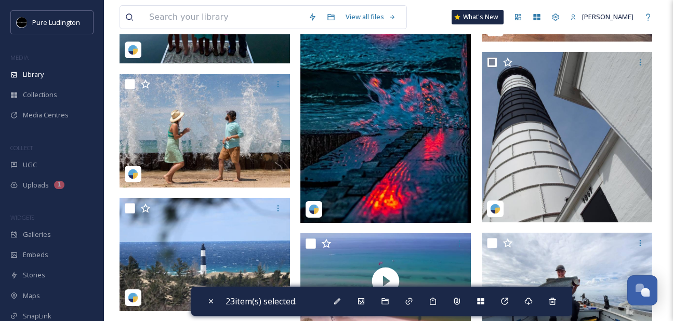
scroll to position [4545, 0]
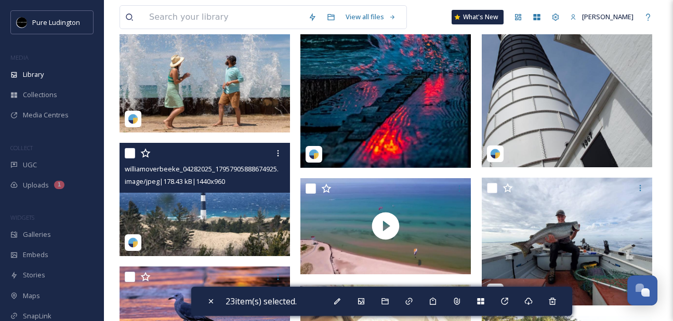
click at [132, 155] on input "checkbox" at bounding box center [130, 153] width 10 height 10
checkbox input "true"
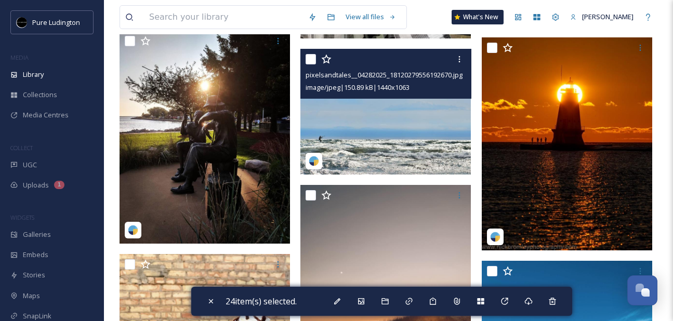
scroll to position [4964, 0]
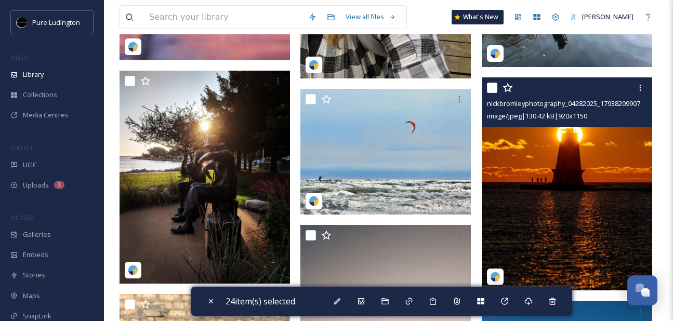
click at [491, 89] on input "checkbox" at bounding box center [492, 88] width 10 height 10
checkbox input "true"
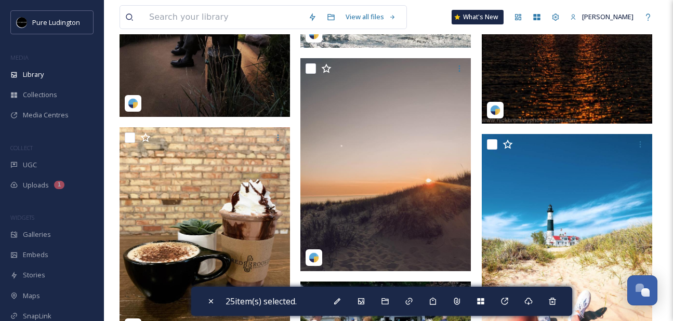
scroll to position [5145, 0]
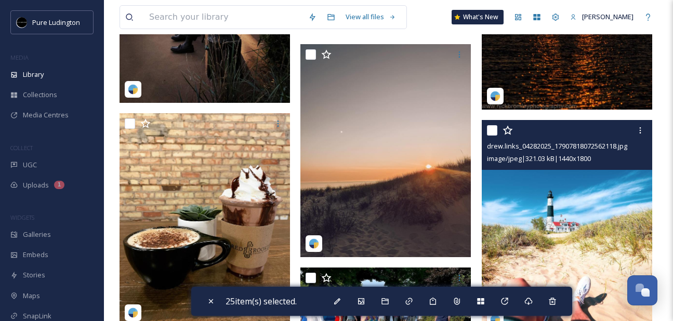
click at [490, 131] on input "checkbox" at bounding box center [492, 130] width 10 height 10
checkbox input "true"
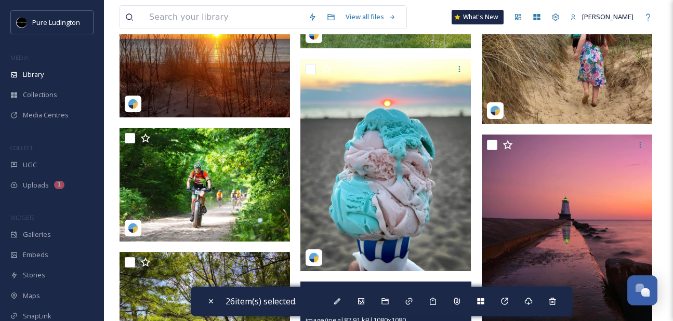
scroll to position [5518, 0]
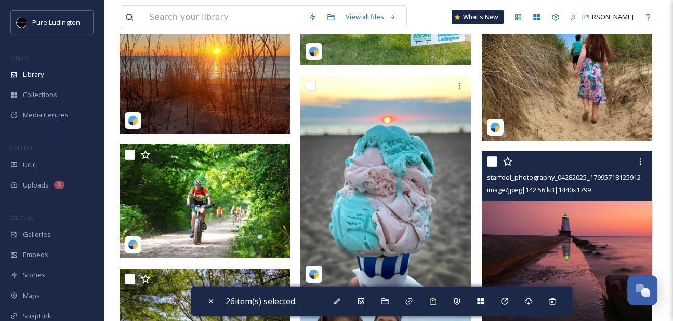
click at [492, 165] on input "checkbox" at bounding box center [492, 161] width 10 height 10
checkbox input "true"
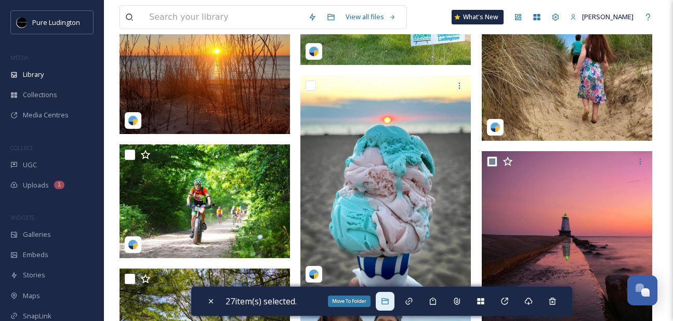
click at [388, 301] on icon at bounding box center [384, 301] width 7 height 6
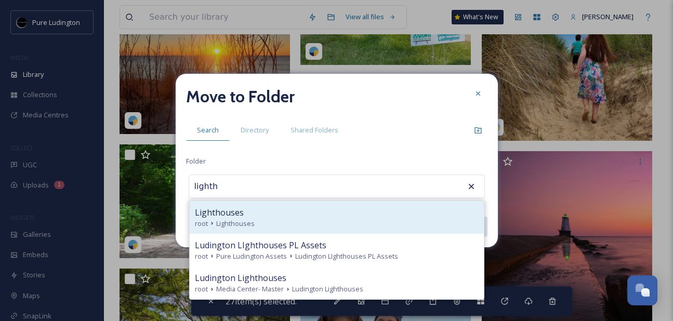
click at [346, 209] on div "Lighthouses" at bounding box center [337, 212] width 284 height 12
type input "Lighthouses"
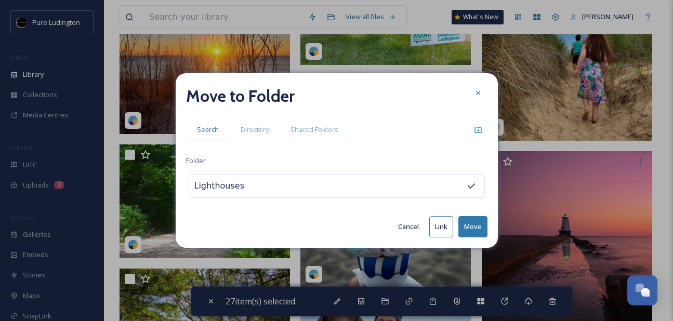
click at [471, 223] on button "Move" at bounding box center [472, 226] width 29 height 21
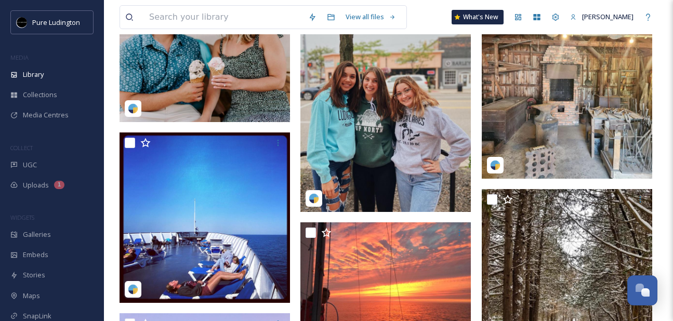
scroll to position [131, 0]
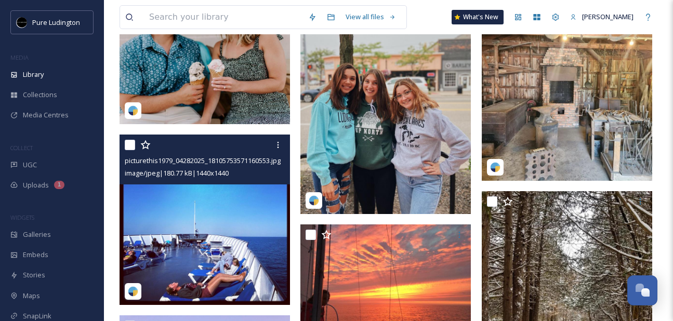
click at [130, 144] on input "checkbox" at bounding box center [130, 145] width 10 height 10
checkbox input "true"
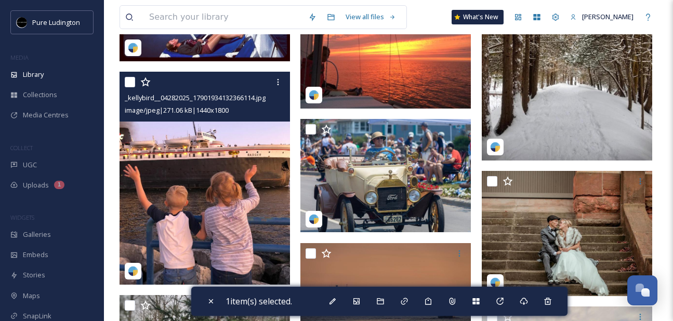
scroll to position [372, 0]
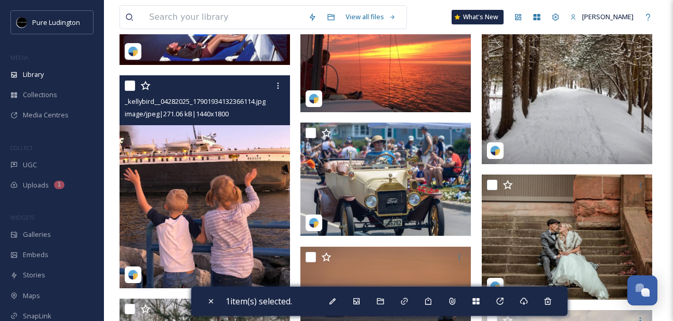
click at [132, 86] on input "checkbox" at bounding box center [130, 86] width 10 height 10
checkbox input "true"
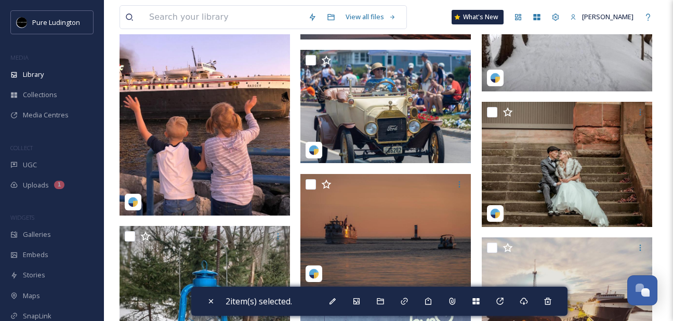
scroll to position [478, 0]
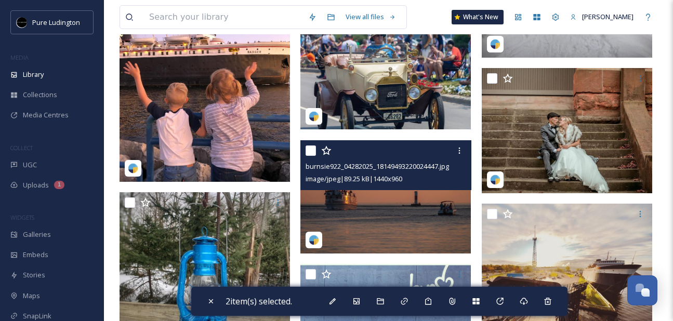
click at [309, 153] on input "checkbox" at bounding box center [311, 151] width 10 height 10
checkbox input "true"
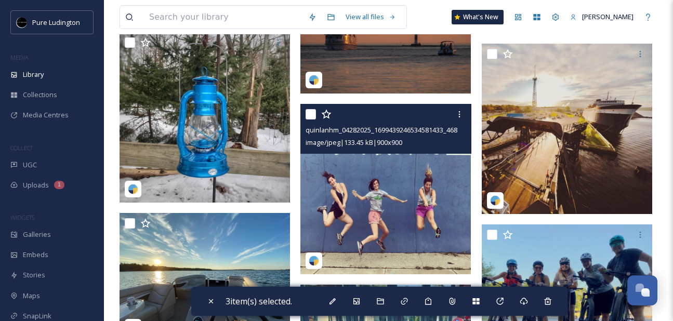
scroll to position [618, 0]
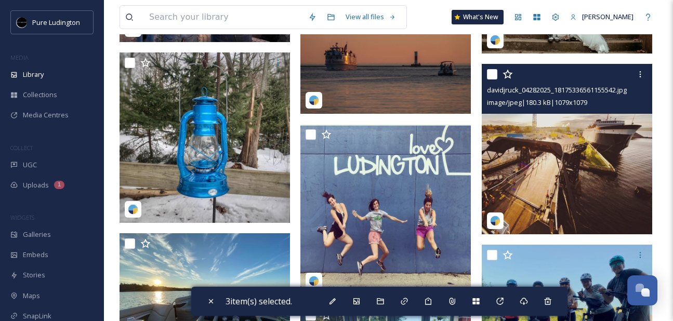
click at [491, 72] on input "checkbox" at bounding box center [492, 74] width 10 height 10
checkbox input "true"
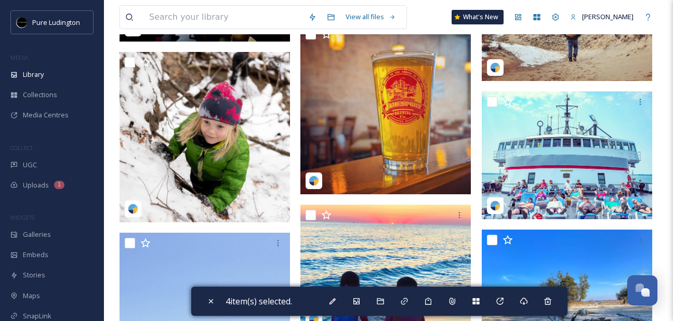
scroll to position [1077, 0]
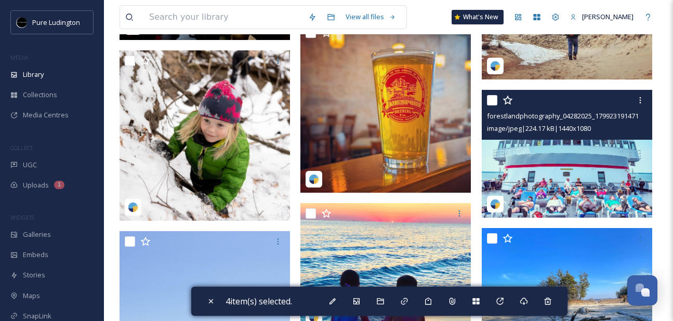
click at [491, 99] on input "checkbox" at bounding box center [492, 100] width 10 height 10
checkbox input "true"
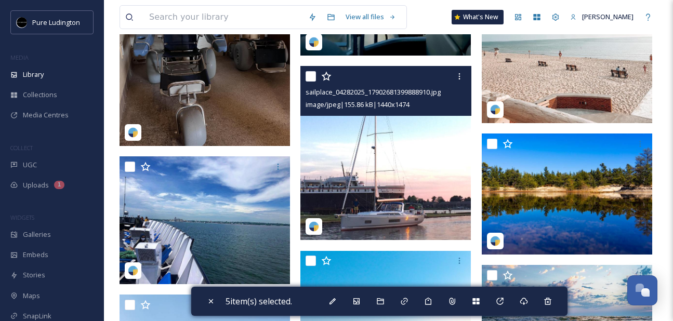
scroll to position [1793, 0]
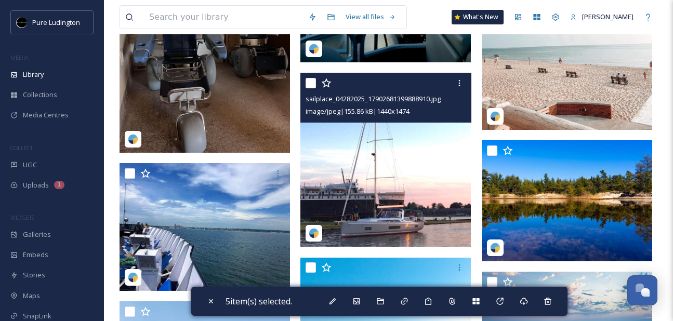
click at [313, 86] on input "checkbox" at bounding box center [311, 83] width 10 height 10
checkbox input "true"
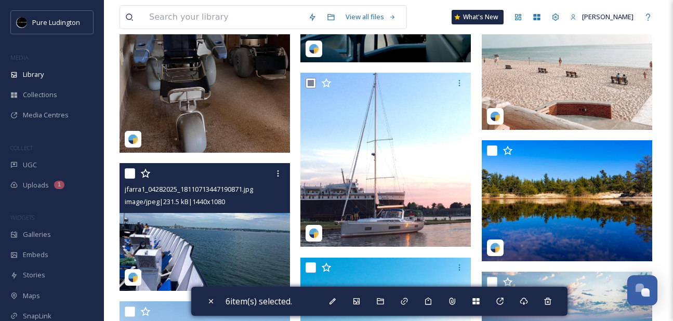
click at [129, 176] on input "checkbox" at bounding box center [130, 173] width 10 height 10
checkbox input "true"
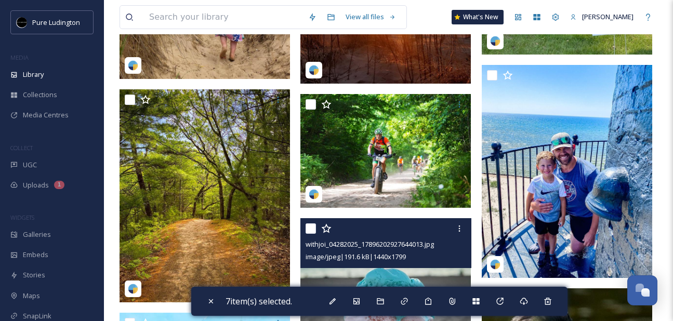
scroll to position [4175, 0]
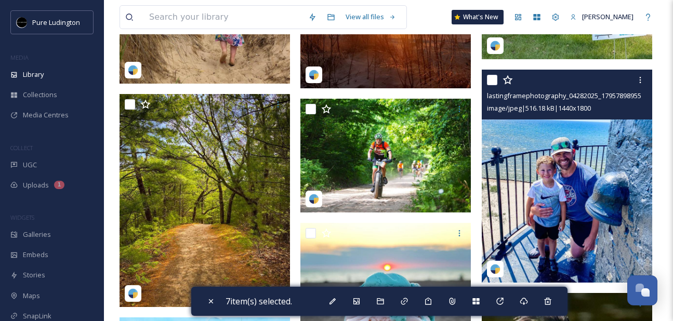
click at [491, 78] on input "checkbox" at bounding box center [492, 80] width 10 height 10
checkbox input "true"
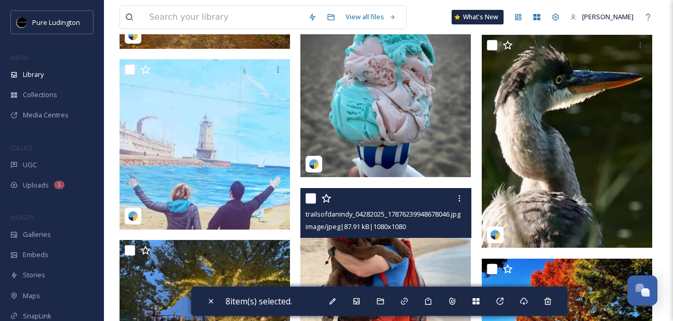
scroll to position [4401, 0]
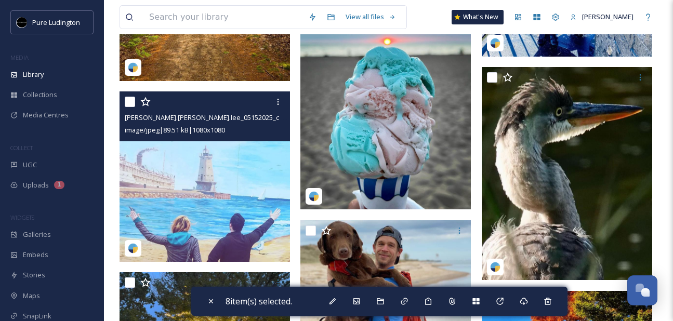
click at [133, 98] on input "checkbox" at bounding box center [130, 102] width 10 height 10
checkbox input "true"
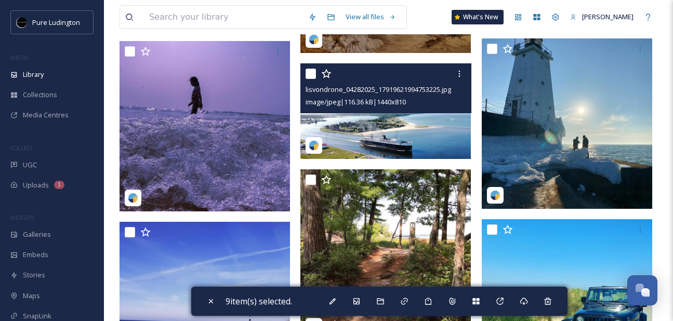
scroll to position [4837, 0]
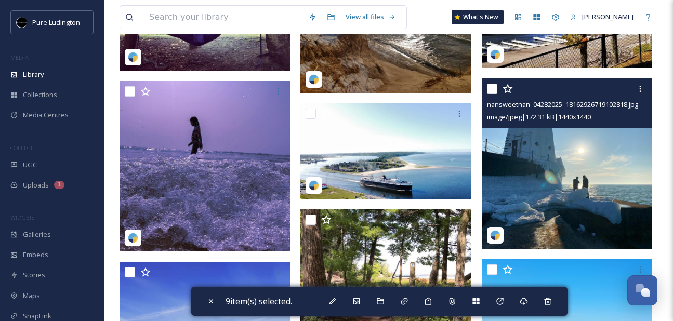
click at [491, 84] on input "checkbox" at bounding box center [492, 89] width 10 height 10
checkbox input "true"
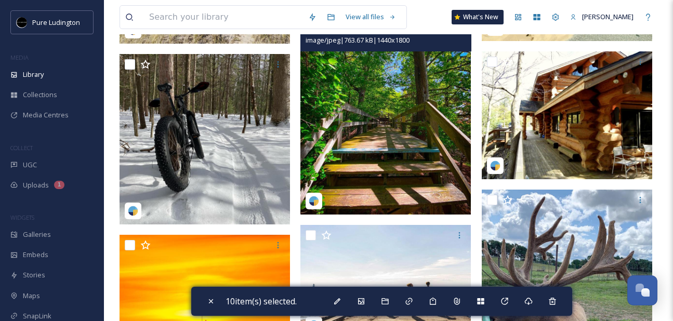
scroll to position [5234, 0]
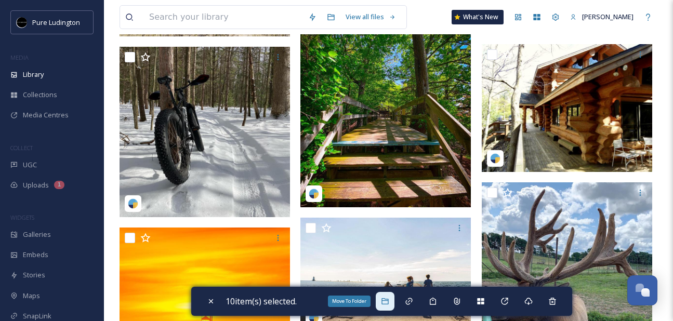
click at [389, 305] on icon at bounding box center [385, 301] width 8 height 8
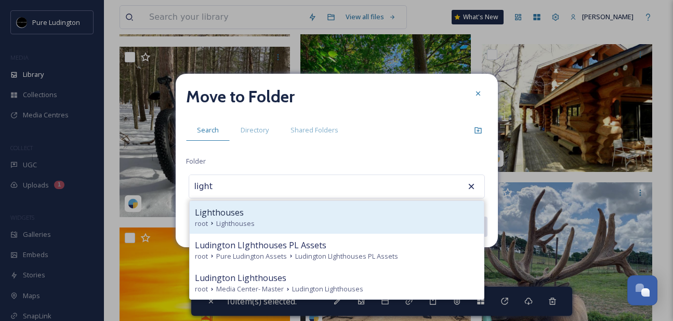
click at [321, 214] on div "Lighthouses" at bounding box center [337, 212] width 284 height 12
type input "Lighthouses"
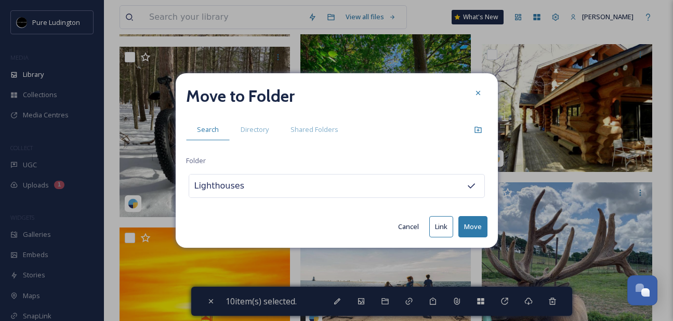
click at [474, 223] on button "Move" at bounding box center [472, 226] width 29 height 21
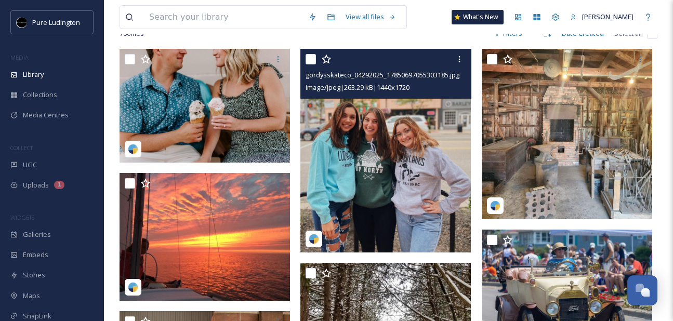
scroll to position [110, 0]
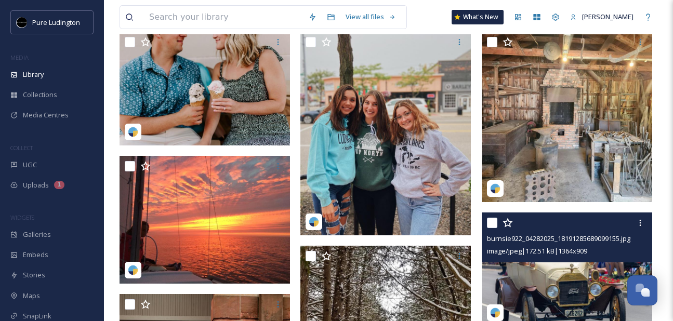
click at [489, 218] on input "checkbox" at bounding box center [492, 223] width 10 height 10
checkbox input "true"
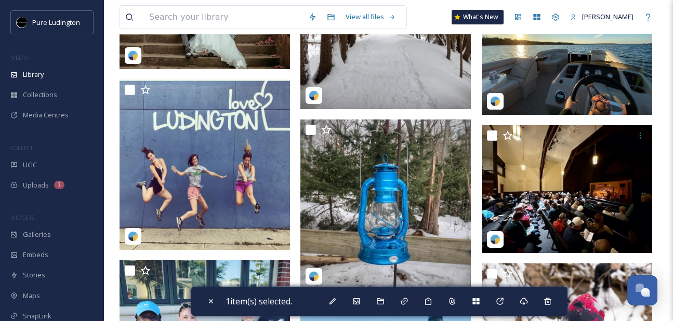
scroll to position [518, 0]
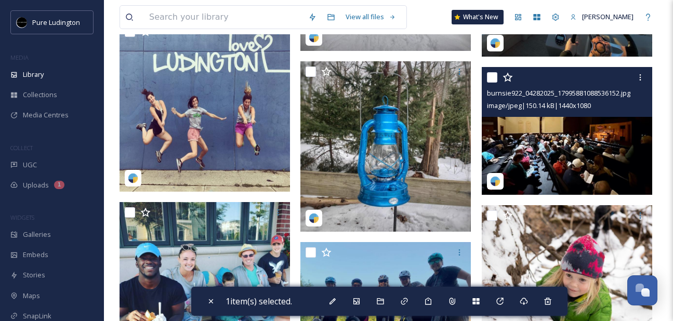
click at [493, 77] on input "checkbox" at bounding box center [492, 77] width 10 height 10
checkbox input "true"
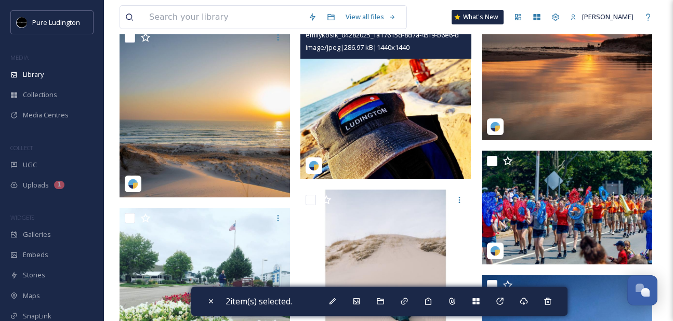
scroll to position [2287, 0]
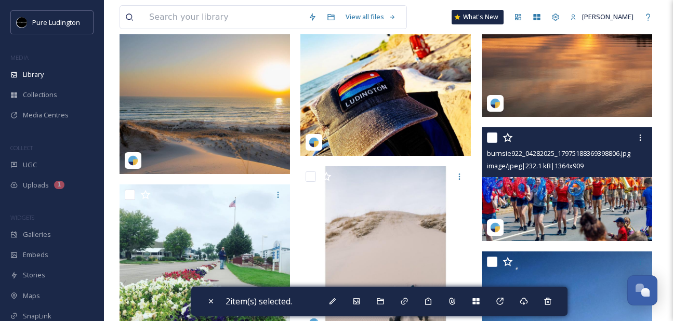
click at [494, 137] on input "checkbox" at bounding box center [492, 138] width 10 height 10
checkbox input "true"
click at [535, 187] on img at bounding box center [567, 183] width 170 height 113
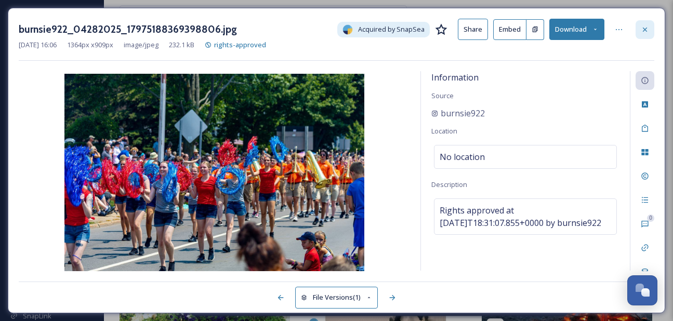
click at [643, 24] on div at bounding box center [645, 29] width 19 height 19
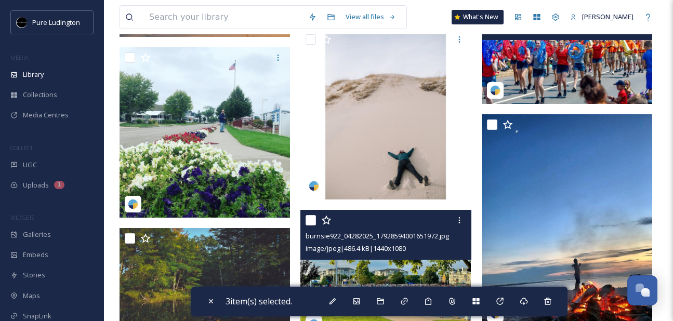
scroll to position [2331, 0]
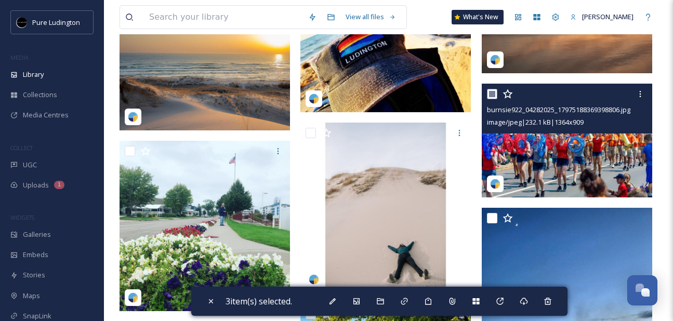
click at [525, 150] on img at bounding box center [567, 140] width 170 height 113
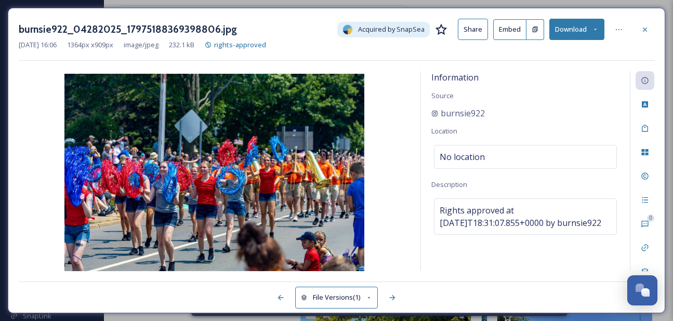
click at [580, 33] on button "Download" at bounding box center [576, 29] width 55 height 21
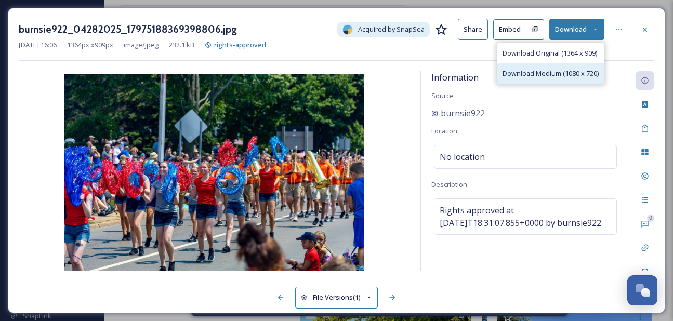
click at [543, 78] on div "Download Medium (1080 x 720)" at bounding box center [550, 73] width 107 height 20
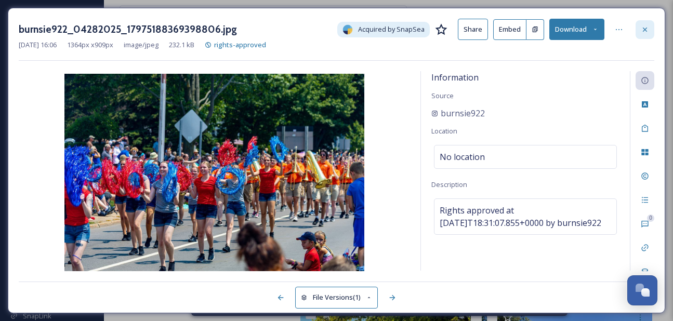
click at [644, 27] on icon at bounding box center [645, 29] width 8 height 8
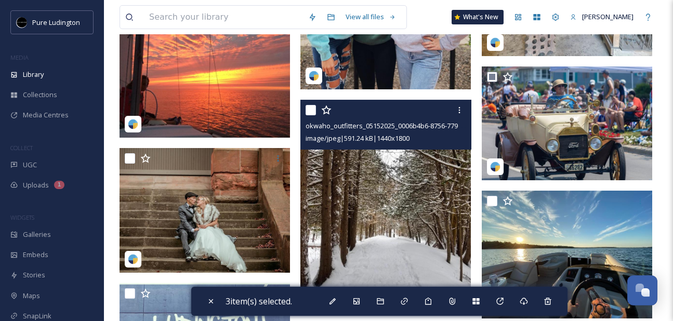
scroll to position [255, 0]
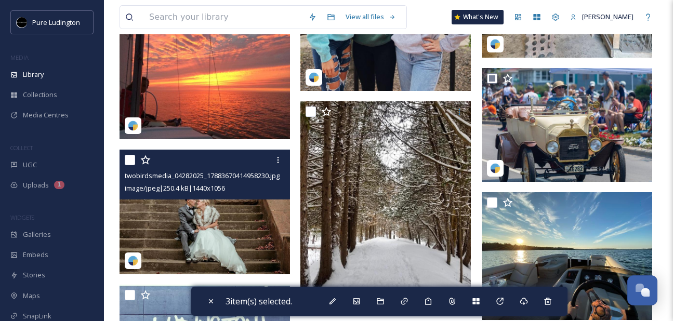
click at [128, 162] on input "checkbox" at bounding box center [130, 160] width 10 height 10
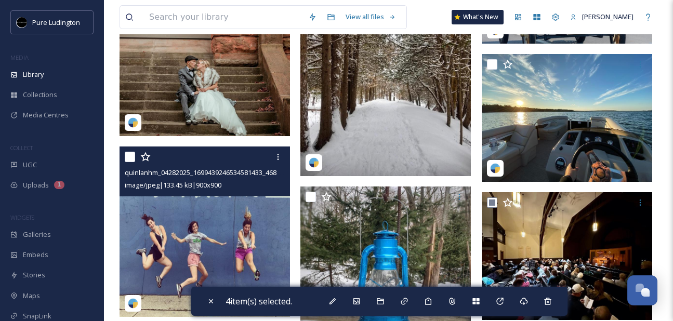
scroll to position [295, 0]
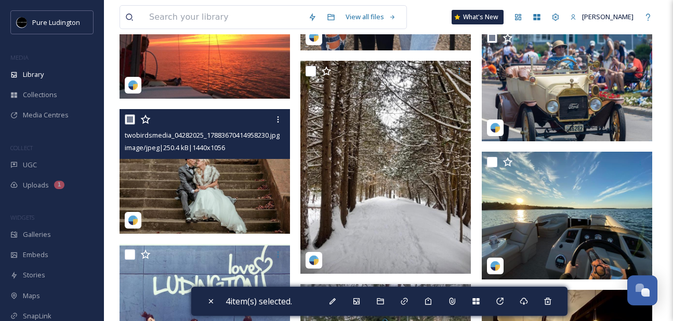
click at [131, 120] on input "checkbox" at bounding box center [130, 119] width 10 height 10
checkbox input "false"
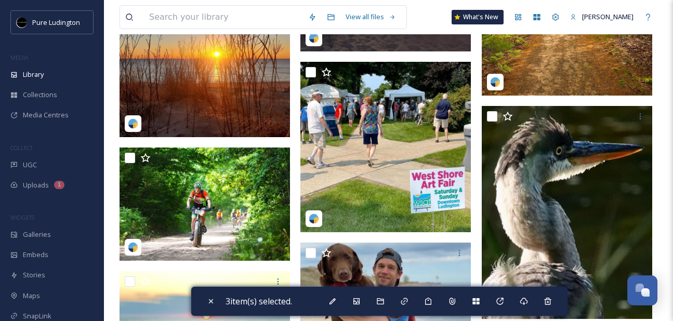
scroll to position [3782, 0]
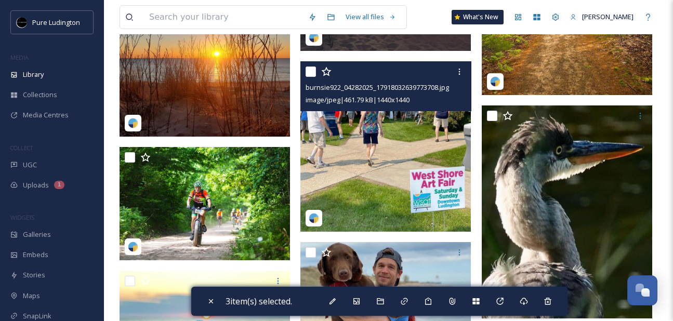
click at [308, 73] on input "checkbox" at bounding box center [311, 72] width 10 height 10
checkbox input "true"
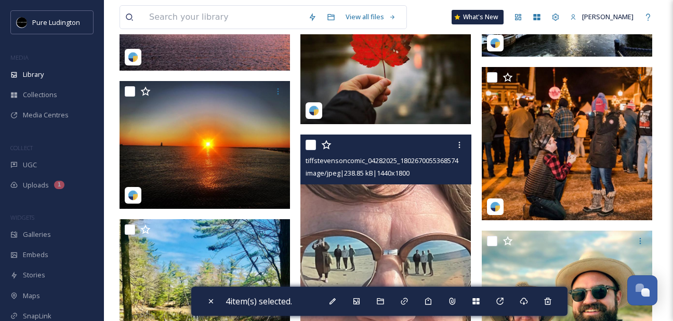
scroll to position [5340, 0]
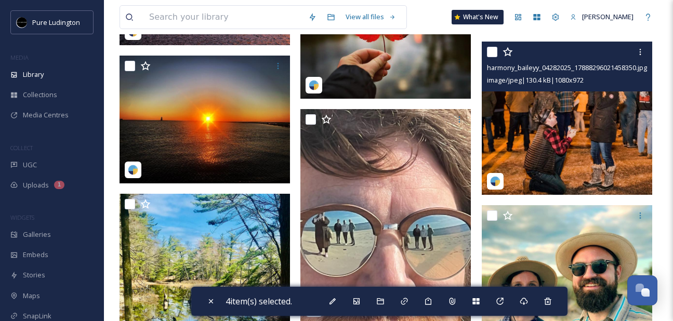
click at [491, 54] on input "checkbox" at bounding box center [492, 52] width 10 height 10
checkbox input "true"
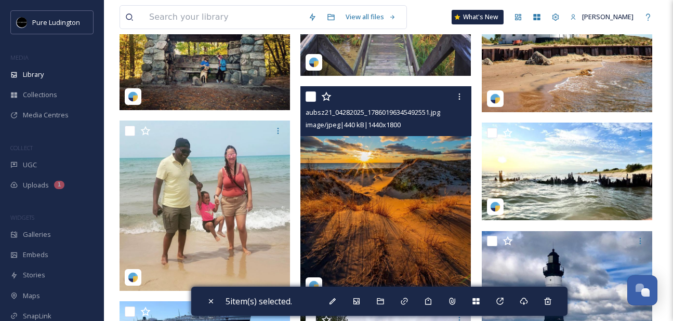
scroll to position [6051, 0]
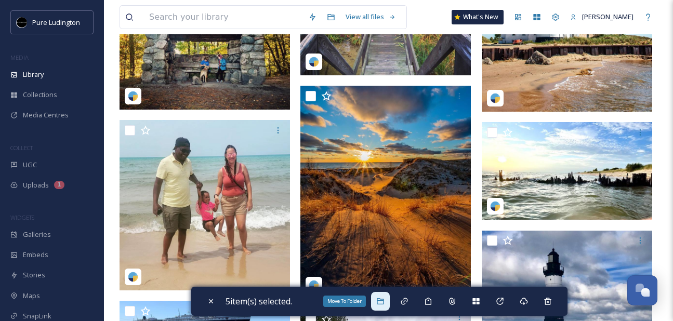
click at [384, 301] on icon at bounding box center [380, 301] width 7 height 6
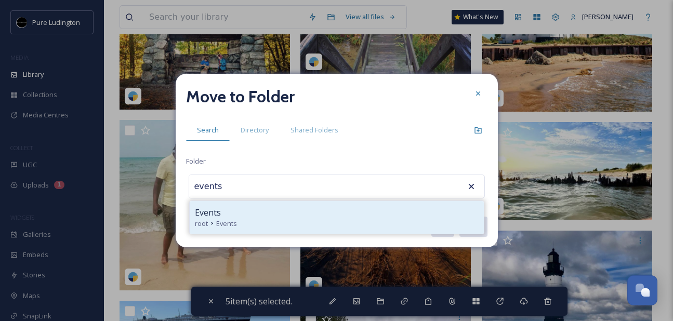
click at [370, 223] on div "root Events" at bounding box center [337, 224] width 284 height 10
type input "Events"
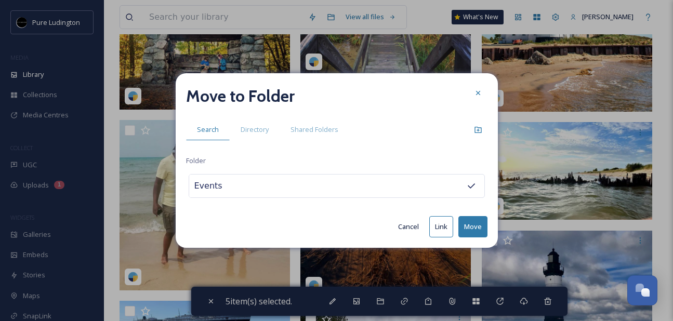
click at [470, 228] on button "Move" at bounding box center [472, 226] width 29 height 21
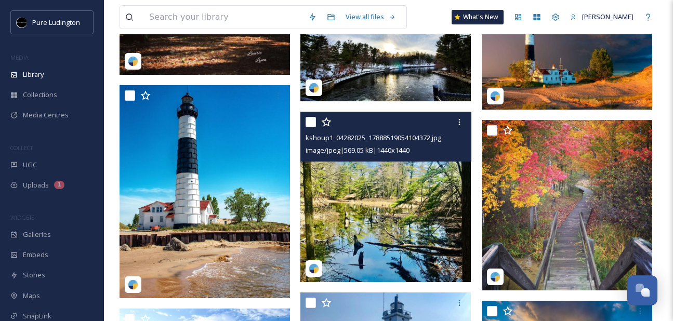
scroll to position [5454, 0]
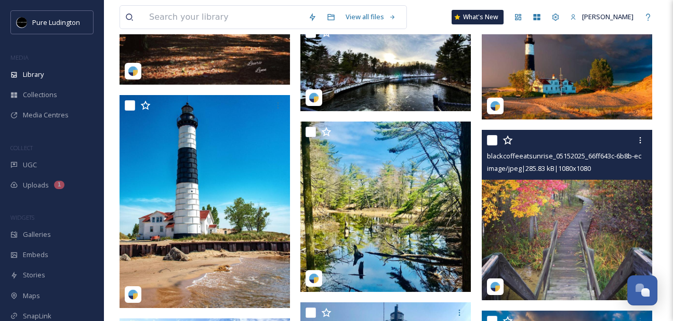
click at [492, 140] on input "checkbox" at bounding box center [492, 140] width 10 height 10
checkbox input "true"
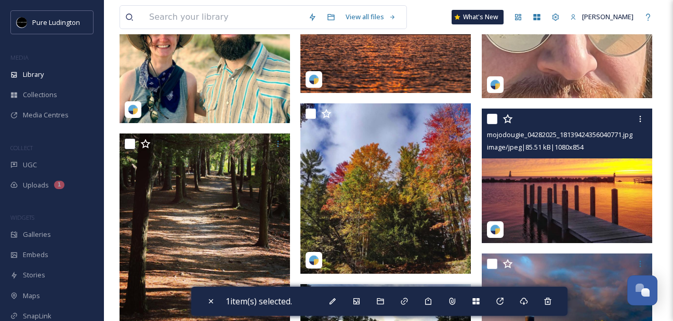
scroll to position [5191, 0]
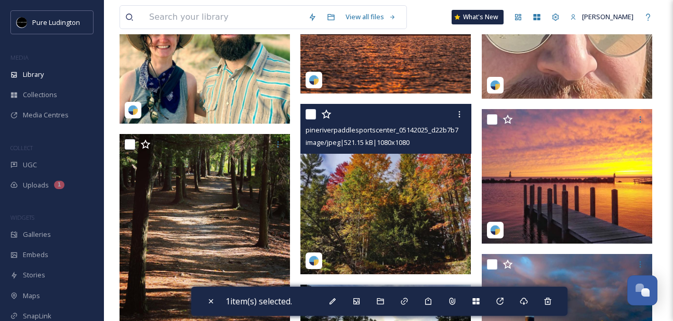
click at [313, 115] on input "checkbox" at bounding box center [311, 114] width 10 height 10
checkbox input "true"
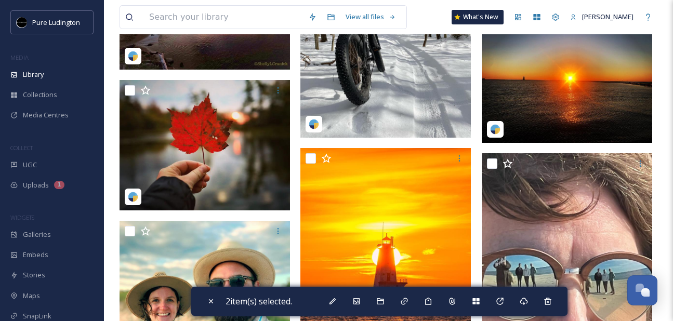
scroll to position [4782, 0]
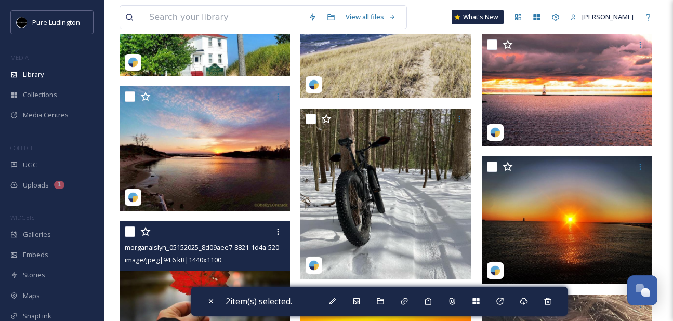
click at [129, 233] on input "checkbox" at bounding box center [130, 232] width 10 height 10
checkbox input "true"
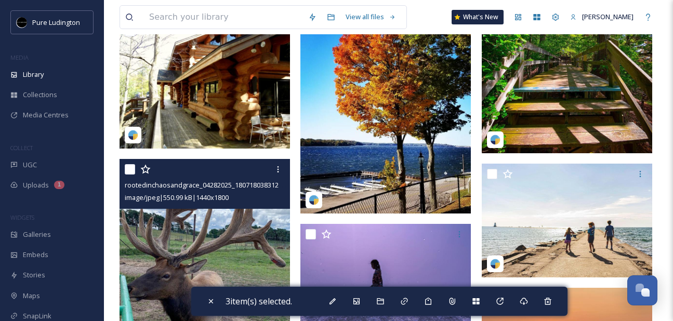
scroll to position [4244, 0]
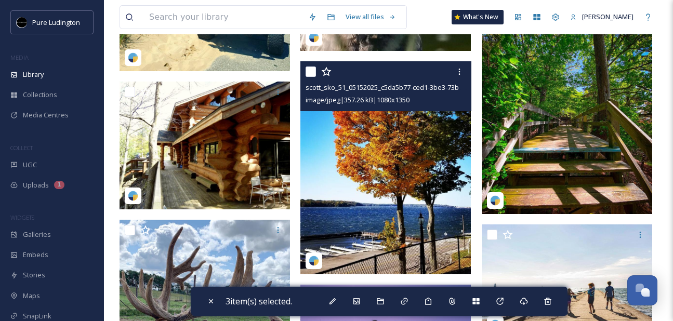
click at [312, 70] on input "checkbox" at bounding box center [311, 72] width 10 height 10
checkbox input "true"
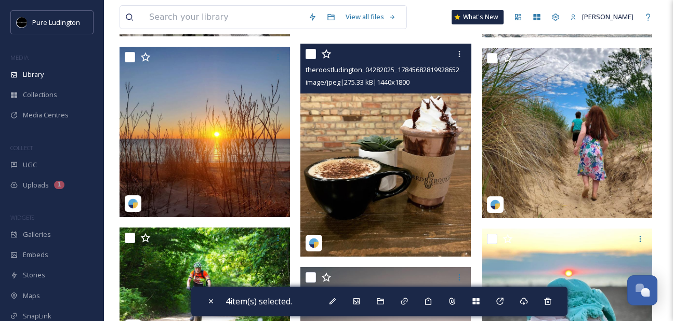
scroll to position [3367, 0]
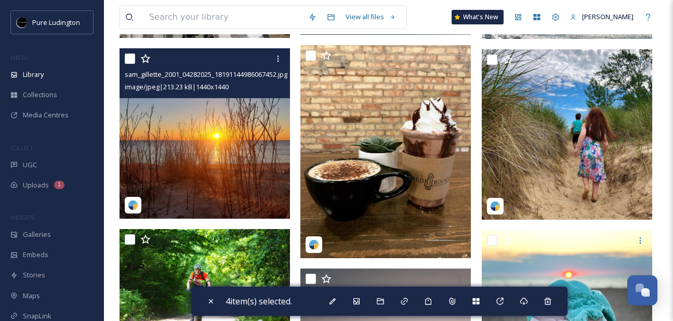
click at [129, 60] on input "checkbox" at bounding box center [130, 59] width 10 height 10
checkbox input "true"
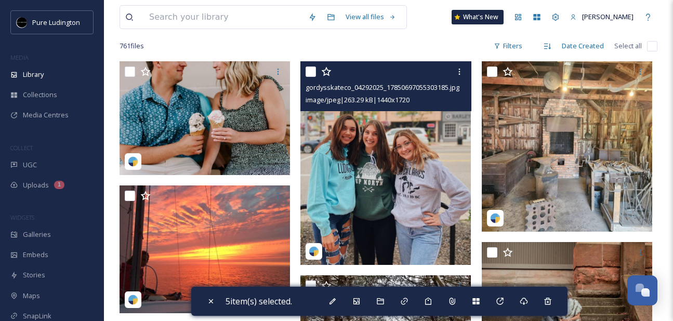
scroll to position [0, 0]
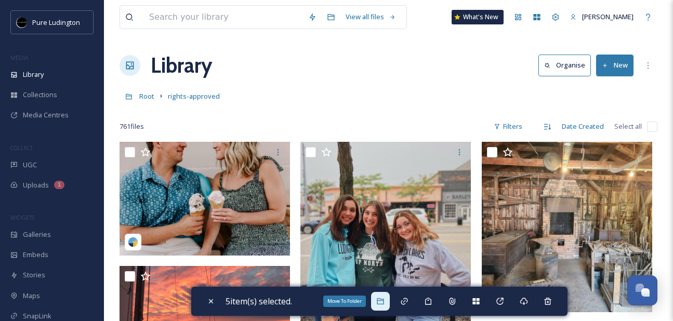
click at [379, 299] on icon at bounding box center [380, 301] width 8 height 8
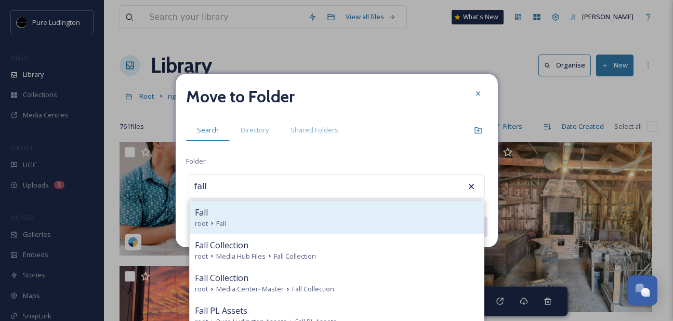
click at [333, 211] on div "Fall" at bounding box center [337, 212] width 284 height 12
type input "Fall"
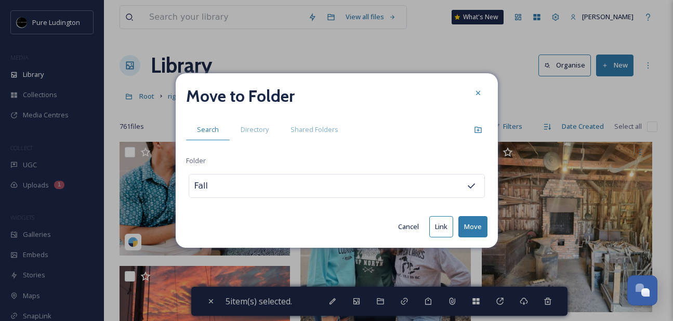
click at [480, 224] on button "Move" at bounding box center [472, 226] width 29 height 21
